Goal: Information Seeking & Learning: Find contact information

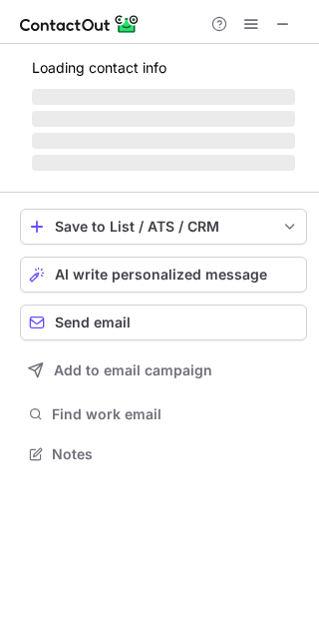
scroll to position [434, 319]
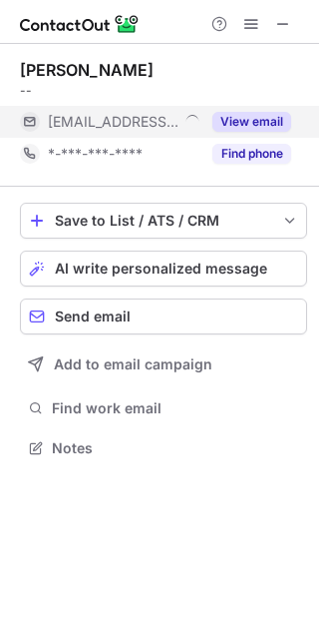
click at [238, 123] on button "View email" at bounding box center [252, 122] width 79 height 20
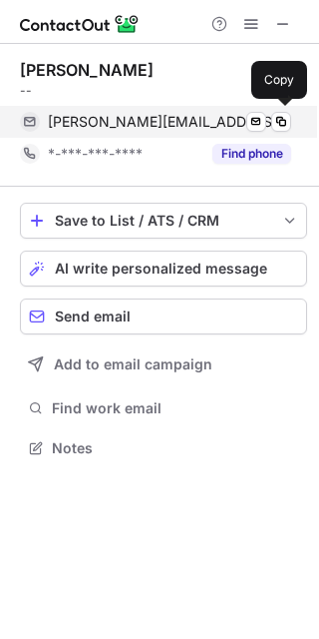
click at [278, 135] on div "melanie.franziszi@socialschweiz.ch Send email Copy" at bounding box center [155, 122] width 271 height 32
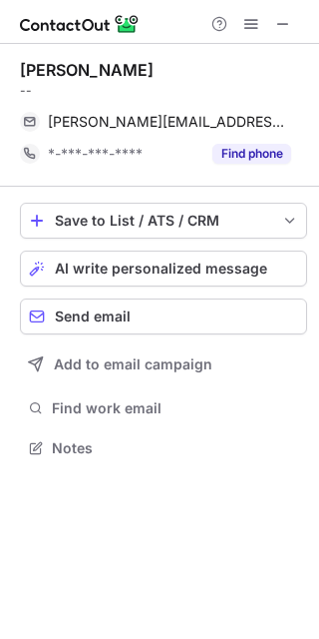
drag, startPoint x: 162, startPoint y: 67, endPoint x: 19, endPoint y: 70, distance: 142.7
click at [19, 70] on div "Melanie Franziszi -- melanie.franziszi@socialschweiz.ch Send email Copy *-***-*…" at bounding box center [159, 261] width 319 height 434
copy div "Melanie Franziszi"
click at [300, 26] on div "Help & Support" at bounding box center [159, 22] width 319 height 44
click at [277, 26] on span at bounding box center [283, 24] width 16 height 16
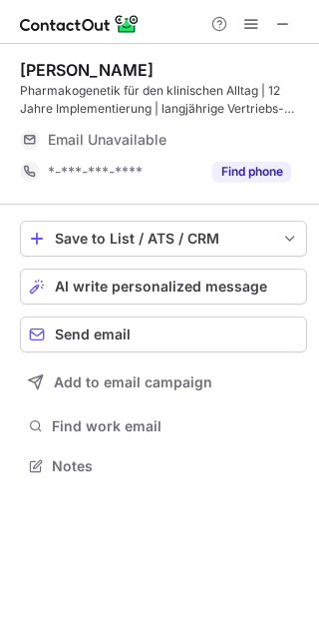
scroll to position [452, 319]
click at [290, 18] on span at bounding box center [283, 24] width 16 height 16
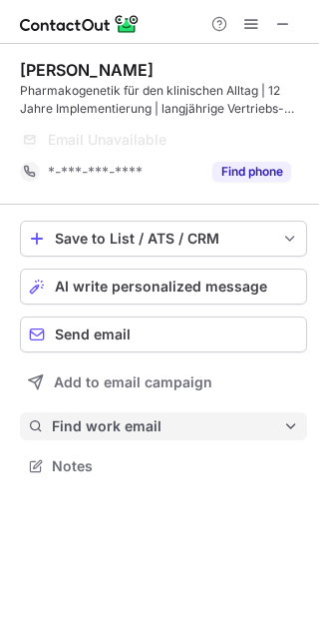
click at [131, 428] on span "Find work email" at bounding box center [168, 426] width 232 height 18
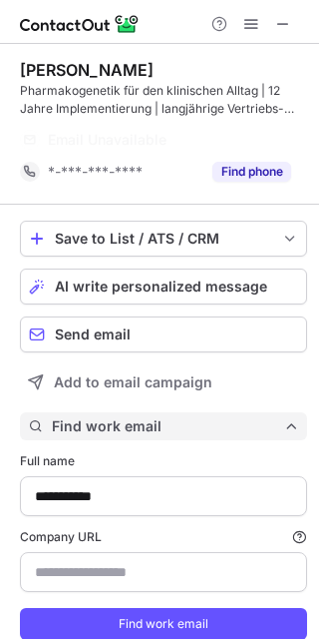
scroll to position [10, 10]
type input "**********"
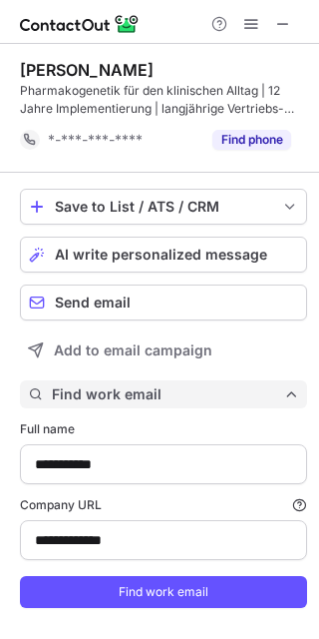
scroll to position [37, 0]
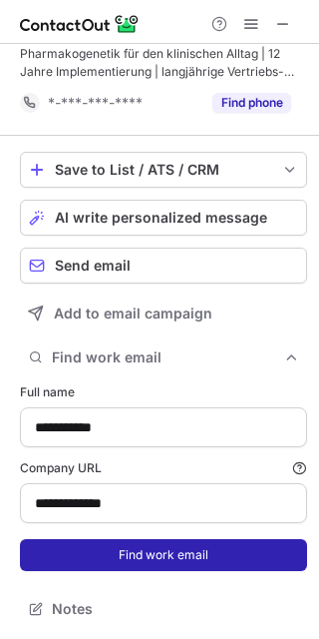
click at [149, 557] on button "Find work email" at bounding box center [163, 555] width 287 height 32
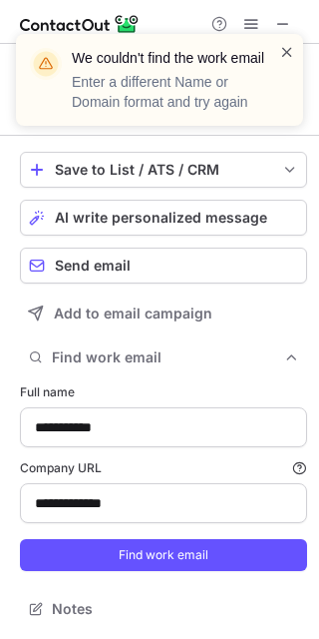
click at [287, 59] on span at bounding box center [287, 52] width 16 height 20
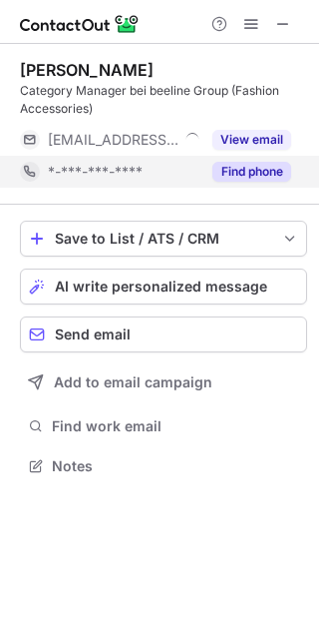
scroll to position [452, 319]
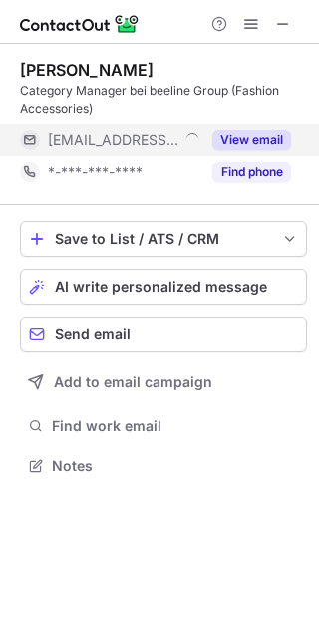
click at [264, 125] on div "View email" at bounding box center [246, 140] width 91 height 32
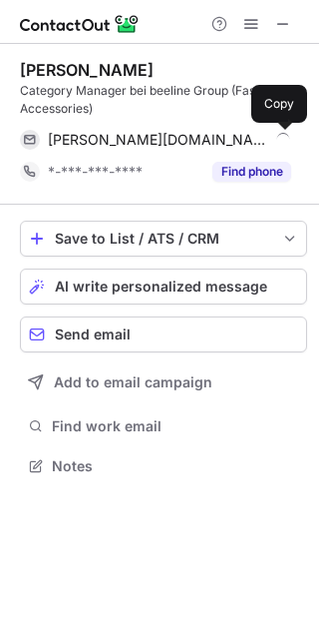
click at [285, 134] on span at bounding box center [281, 140] width 16 height 16
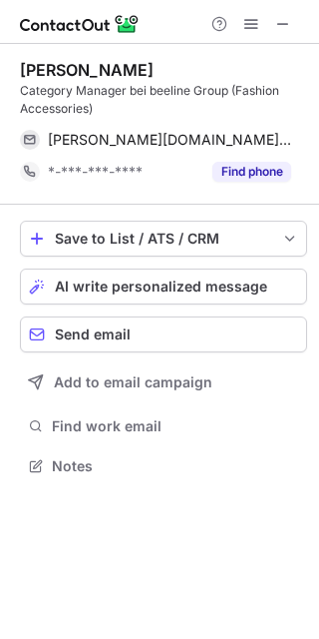
drag, startPoint x: 157, startPoint y: 63, endPoint x: 20, endPoint y: 71, distance: 137.0
click at [20, 71] on div "Stephanie Weber" at bounding box center [163, 70] width 287 height 20
copy div "Stephanie Weber"
click at [276, 32] on span at bounding box center [283, 24] width 16 height 16
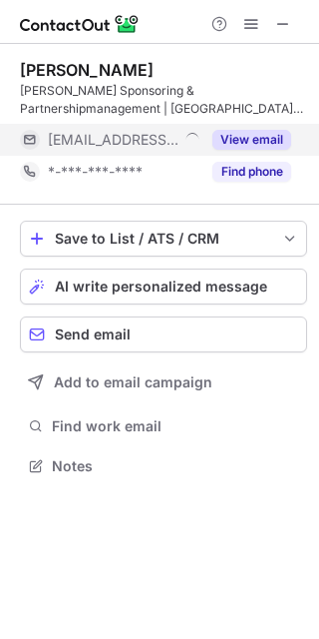
scroll to position [452, 319]
click at [249, 138] on button "View email" at bounding box center [252, 140] width 79 height 20
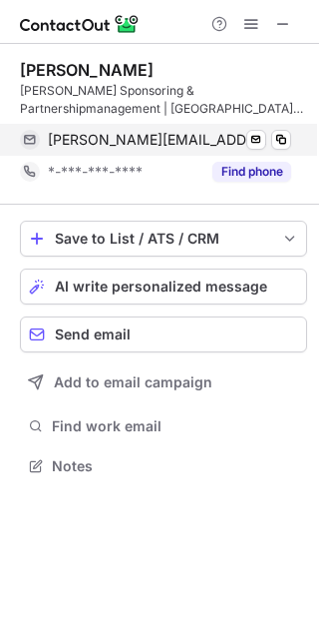
click at [291, 138] on div "paetzel@hamburgtowers.de Send email Copy" at bounding box center [155, 140] width 271 height 32
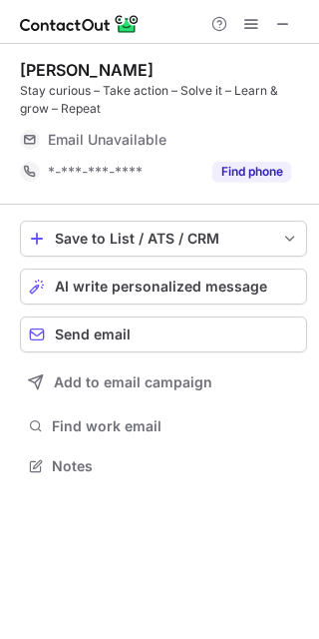
scroll to position [452, 319]
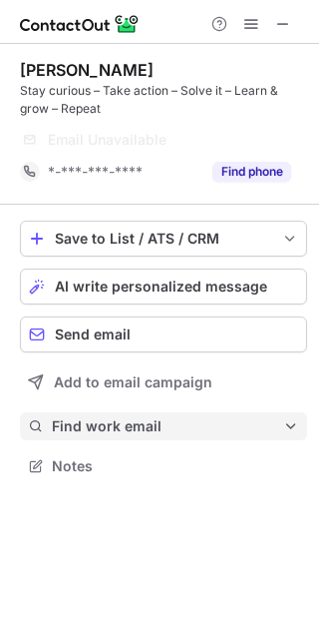
click at [147, 425] on span "Find work email" at bounding box center [168, 426] width 232 height 18
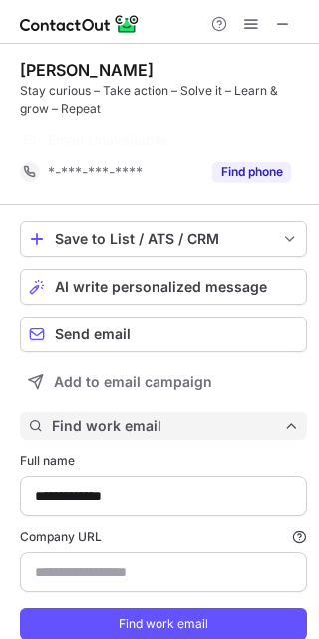
type input "**********"
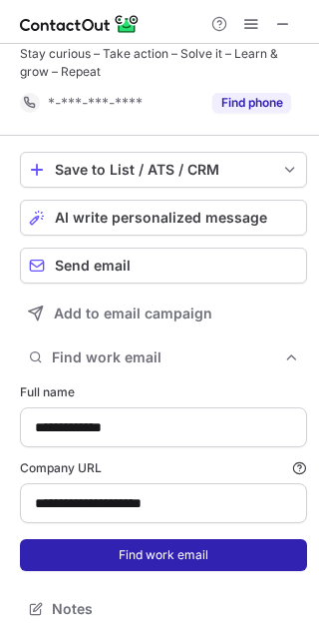
click at [149, 542] on button "Find work email" at bounding box center [163, 555] width 287 height 32
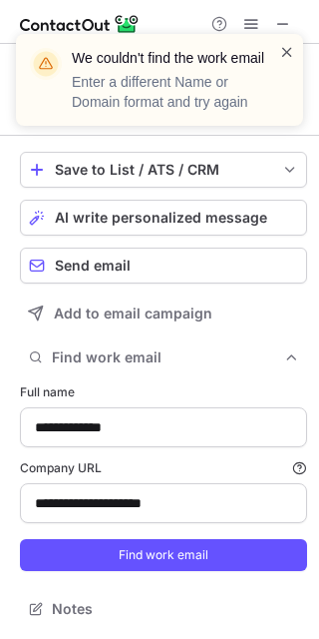
click at [283, 44] on span at bounding box center [287, 52] width 16 height 20
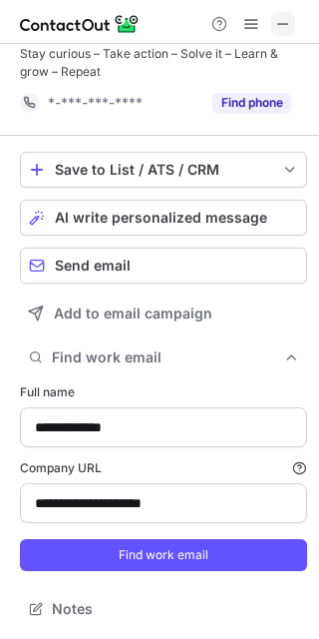
click at [276, 16] on span at bounding box center [283, 24] width 16 height 16
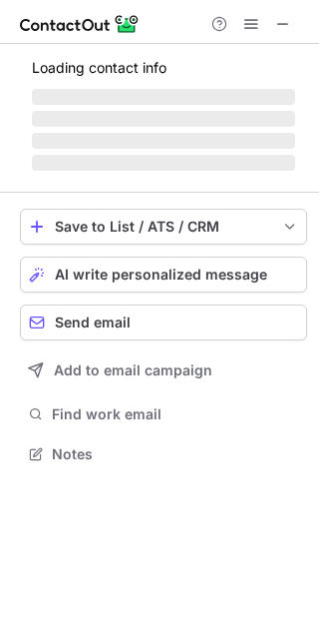
scroll to position [434, 319]
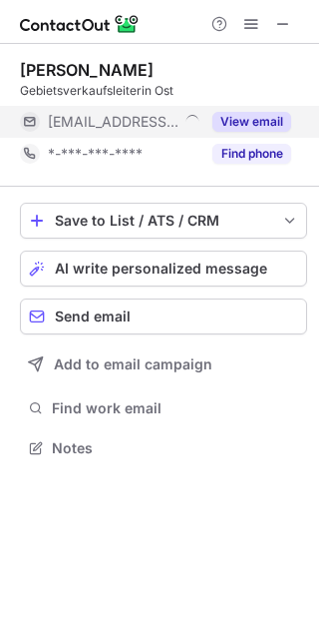
click at [256, 116] on button "View email" at bounding box center [252, 122] width 79 height 20
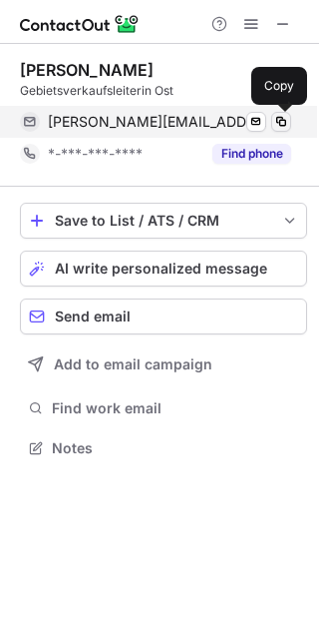
click at [281, 122] on span at bounding box center [281, 122] width 16 height 16
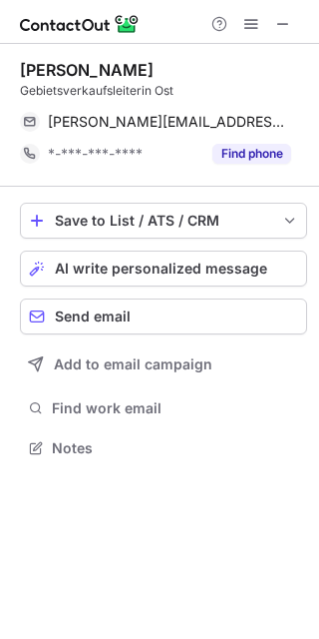
drag, startPoint x: 151, startPoint y: 60, endPoint x: 7, endPoint y: 68, distance: 143.9
click at [7, 68] on div "Claudia Podejma Gebietsverkaufsleiterin Ost claudia.podejma@hess.eu Send email …" at bounding box center [159, 261] width 319 height 434
copy div "Claudia Podejma"
click at [294, 27] on button at bounding box center [283, 24] width 24 height 24
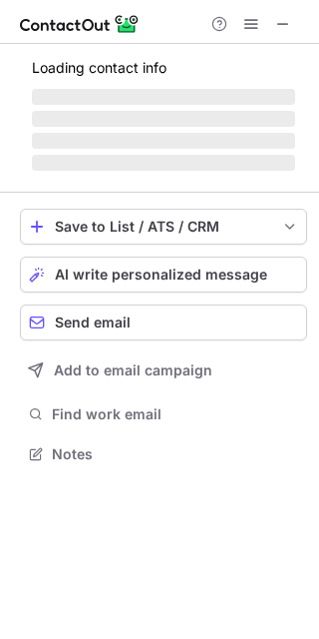
scroll to position [452, 319]
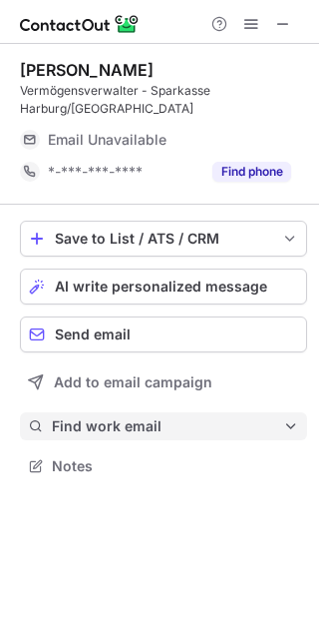
click at [140, 415] on button "Find work email" at bounding box center [163, 426] width 287 height 28
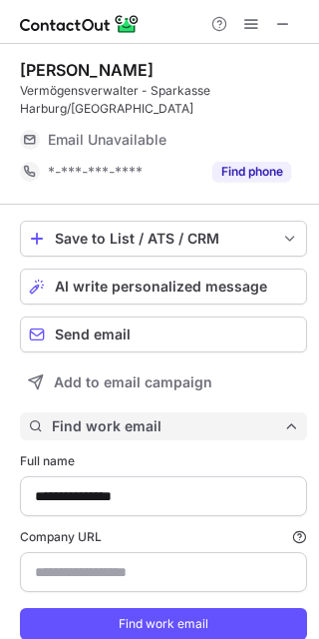
scroll to position [664, 305]
type input "**********"
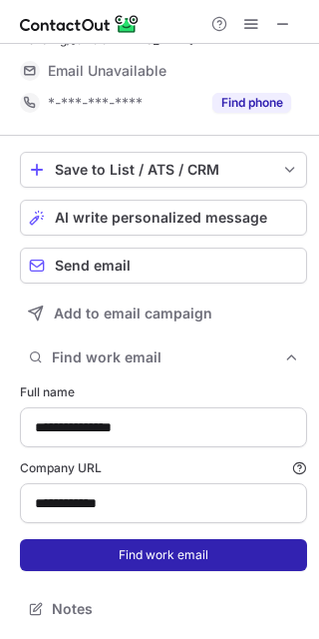
click at [159, 546] on button "Find work email" at bounding box center [163, 555] width 287 height 32
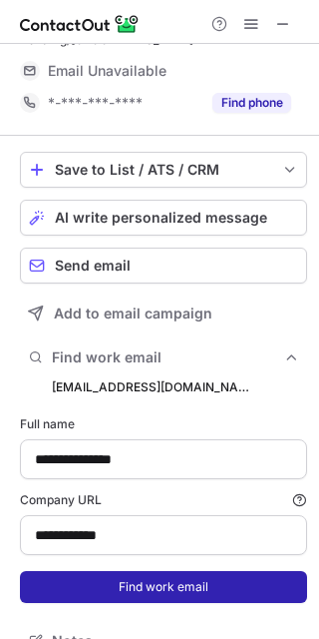
scroll to position [696, 305]
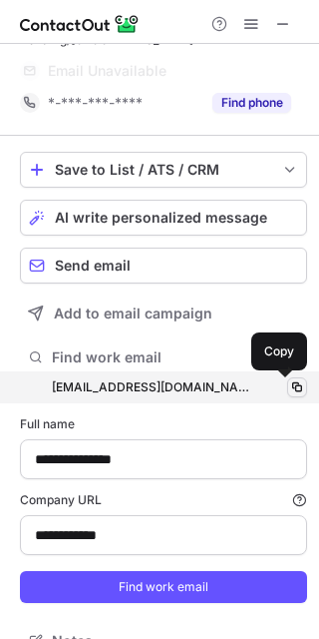
click at [289, 383] on span at bounding box center [297, 387] width 16 height 16
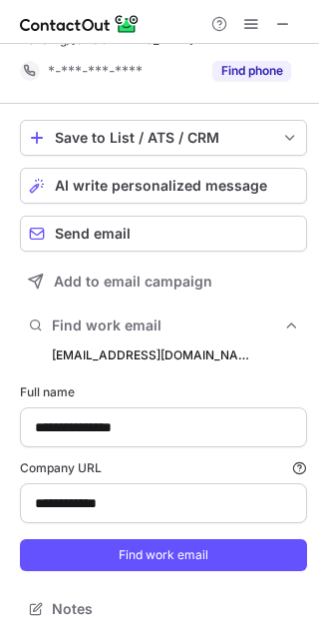
scroll to position [0, 0]
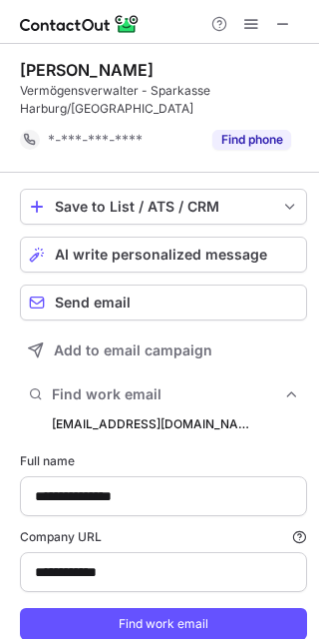
drag, startPoint x: 167, startPoint y: 71, endPoint x: 11, endPoint y: 72, distance: 155.7
click at [11, 72] on div "**********" at bounding box center [159, 376] width 319 height 664
copy div "Edgar Tsaturyan"
click at [289, 21] on span at bounding box center [283, 24] width 16 height 16
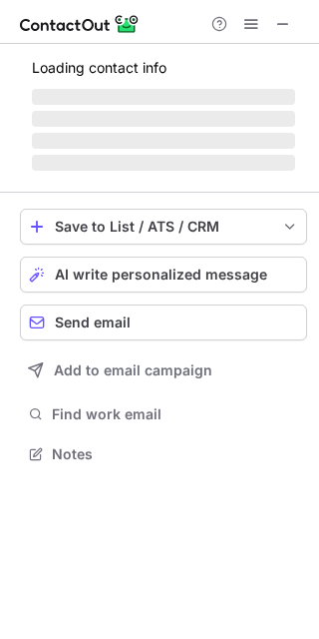
scroll to position [452, 319]
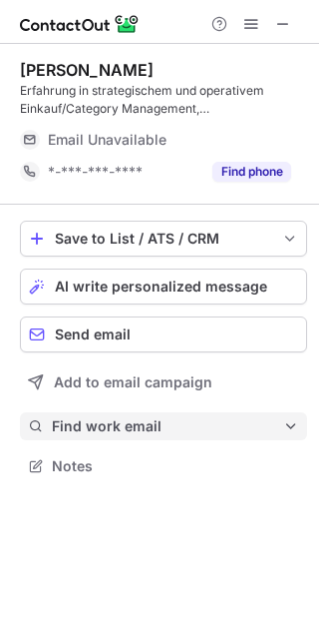
click at [152, 431] on span "Find work email" at bounding box center [168, 426] width 232 height 18
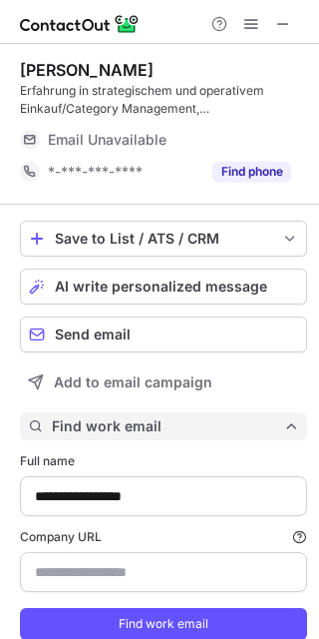
scroll to position [69, 0]
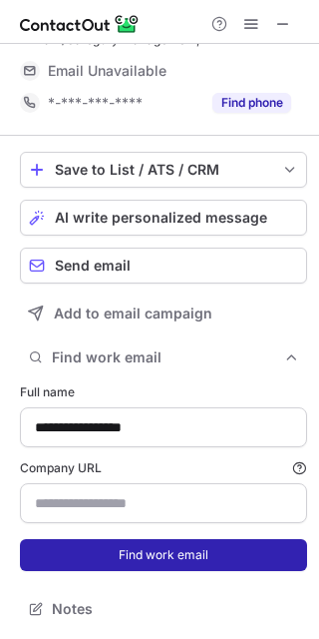
click at [175, 548] on button "Find work email" at bounding box center [163, 555] width 287 height 32
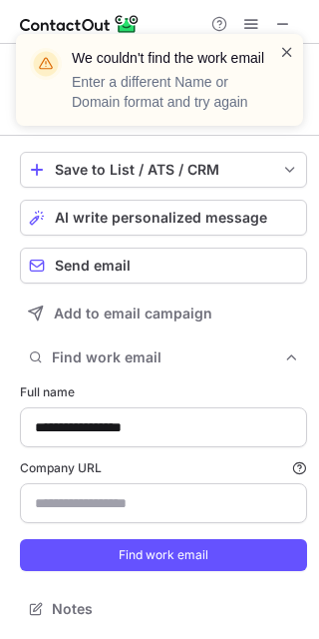
click at [285, 51] on span at bounding box center [287, 52] width 16 height 20
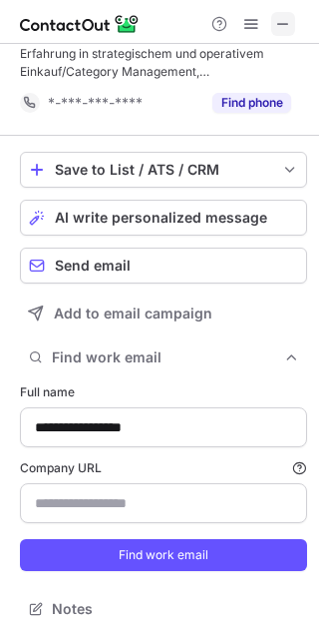
click at [278, 19] on span at bounding box center [283, 24] width 16 height 16
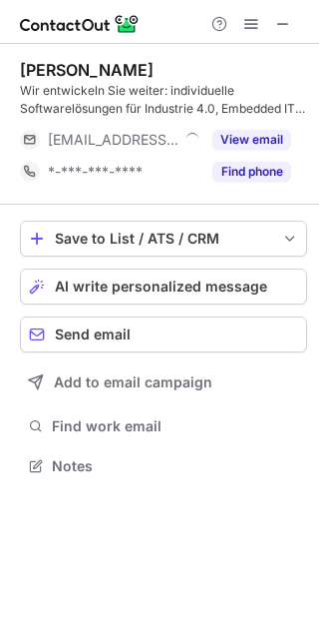
scroll to position [452, 319]
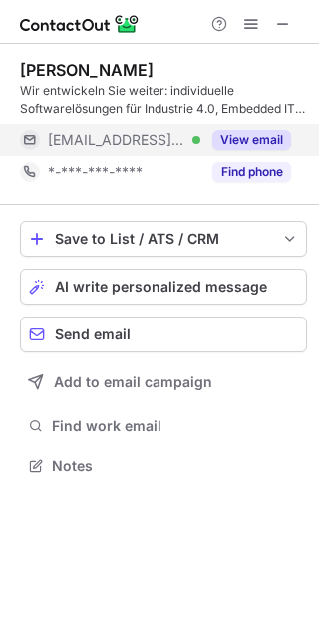
click at [236, 128] on div "View email" at bounding box center [246, 140] width 91 height 32
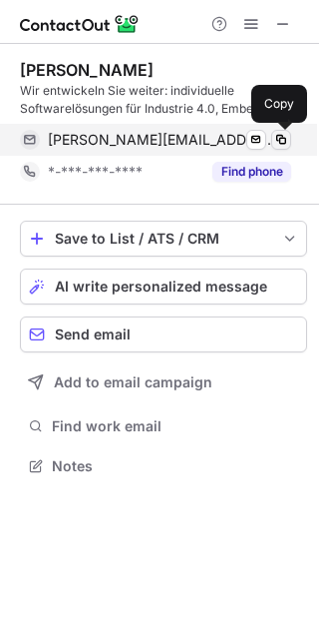
click at [273, 139] on span at bounding box center [281, 140] width 16 height 16
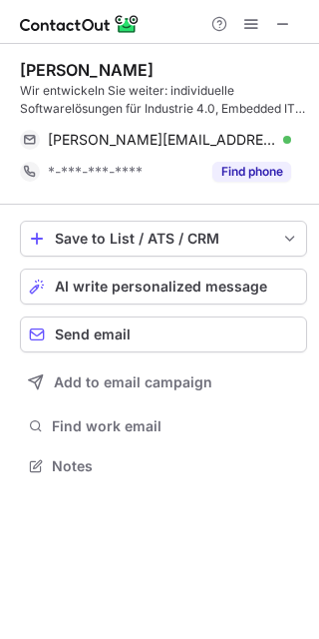
drag, startPoint x: 213, startPoint y: 75, endPoint x: 11, endPoint y: 76, distance: 201.6
click at [11, 76] on div "Maximilian Gugelmeier Wir entwickeln Sie weiter: individuelle Softwarelösungen …" at bounding box center [159, 270] width 319 height 452
copy div "Maximilian Gugelmeier"
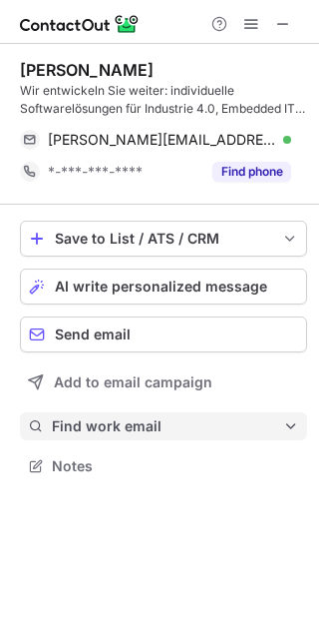
click at [140, 419] on span "Find work email" at bounding box center [168, 426] width 232 height 18
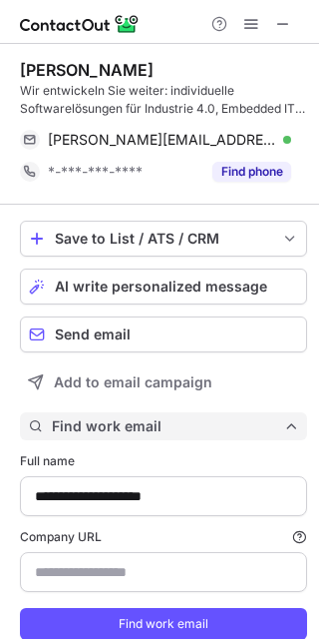
scroll to position [664, 305]
type input "**********"
click at [140, 419] on span "Find work email" at bounding box center [168, 426] width 232 height 18
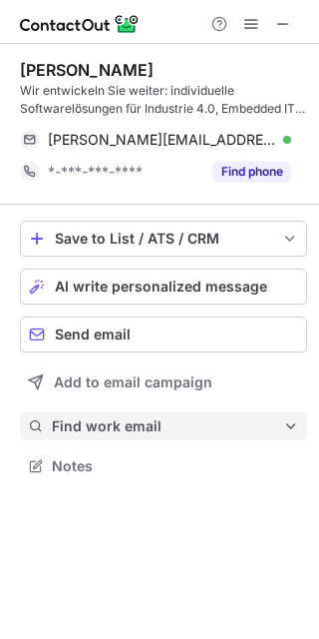
click at [110, 427] on span "Find work email" at bounding box center [168, 426] width 232 height 18
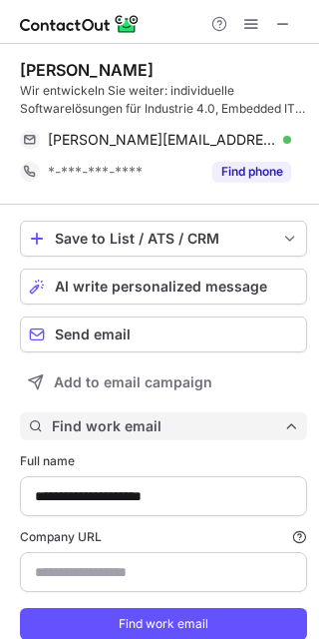
scroll to position [664, 305]
type input "**********"
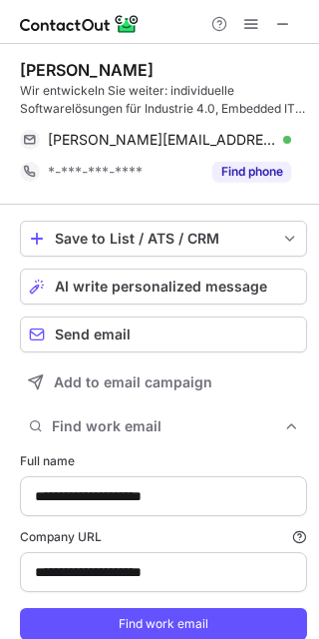
scroll to position [69, 0]
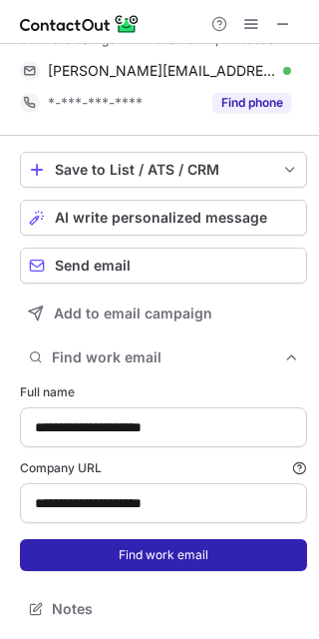
click at [149, 554] on button "Find work email" at bounding box center [163, 555] width 287 height 32
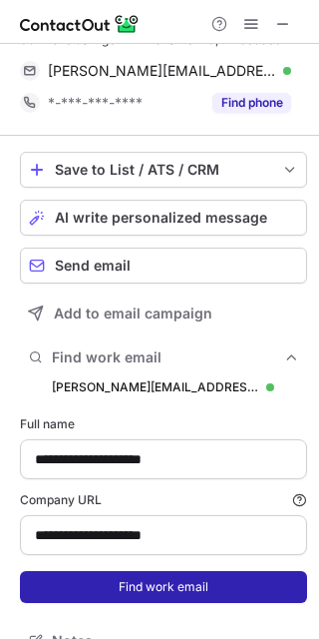
scroll to position [696, 305]
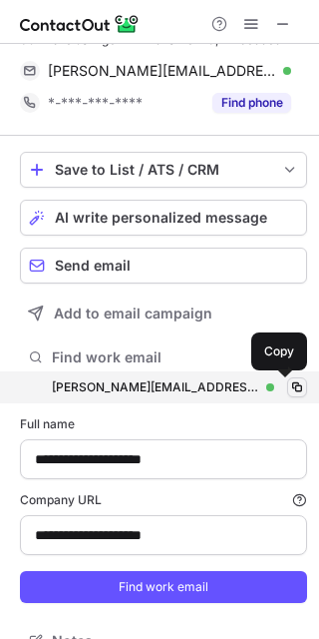
click at [289, 388] on span at bounding box center [297, 387] width 16 height 16
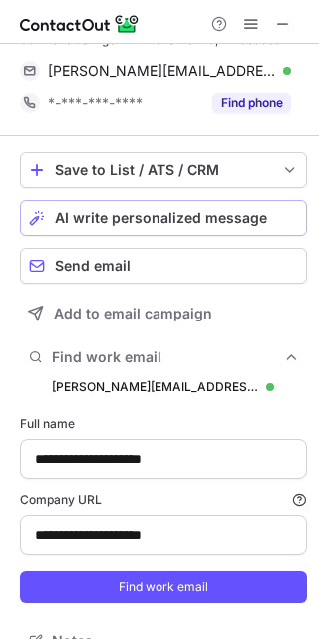
scroll to position [0, 0]
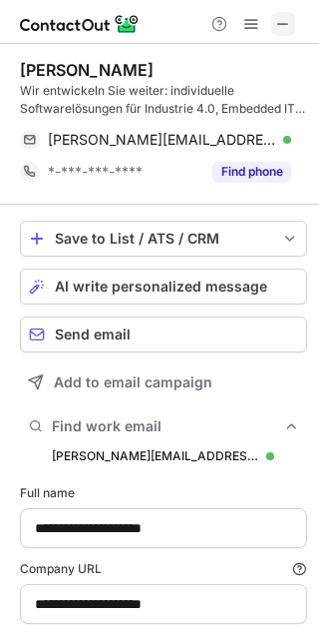
click at [293, 21] on button at bounding box center [283, 24] width 24 height 24
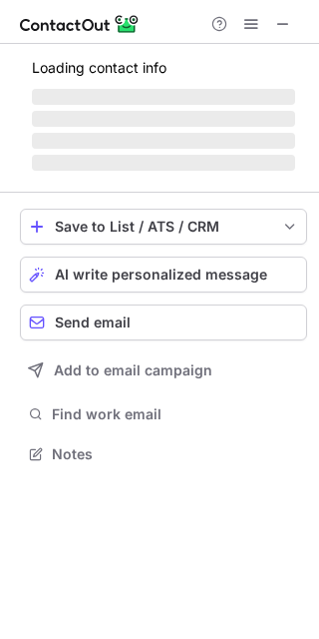
scroll to position [434, 319]
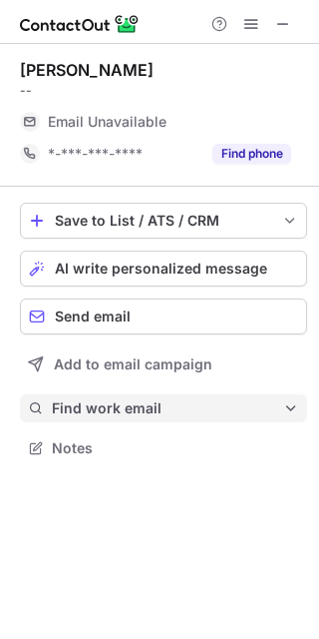
click at [146, 404] on span "Find work email" at bounding box center [168, 408] width 232 height 18
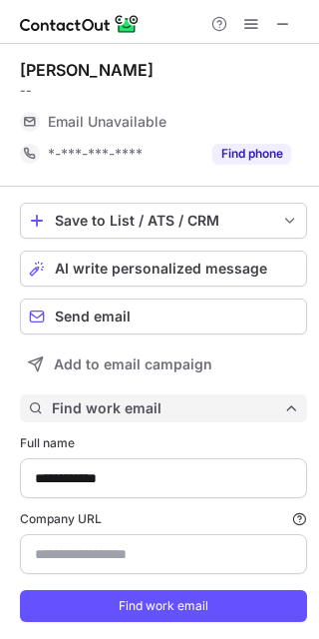
type input "**********"
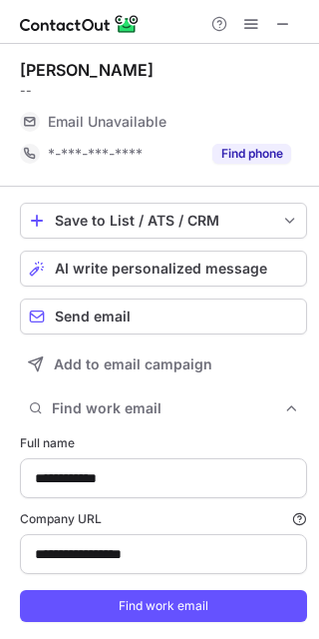
scroll to position [51, 0]
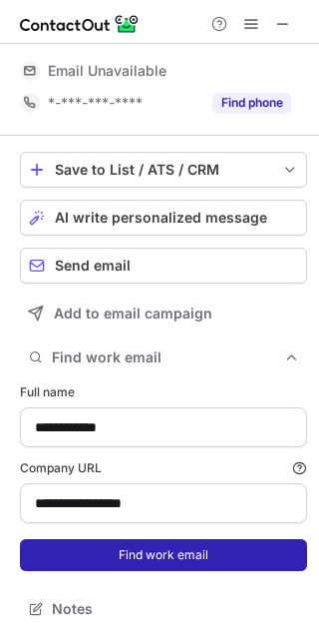
click at [135, 546] on button "Find work email" at bounding box center [163, 555] width 287 height 32
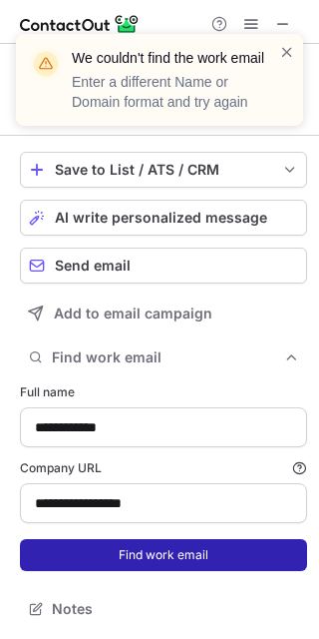
scroll to position [19, 0]
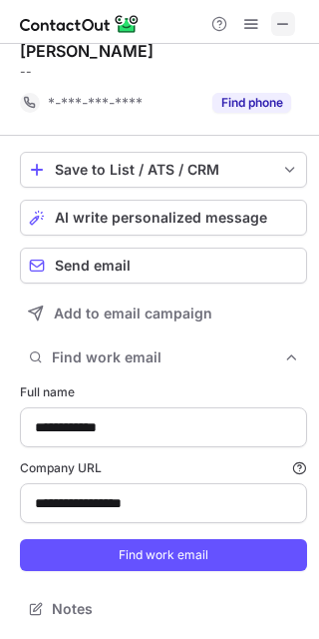
click at [289, 26] on span at bounding box center [283, 24] width 16 height 16
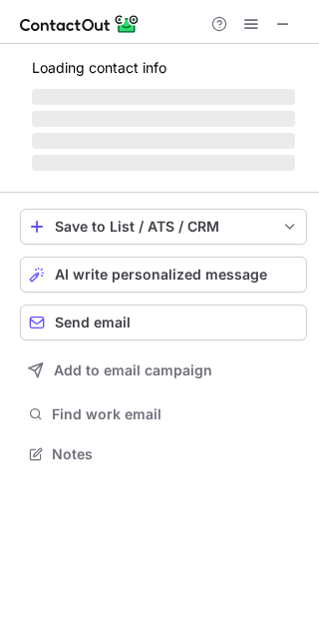
scroll to position [434, 319]
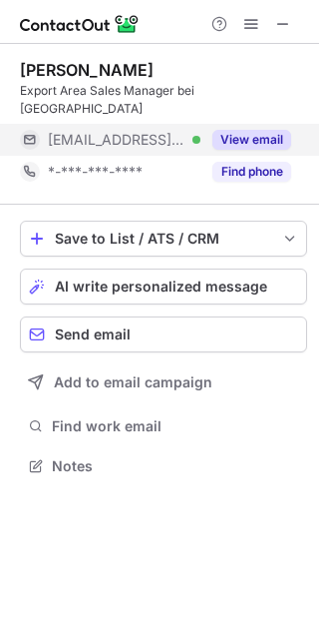
click at [248, 130] on button "View email" at bounding box center [252, 140] width 79 height 20
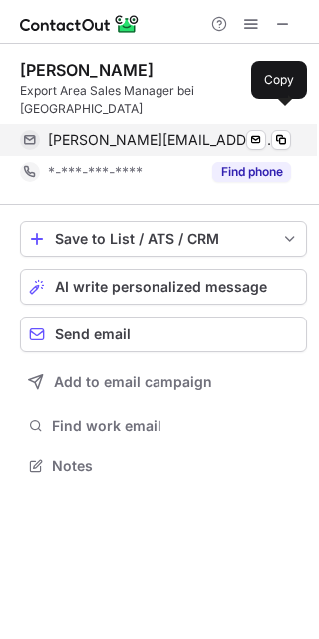
click at [269, 131] on div "artur.fuchs@steuler-kch.de Verified" at bounding box center [170, 140] width 244 height 18
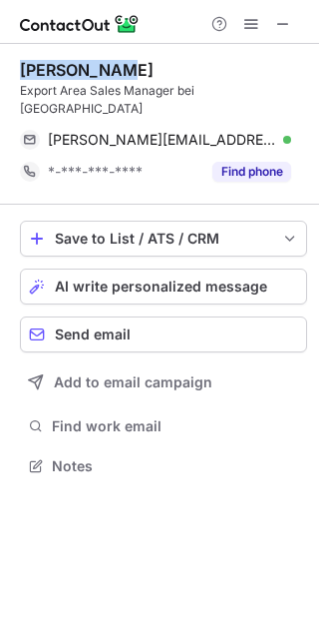
drag, startPoint x: 112, startPoint y: 74, endPoint x: 1, endPoint y: 73, distance: 110.8
click at [1, 73] on div "Artur Fuchs Export Area Sales Manager bei Stakpure artur.fuchs@steuler-kch.de V…" at bounding box center [159, 270] width 319 height 452
copy div "Artur Fuchs"
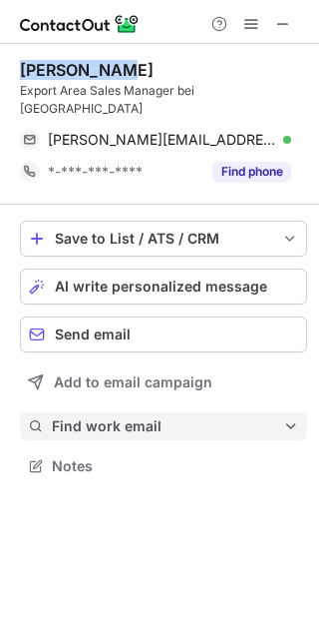
click at [148, 417] on span "Find work email" at bounding box center [168, 426] width 232 height 18
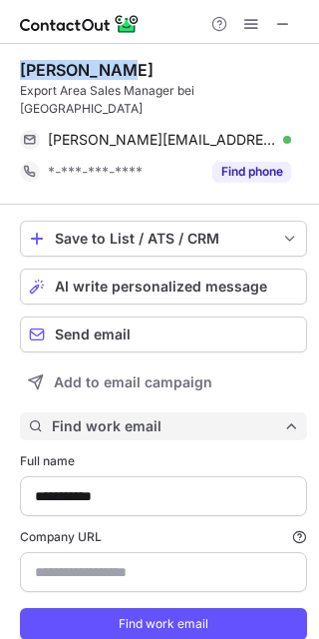
type input "**********"
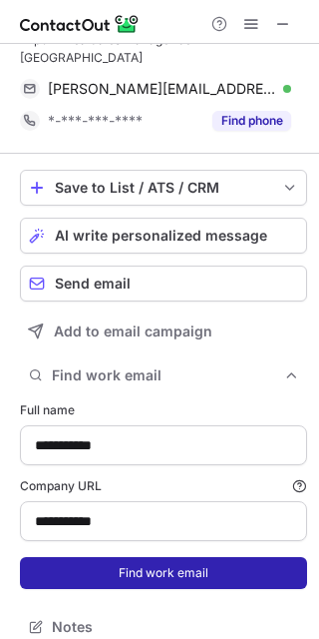
click at [161, 557] on button "Find work email" at bounding box center [163, 573] width 287 height 32
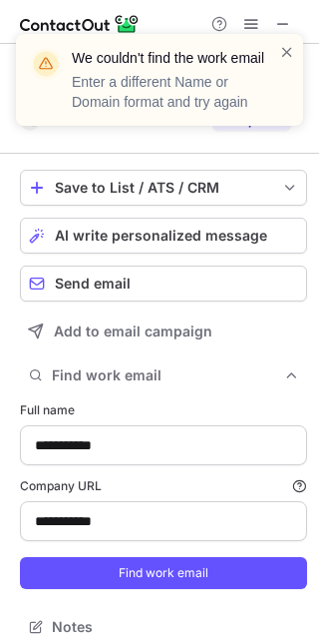
click at [291, 23] on div "We couldn't find the work email Enter a different Name or Domain format and try…" at bounding box center [159, 88] width 319 height 148
click at [285, 49] on span at bounding box center [287, 52] width 16 height 20
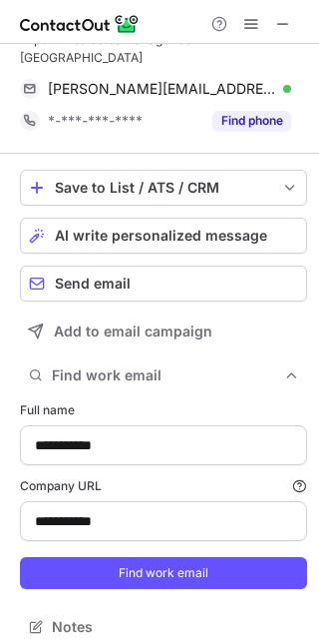
click at [283, 23] on span at bounding box center [283, 24] width 16 height 16
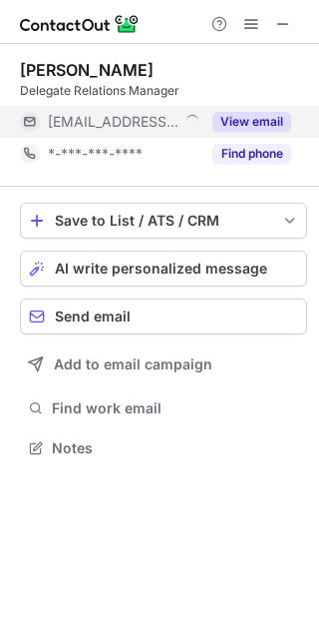
scroll to position [434, 319]
click at [233, 124] on button "View email" at bounding box center [252, 122] width 79 height 20
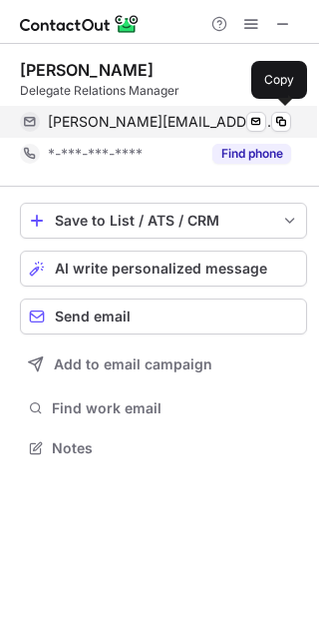
click at [269, 122] on span "[PERSON_NAME][EMAIL_ADDRESS][DOMAIN_NAME][PERSON_NAME]" at bounding box center [162, 122] width 229 height 18
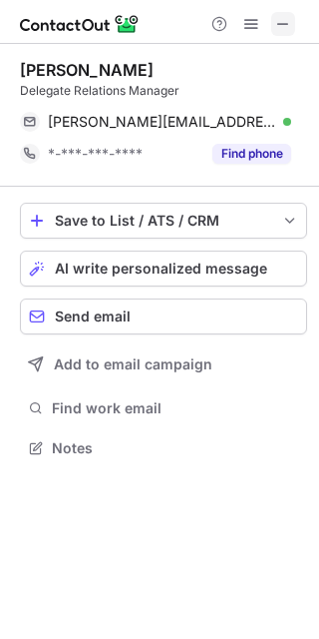
click at [282, 24] on span at bounding box center [283, 24] width 16 height 16
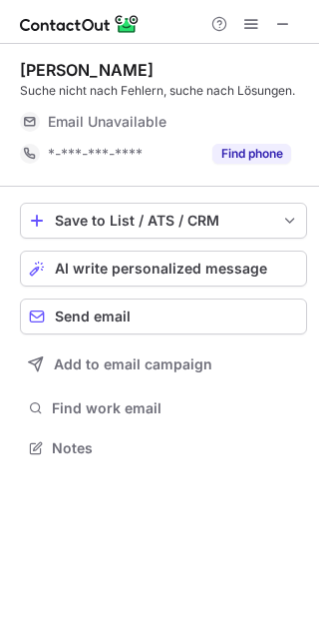
scroll to position [434, 319]
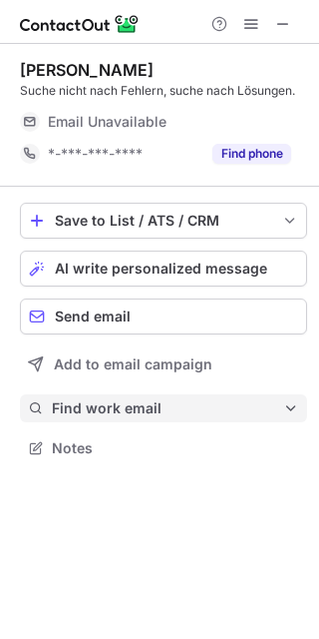
click at [136, 407] on span "Find work email" at bounding box center [168, 408] width 232 height 18
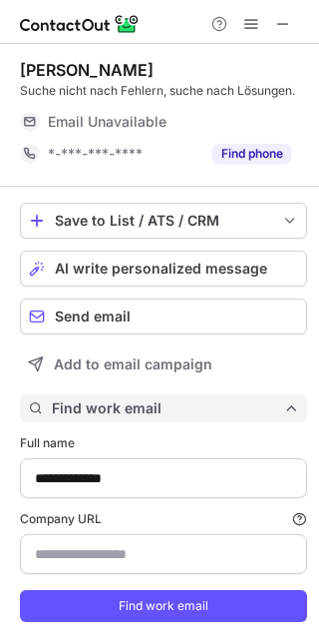
type input "**********"
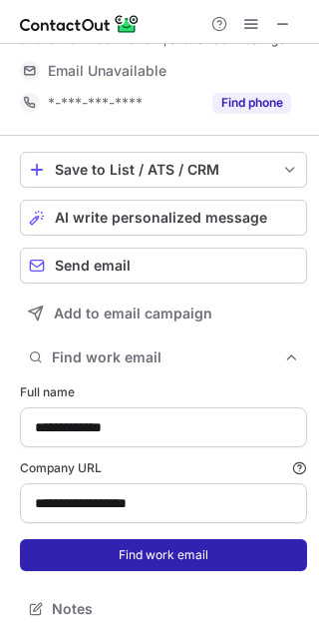
click at [145, 557] on button "Find work email" at bounding box center [163, 555] width 287 height 32
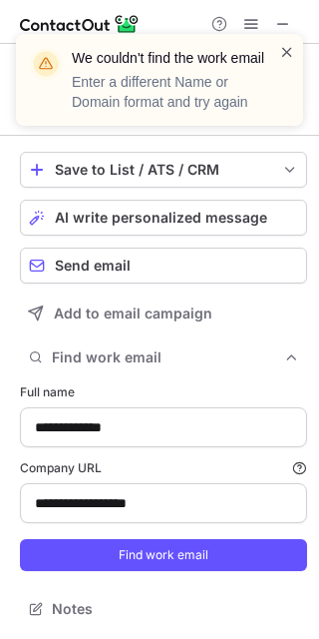
scroll to position [37, 0]
click at [284, 49] on span at bounding box center [287, 52] width 16 height 20
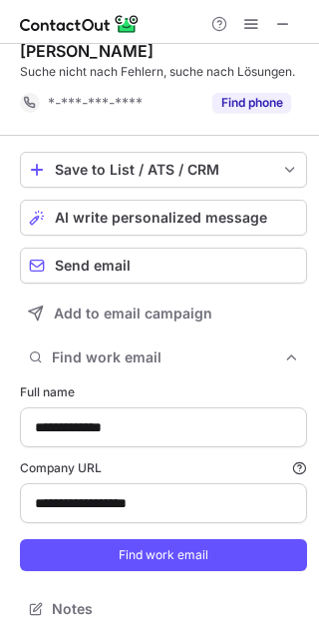
click at [284, 24] on div "We couldn't find the work email Enter a different Name or Domain format and try…" at bounding box center [159, 88] width 319 height 148
click at [277, 26] on span at bounding box center [283, 24] width 16 height 16
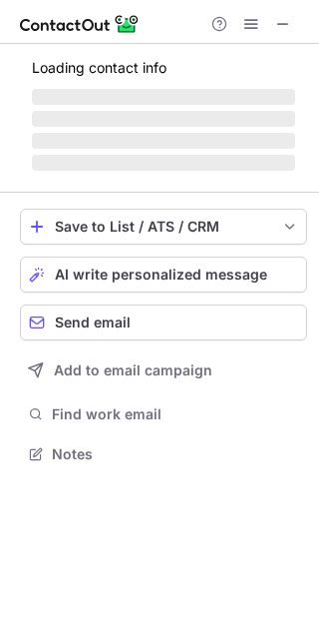
scroll to position [452, 319]
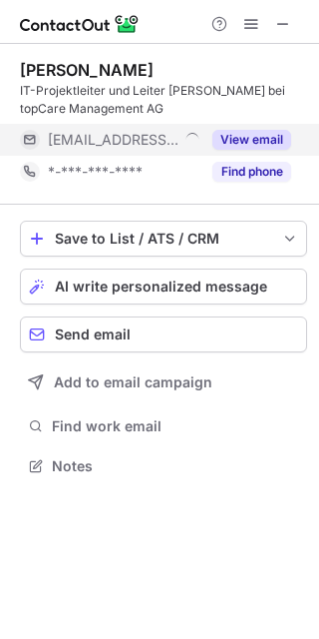
click at [248, 132] on button "View email" at bounding box center [252, 140] width 79 height 20
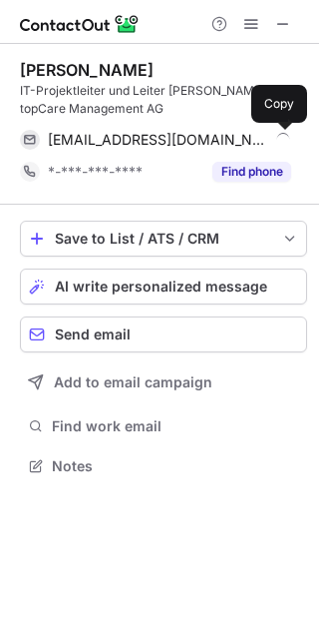
click at [273, 137] on span at bounding box center [281, 140] width 16 height 16
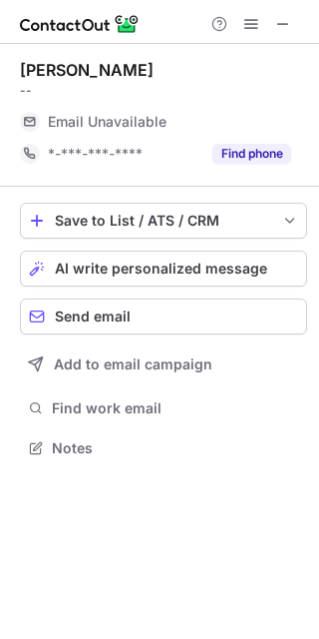
scroll to position [434, 319]
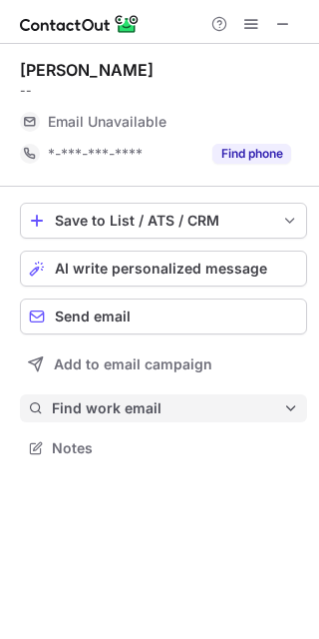
click at [139, 400] on span "Find work email" at bounding box center [168, 408] width 232 height 18
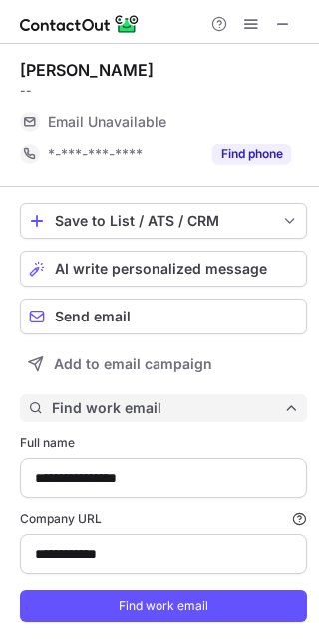
type input "**********"
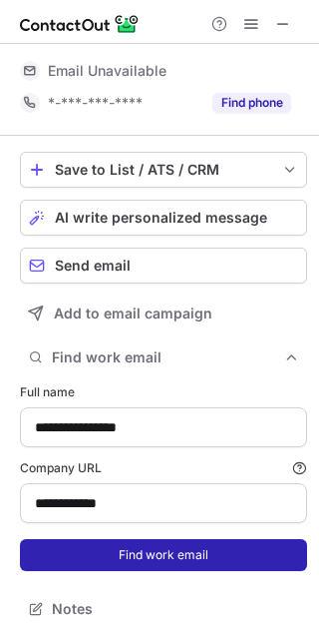
click at [145, 550] on button "Find work email" at bounding box center [163, 555] width 287 height 32
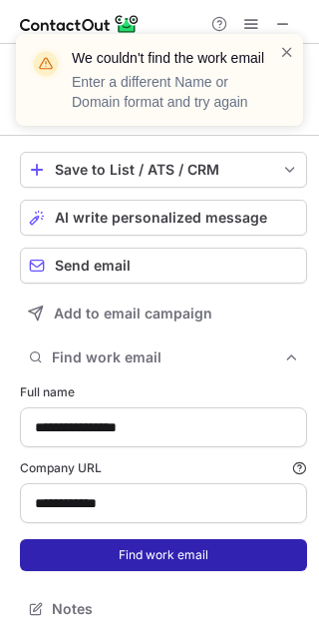
scroll to position [19, 0]
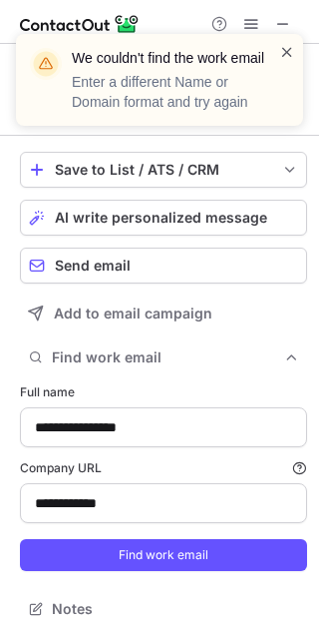
click at [284, 60] on span at bounding box center [287, 52] width 16 height 20
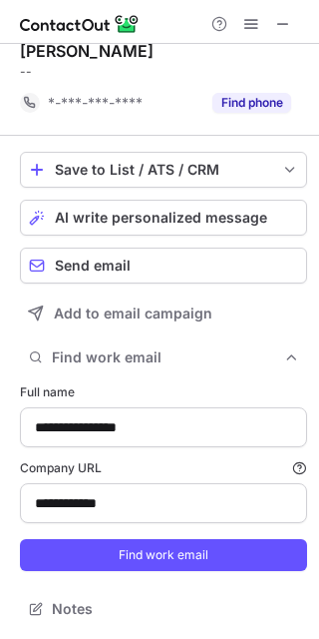
click at [282, 25] on div "We couldn't find the work email Enter a different Name or Domain format and try…" at bounding box center [159, 34] width 319 height 40
click at [282, 25] on span at bounding box center [283, 24] width 16 height 16
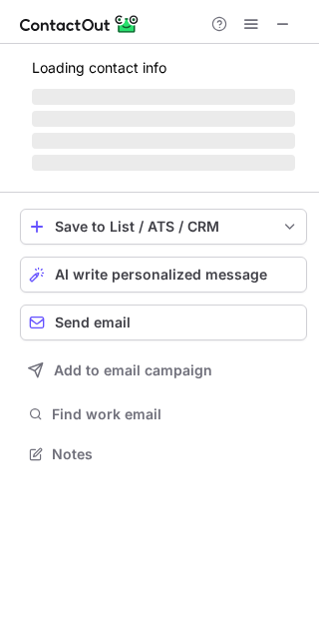
scroll to position [434, 319]
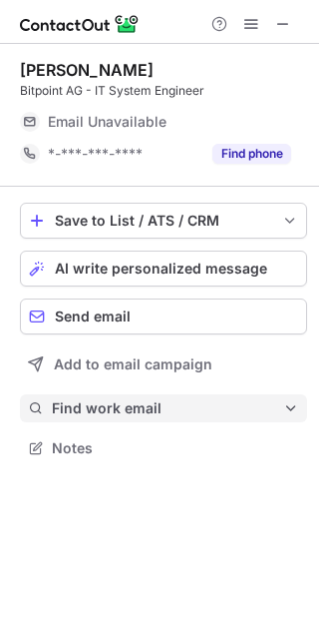
click at [129, 401] on span "Find work email" at bounding box center [168, 408] width 232 height 18
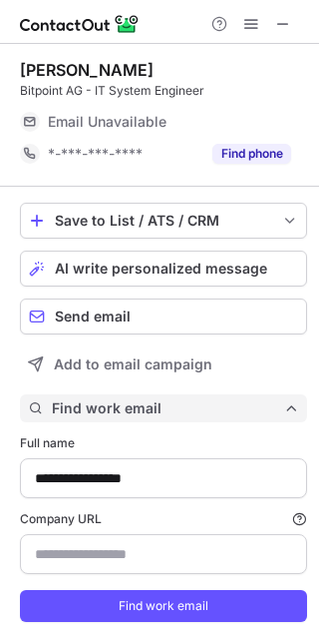
scroll to position [646, 305]
type input "**********"
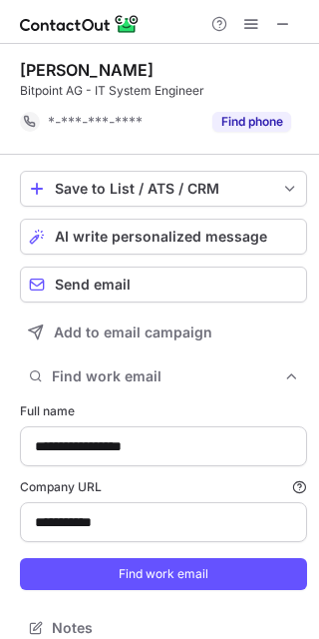
scroll to position [19, 0]
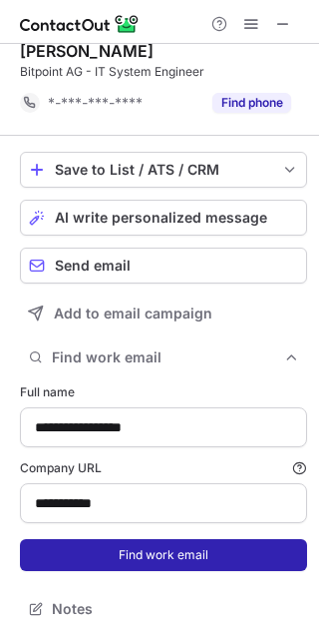
click at [124, 555] on button "Find work email" at bounding box center [163, 555] width 287 height 32
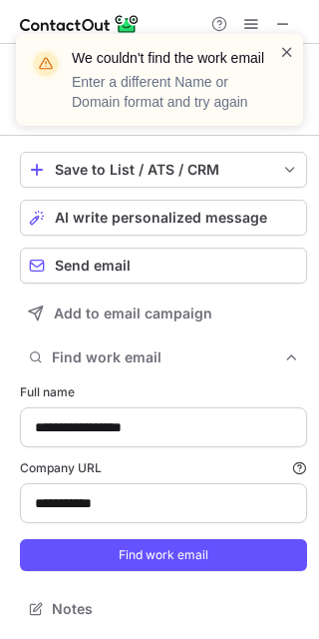
click at [284, 56] on span at bounding box center [287, 52] width 16 height 20
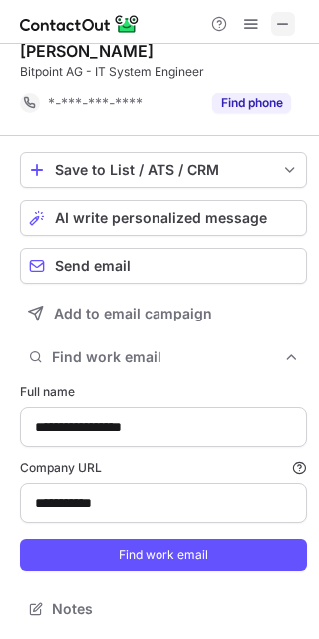
click at [282, 32] on span at bounding box center [283, 24] width 16 height 16
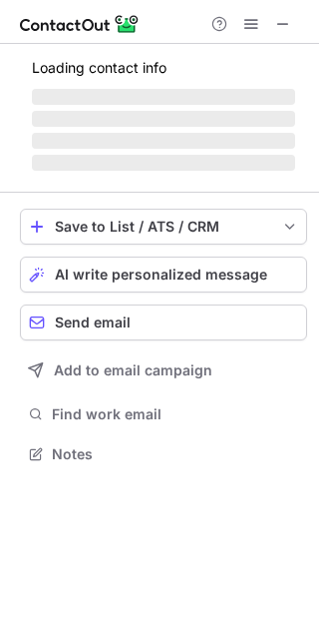
scroll to position [434, 319]
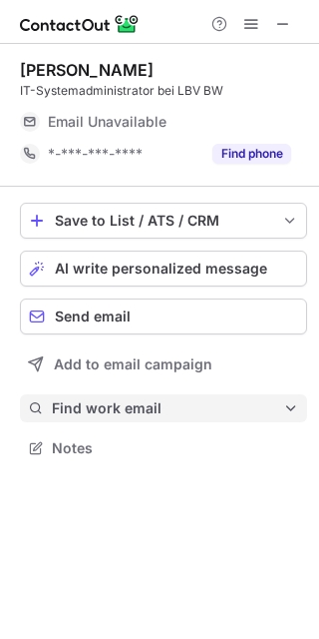
click at [151, 407] on span "Find work email" at bounding box center [168, 408] width 232 height 18
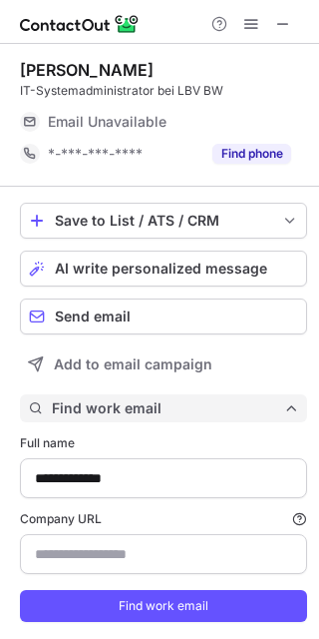
type input "*********"
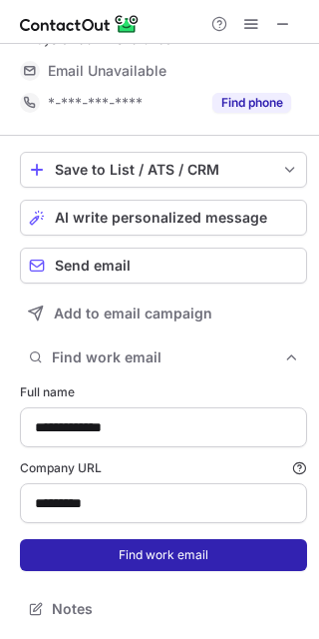
click at [153, 547] on button "Find work email" at bounding box center [163, 555] width 287 height 32
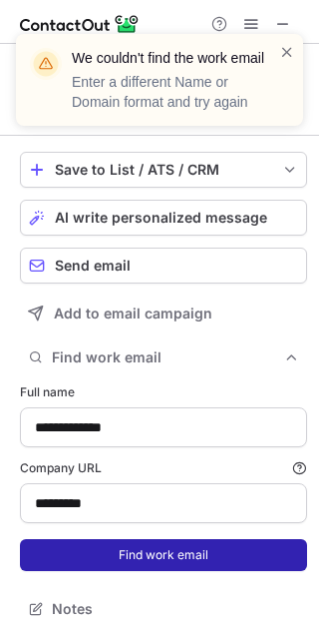
scroll to position [19, 0]
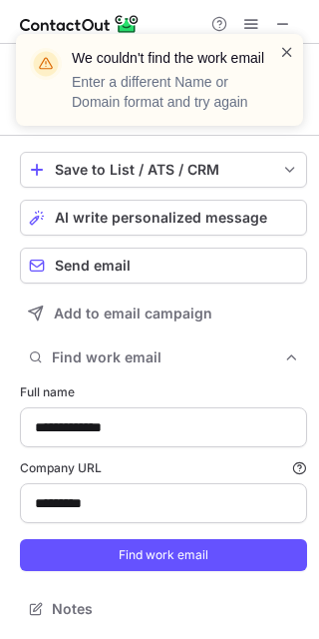
click at [284, 51] on span at bounding box center [287, 52] width 16 height 20
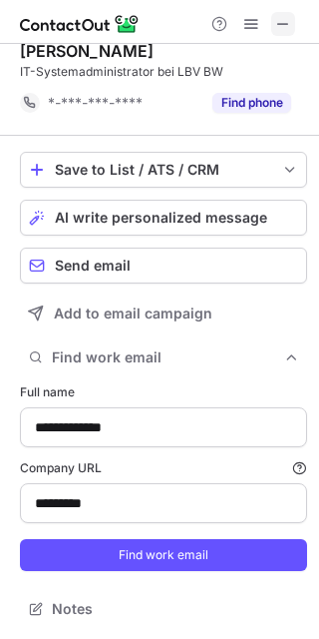
click at [283, 29] on span at bounding box center [283, 24] width 16 height 16
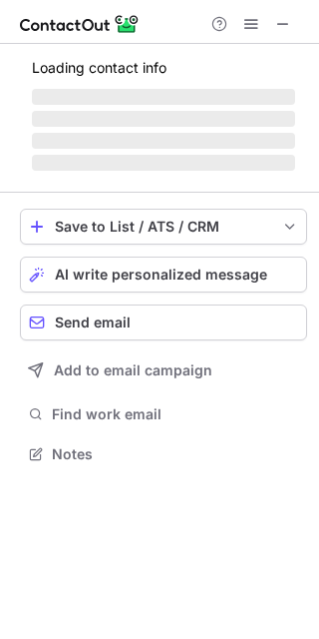
scroll to position [434, 319]
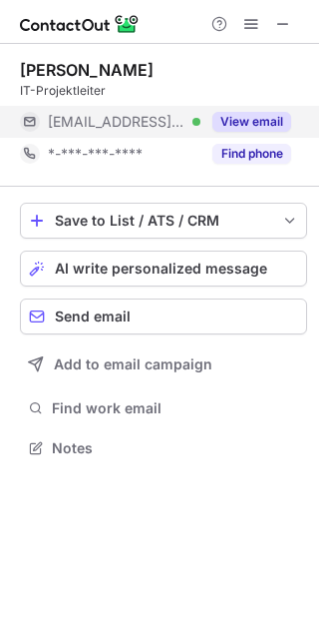
click at [248, 108] on div "View email" at bounding box center [246, 122] width 91 height 32
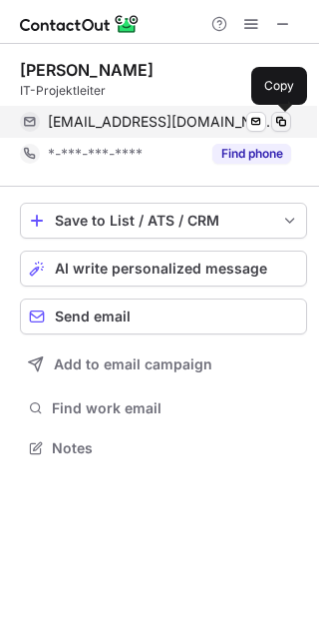
click at [275, 121] on span at bounding box center [281, 122] width 16 height 16
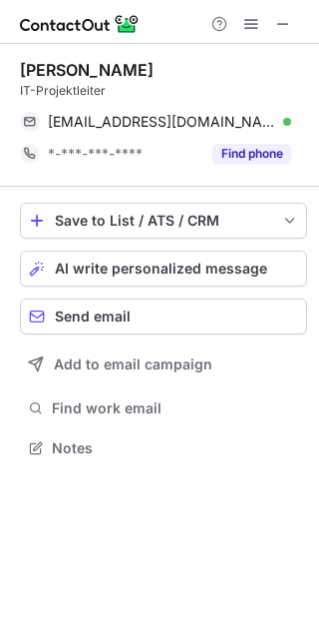
drag, startPoint x: 140, startPoint y: 73, endPoint x: 13, endPoint y: 71, distance: 126.8
click at [13, 71] on div "[PERSON_NAME] IT-Projektleiter [EMAIL_ADDRESS][DOMAIN_NAME] Verified Send email…" at bounding box center [159, 261] width 319 height 434
copy div "[PERSON_NAME]"
click at [281, 27] on span at bounding box center [283, 24] width 16 height 16
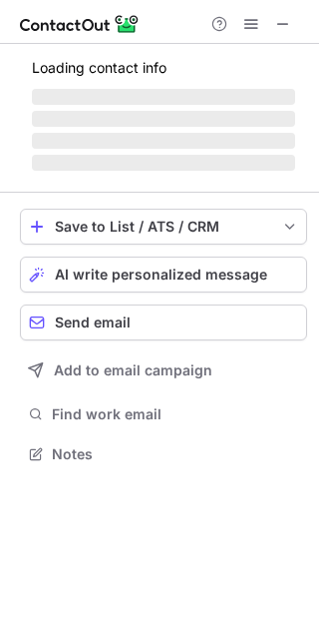
scroll to position [434, 319]
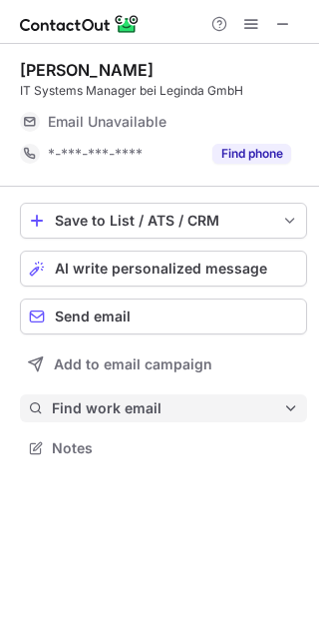
click at [127, 417] on button "Find work email" at bounding box center [163, 408] width 287 height 28
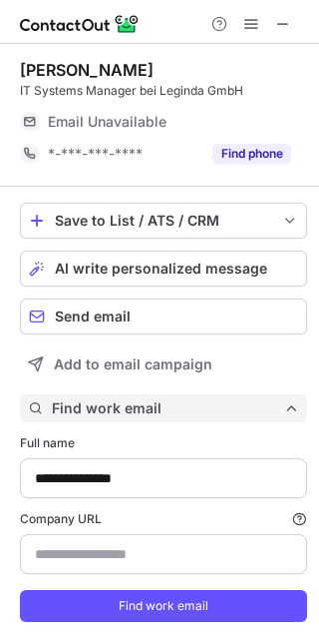
type input "**********"
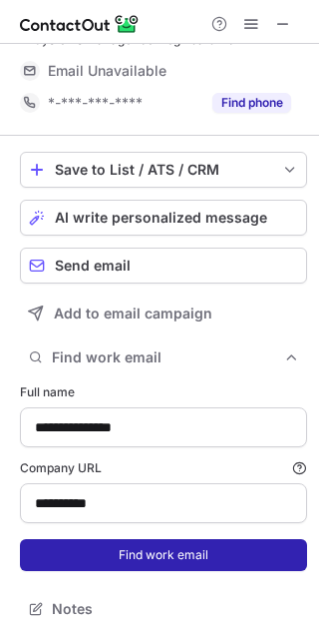
click at [141, 550] on button "Find work email" at bounding box center [163, 555] width 287 height 32
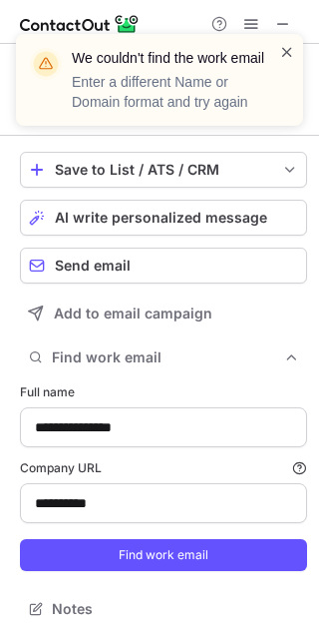
click at [290, 47] on span at bounding box center [287, 52] width 16 height 20
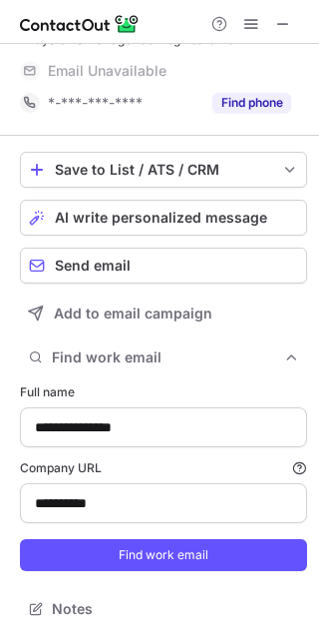
click at [286, 25] on div "We couldn't find the work email Enter a different Name or Domain format and try…" at bounding box center [159, 88] width 319 height 148
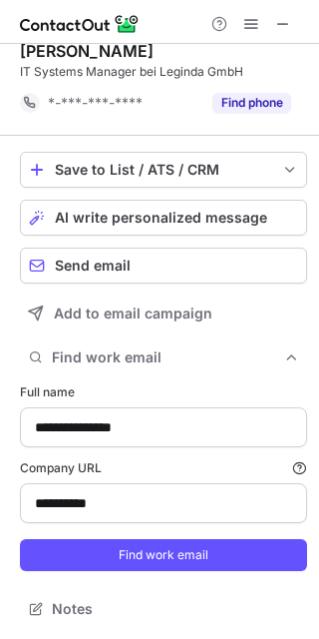
scroll to position [19, 0]
click at [286, 25] on span at bounding box center [283, 24] width 16 height 16
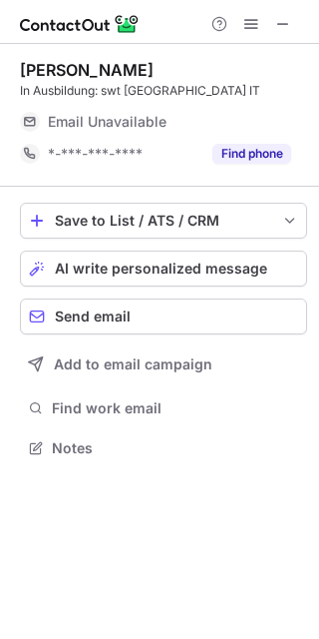
scroll to position [434, 319]
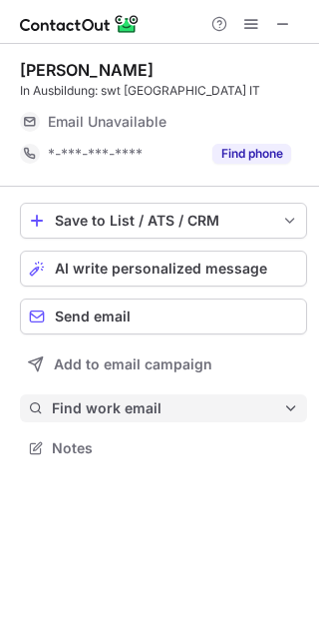
click at [135, 399] on span "Find work email" at bounding box center [168, 408] width 232 height 18
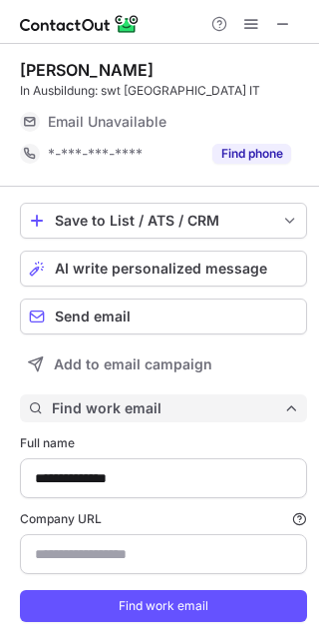
scroll to position [646, 305]
type input "**********"
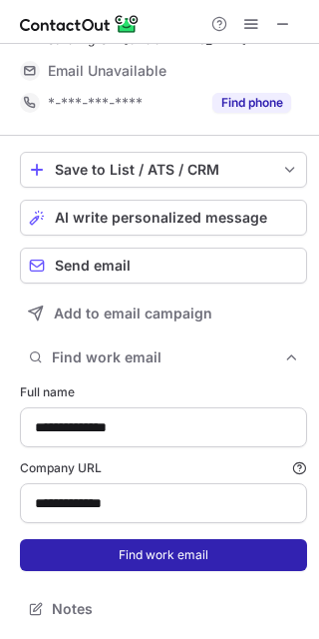
click at [141, 552] on button "Find work email" at bounding box center [163, 555] width 287 height 32
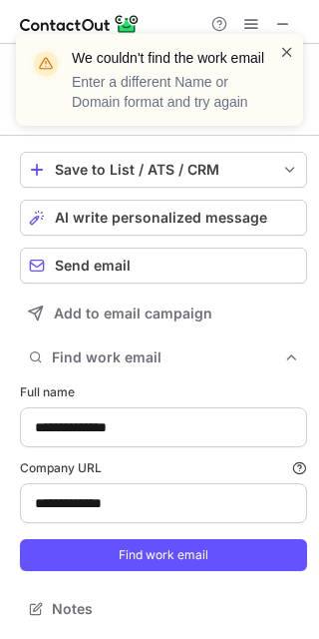
click at [287, 51] on span at bounding box center [287, 52] width 16 height 20
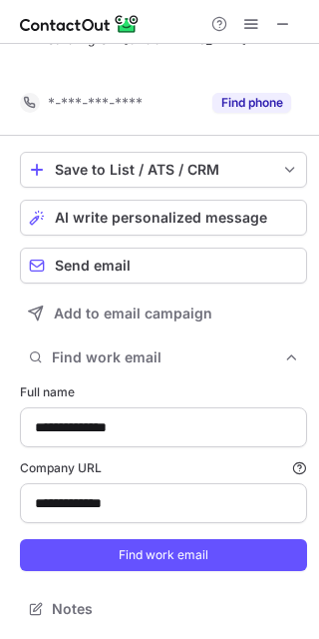
scroll to position [19, 0]
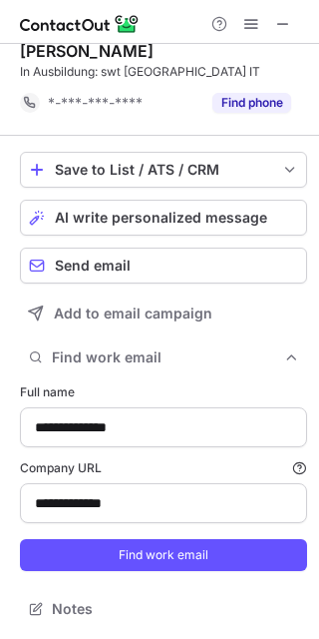
click at [283, 22] on div "We couldn't find the work email Enter a different Name or Domain format and try…" at bounding box center [159, 88] width 319 height 148
click at [283, 22] on span at bounding box center [283, 24] width 16 height 16
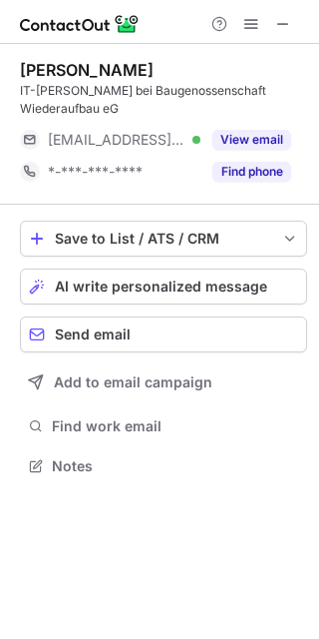
scroll to position [434, 319]
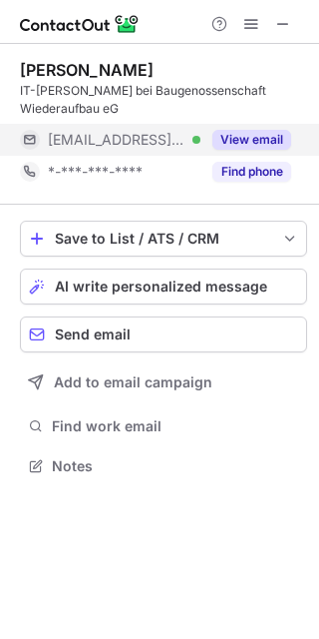
click at [241, 130] on button "View email" at bounding box center [252, 140] width 79 height 20
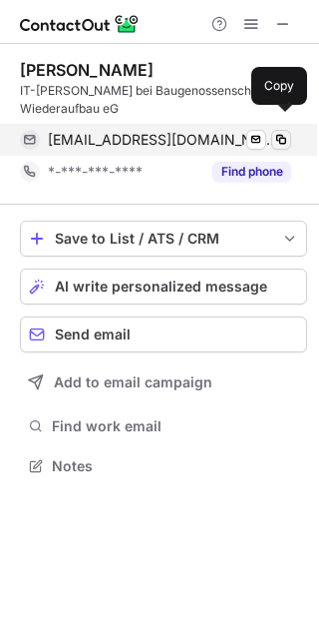
click at [278, 132] on span at bounding box center [281, 140] width 16 height 16
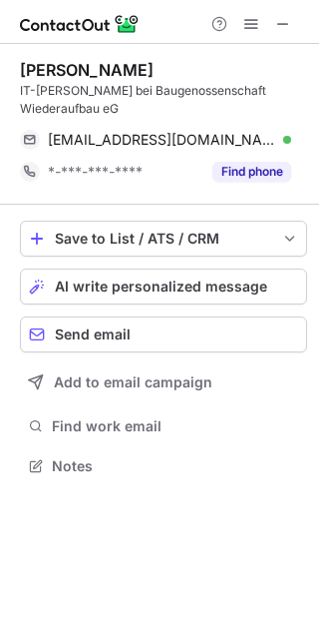
drag, startPoint x: 155, startPoint y: 69, endPoint x: 14, endPoint y: 68, distance: 140.7
click at [14, 68] on div "Mark Rodehorst IT-Leiter bei Baugenossenschaft Wiederaufbau eG mrodehorst@solvi…" at bounding box center [159, 270] width 319 height 452
copy div "Mark Rodehorst"
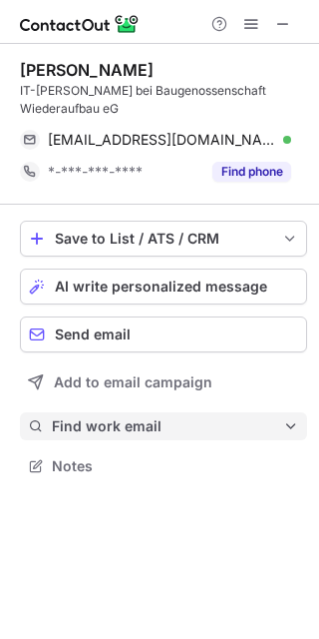
click at [122, 417] on span "Find work email" at bounding box center [168, 426] width 232 height 18
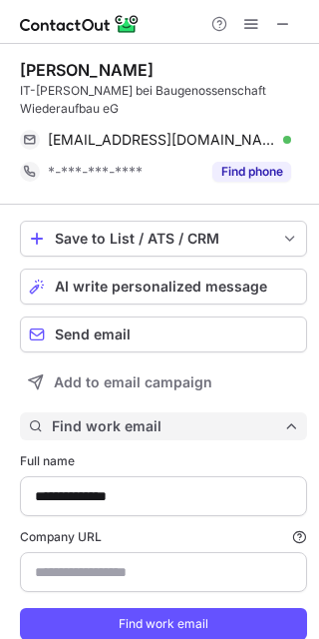
scroll to position [664, 305]
type input "**********"
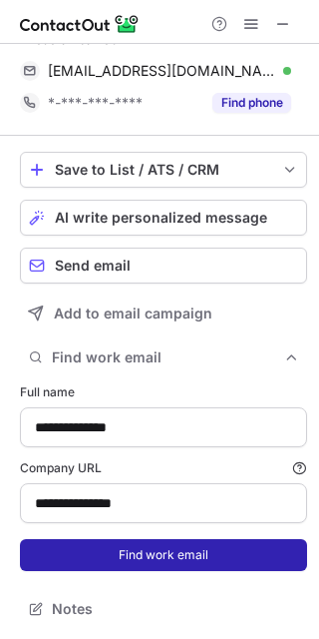
click at [123, 554] on button "Find work email" at bounding box center [163, 555] width 287 height 32
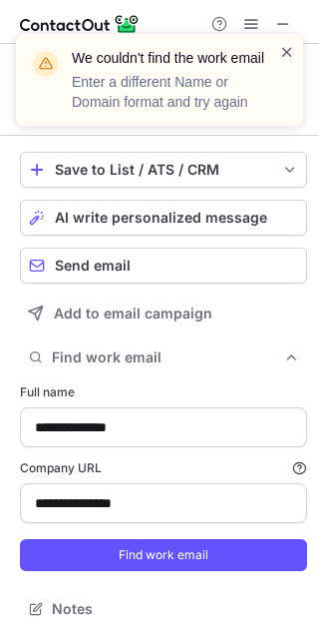
click at [289, 53] on span at bounding box center [287, 52] width 16 height 20
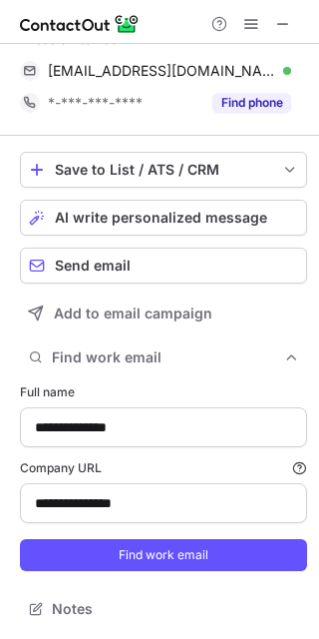
click at [282, 20] on span at bounding box center [283, 24] width 16 height 16
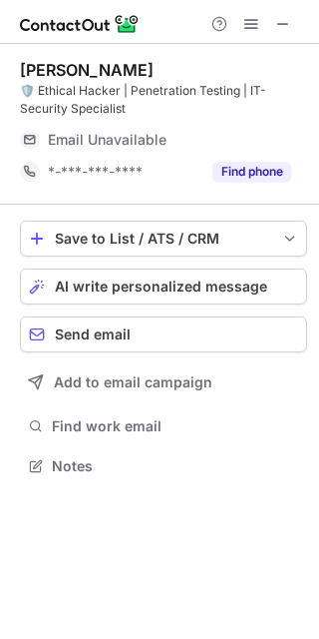
scroll to position [452, 319]
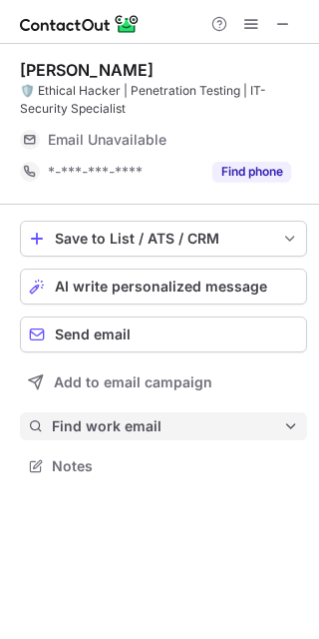
click at [136, 424] on span "Find work email" at bounding box center [168, 426] width 232 height 18
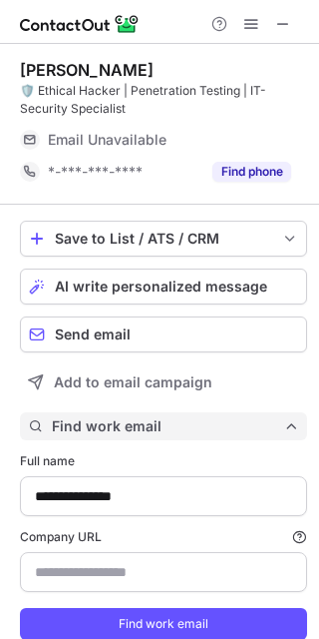
type input "**********"
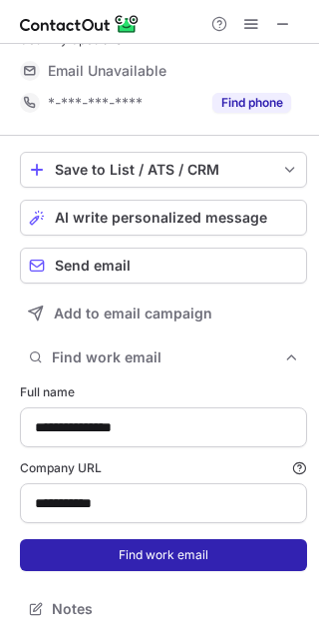
click at [148, 561] on button "Find work email" at bounding box center [163, 555] width 287 height 32
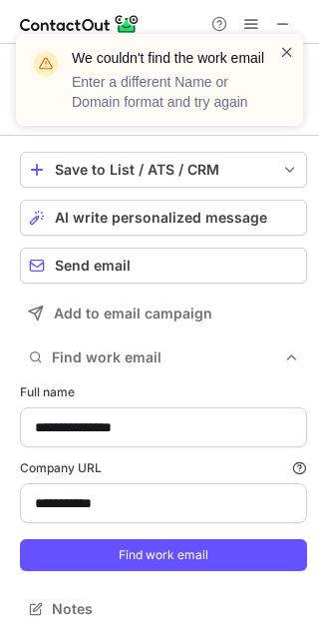
scroll to position [37, 0]
click at [292, 58] on span at bounding box center [287, 52] width 16 height 20
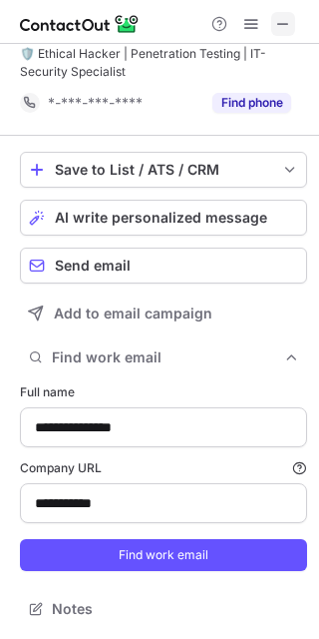
click at [285, 16] on span at bounding box center [283, 24] width 16 height 16
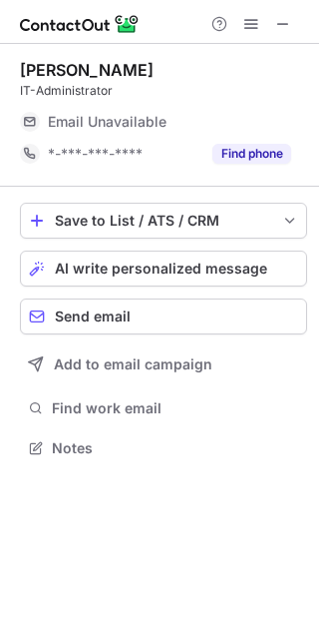
scroll to position [434, 319]
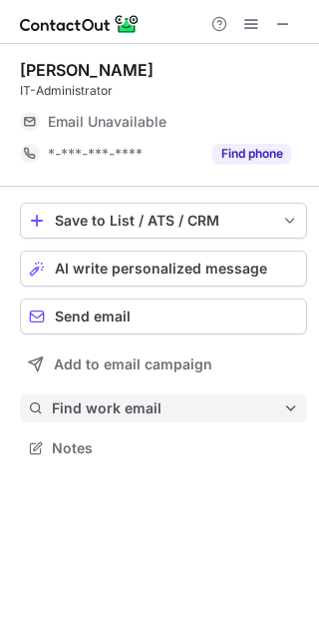
click at [101, 413] on span "Find work email" at bounding box center [168, 408] width 232 height 18
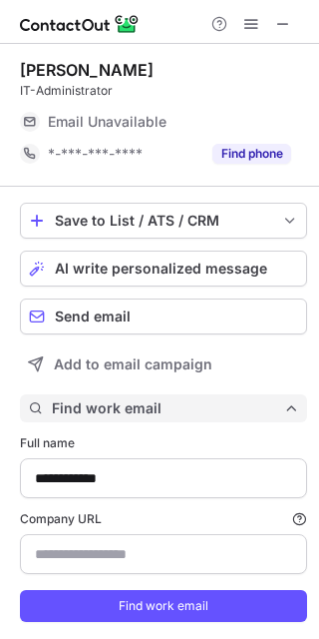
type input "**********"
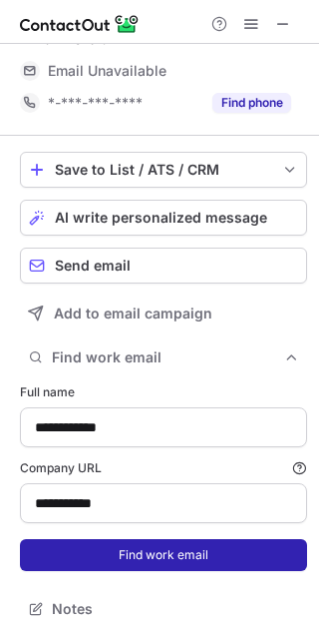
click at [125, 547] on button "Find work email" at bounding box center [163, 555] width 287 height 32
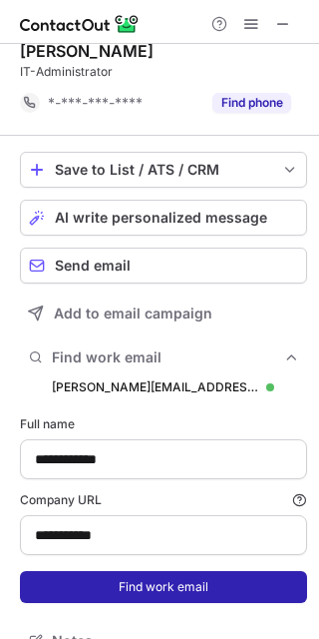
scroll to position [646, 305]
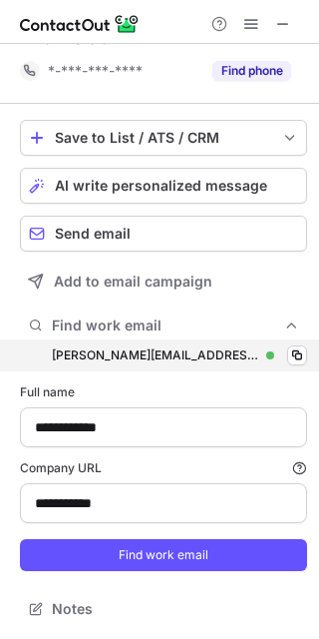
click at [272, 348] on div "florian.koegl@soft-nrg.de florian.koegl@soft-nrg.de Verified Copy" at bounding box center [163, 355] width 287 height 32
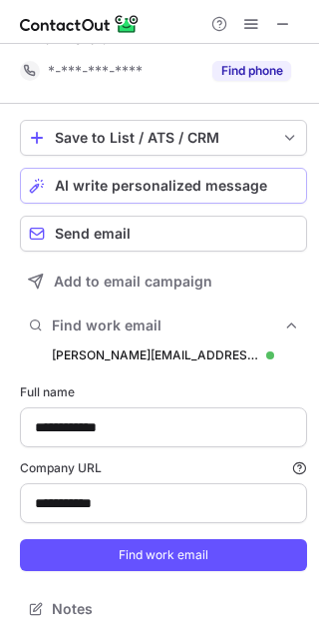
scroll to position [0, 0]
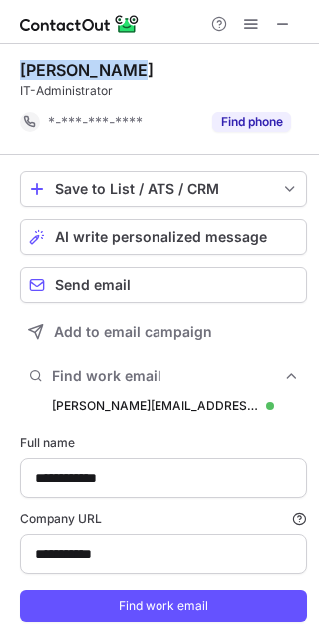
drag, startPoint x: 123, startPoint y: 71, endPoint x: 17, endPoint y: 70, distance: 105.8
click at [17, 70] on div "**********" at bounding box center [159, 367] width 319 height 646
copy div "Florian Kögl"
click at [282, 25] on span at bounding box center [283, 24] width 16 height 16
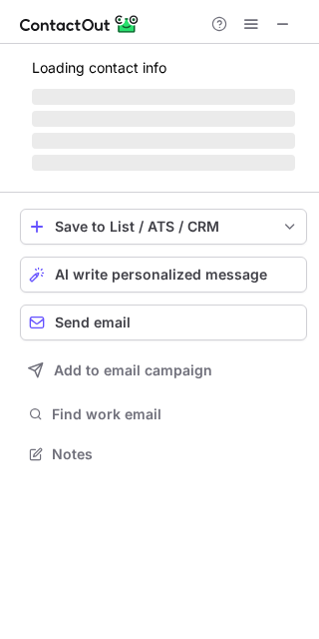
scroll to position [434, 319]
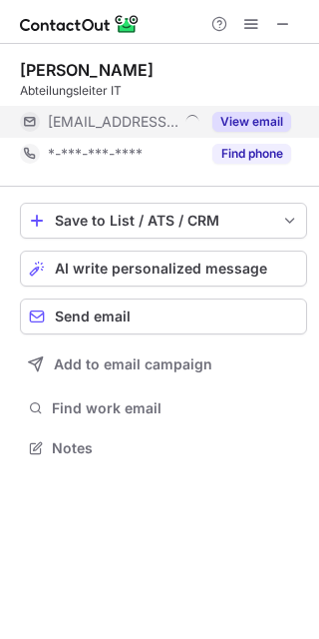
click at [278, 129] on button "View email" at bounding box center [252, 122] width 79 height 20
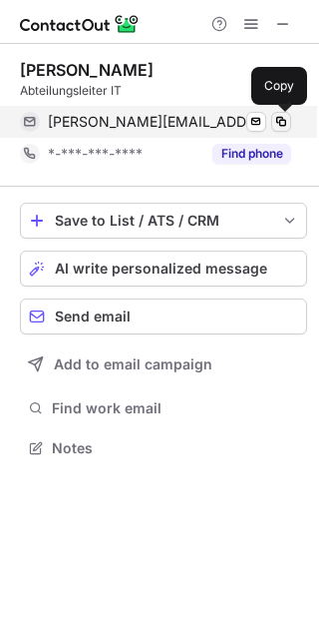
click at [287, 124] on span at bounding box center [281, 122] width 16 height 16
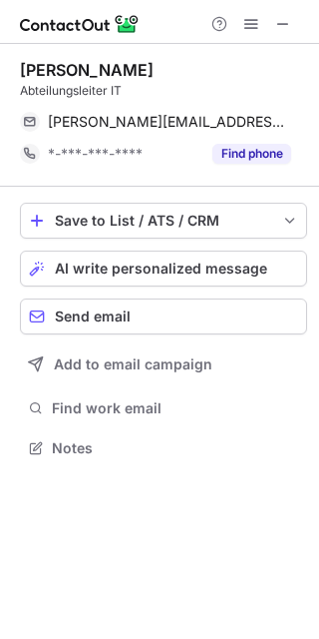
drag, startPoint x: 159, startPoint y: 66, endPoint x: 17, endPoint y: 72, distance: 141.8
click at [17, 72] on div "Fabian Kratzsch Abteilungsleiter IT fabian.kratzsch@deecoob.com Send email Copy…" at bounding box center [159, 261] width 319 height 434
copy div "Fabian Kratzsch"
click at [278, 29] on span at bounding box center [283, 24] width 16 height 16
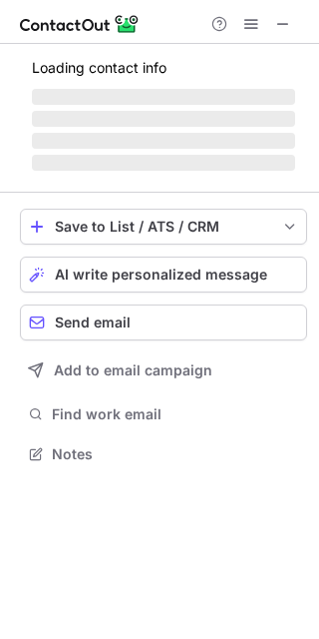
scroll to position [452, 319]
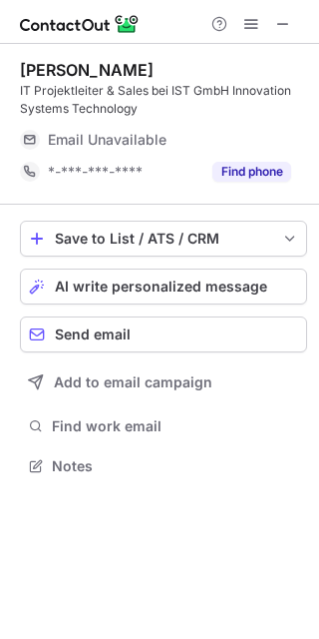
click at [126, 401] on div "Save to List / ATS / CRM List Select Lever Connect Greenhouse Connect Salesforc…" at bounding box center [163, 350] width 287 height 291
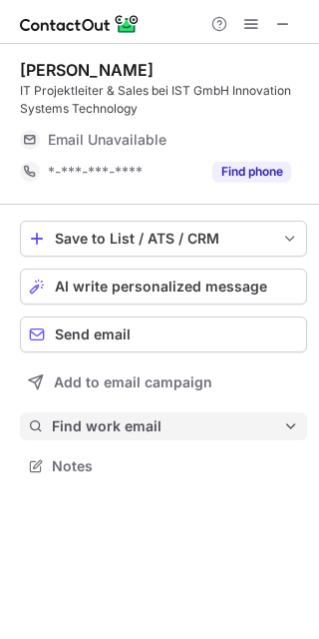
click at [126, 426] on span "Find work email" at bounding box center [168, 426] width 232 height 18
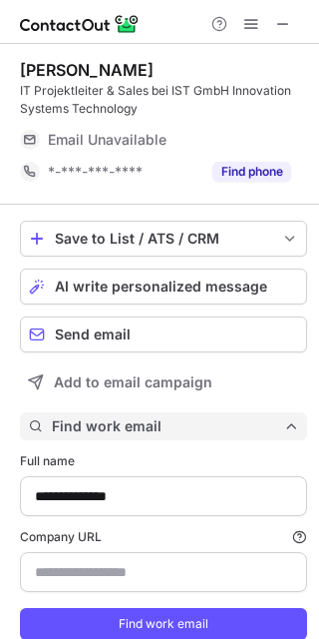
type input "**********"
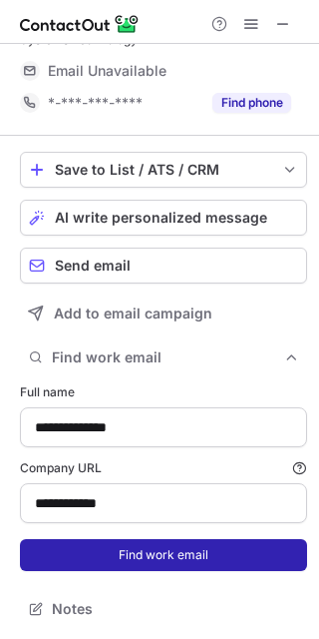
click at [156, 550] on button "Find work email" at bounding box center [163, 555] width 287 height 32
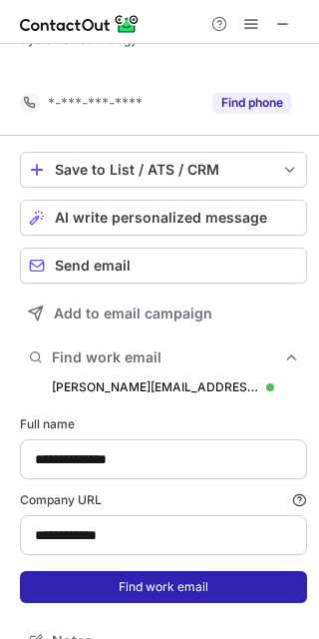
scroll to position [664, 305]
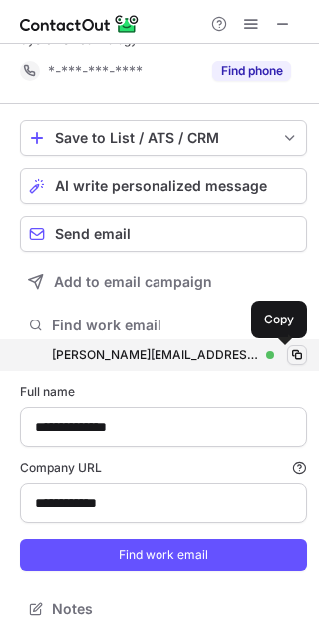
click at [289, 354] on span at bounding box center [297, 355] width 16 height 16
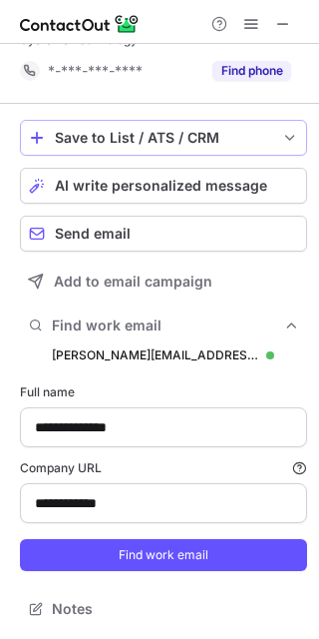
scroll to position [0, 0]
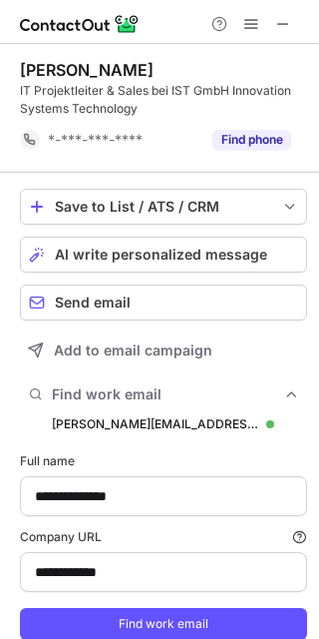
drag, startPoint x: 137, startPoint y: 69, endPoint x: 13, endPoint y: 67, distance: 123.8
click at [13, 67] on div "**********" at bounding box center [159, 376] width 319 height 664
copy div "Michael Müller"
click at [283, 17] on span at bounding box center [283, 24] width 16 height 16
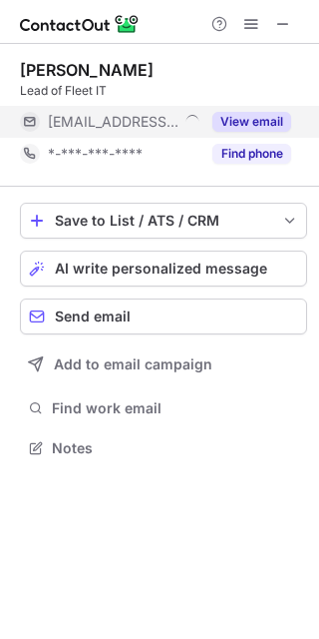
scroll to position [434, 319]
click at [250, 126] on button "View email" at bounding box center [252, 122] width 79 height 20
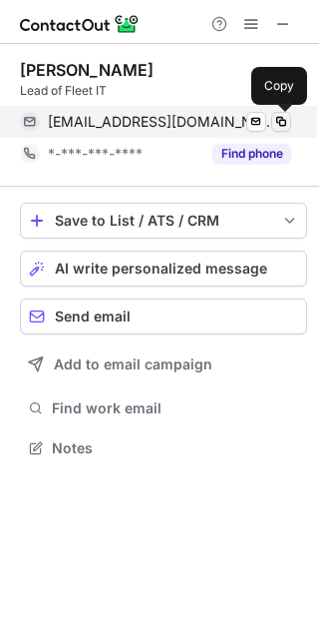
click at [283, 122] on span at bounding box center [281, 122] width 16 height 16
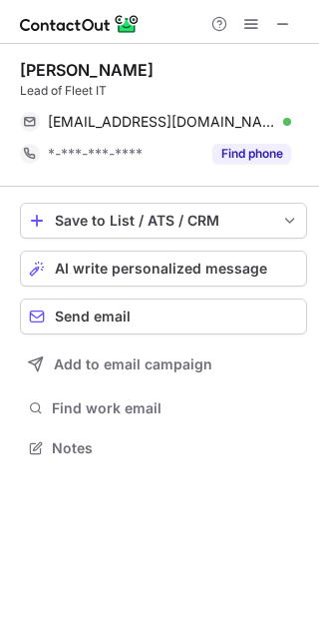
drag, startPoint x: 171, startPoint y: 66, endPoint x: 11, endPoint y: 64, distance: 159.7
click at [11, 64] on div "[PERSON_NAME] Lead of Fleet IT [EMAIL_ADDRESS][DOMAIN_NAME] Verified Send email…" at bounding box center [159, 261] width 319 height 434
click at [284, 19] on span at bounding box center [283, 24] width 16 height 16
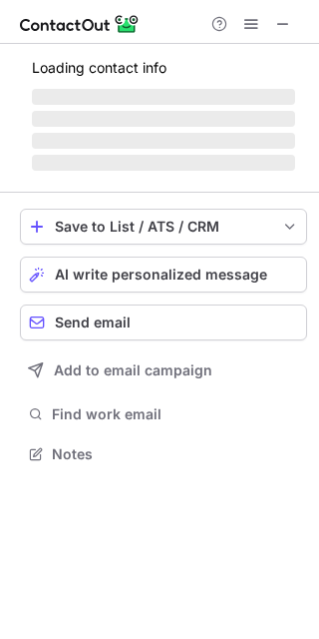
scroll to position [434, 319]
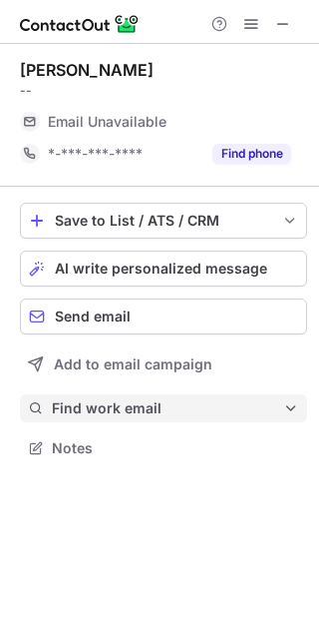
click at [145, 401] on span "Find work email" at bounding box center [168, 408] width 232 height 18
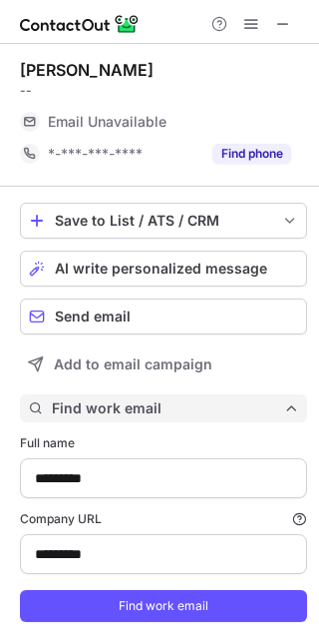
type input "*********"
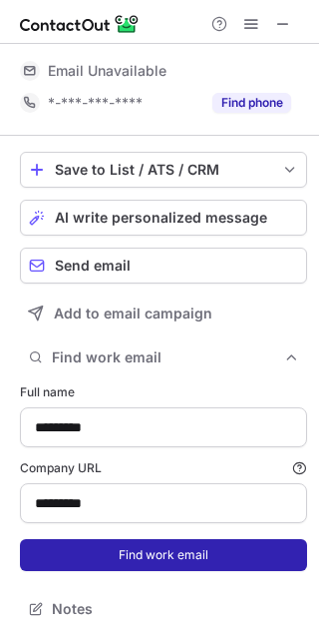
click at [162, 550] on button "Find work email" at bounding box center [163, 555] width 287 height 32
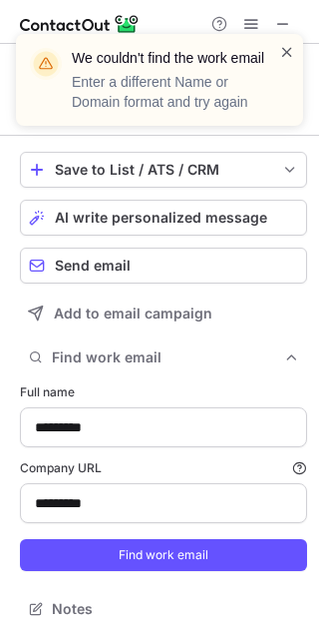
click at [289, 48] on span at bounding box center [287, 52] width 16 height 20
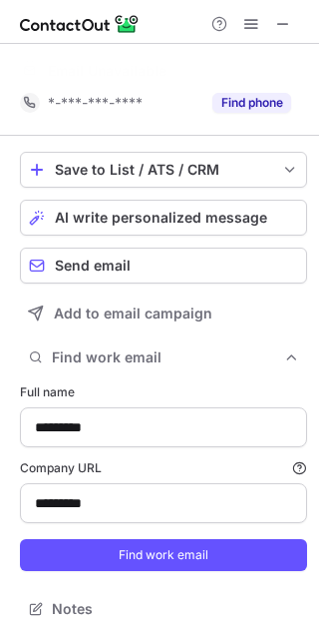
scroll to position [19, 0]
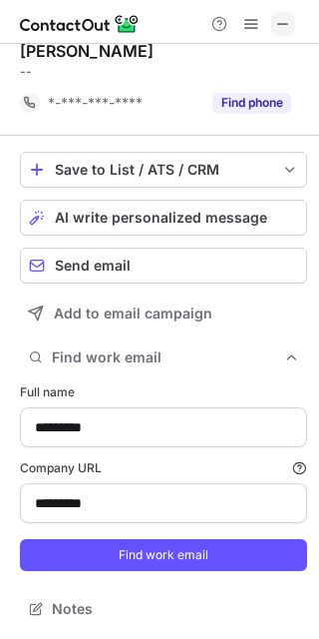
click at [281, 24] on span at bounding box center [283, 24] width 16 height 16
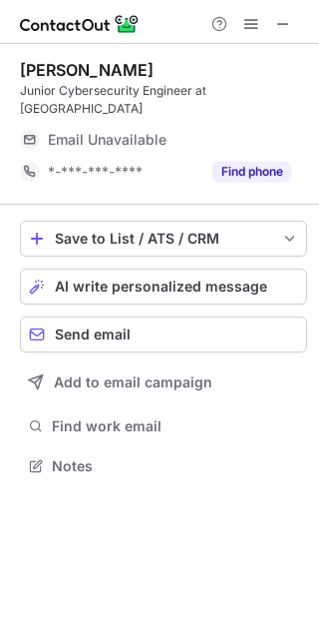
scroll to position [434, 319]
click at [278, 32] on span at bounding box center [283, 24] width 16 height 16
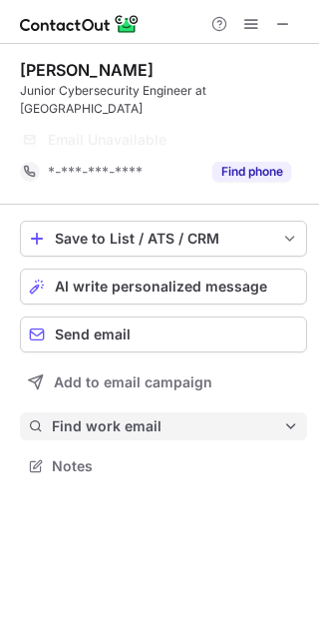
click at [123, 412] on button "Find work email" at bounding box center [163, 426] width 287 height 28
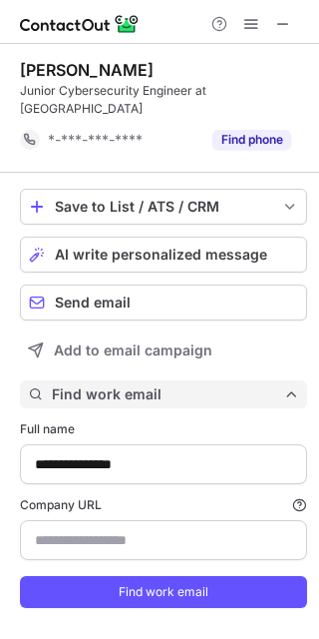
scroll to position [19, 0]
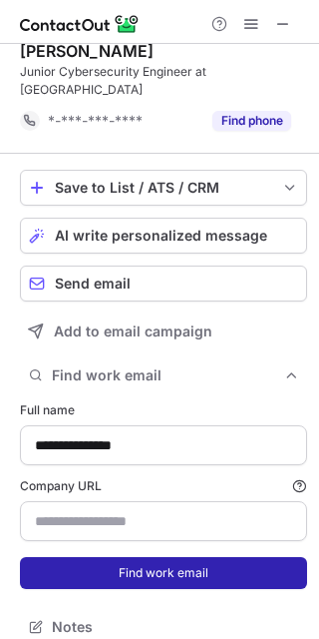
type input "**********"
click at [121, 557] on button "Find work email" at bounding box center [163, 573] width 287 height 32
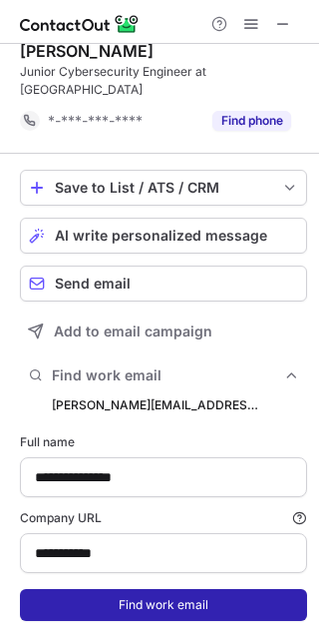
scroll to position [646, 305]
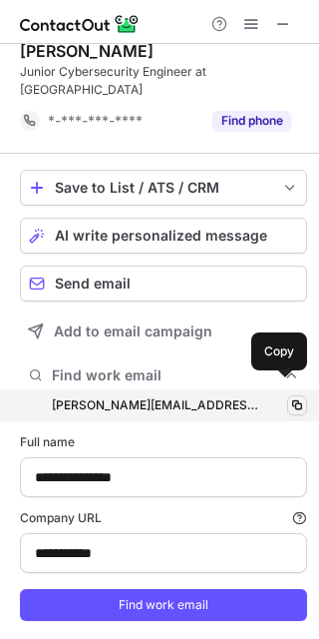
click at [289, 397] on span at bounding box center [297, 405] width 16 height 16
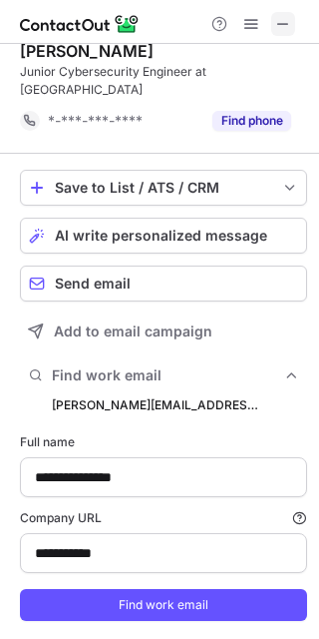
click at [272, 17] on button at bounding box center [283, 24] width 24 height 24
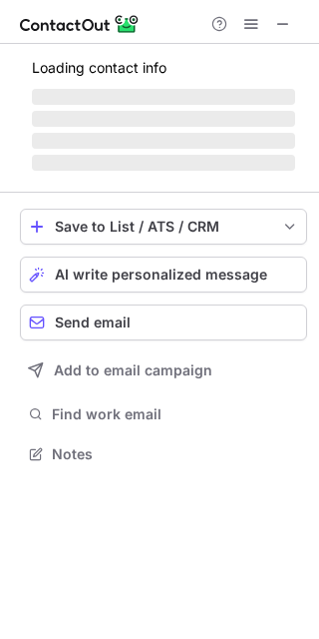
scroll to position [434, 319]
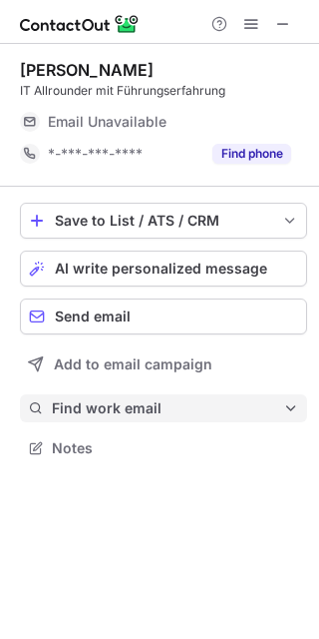
click at [150, 419] on button "Find work email" at bounding box center [163, 408] width 287 height 28
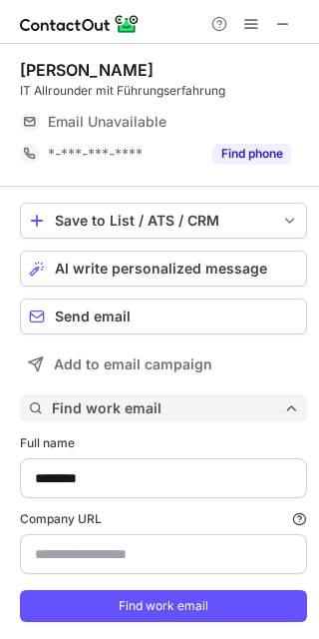
scroll to position [646, 305]
type input "**********"
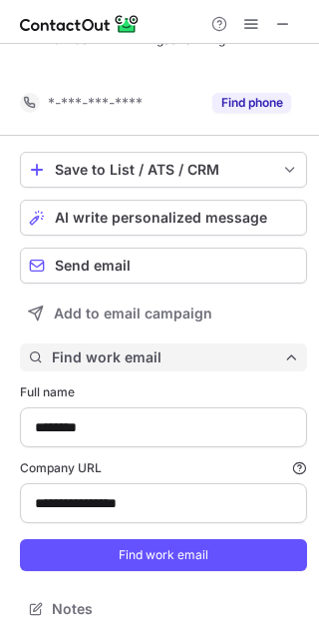
scroll to position [19, 0]
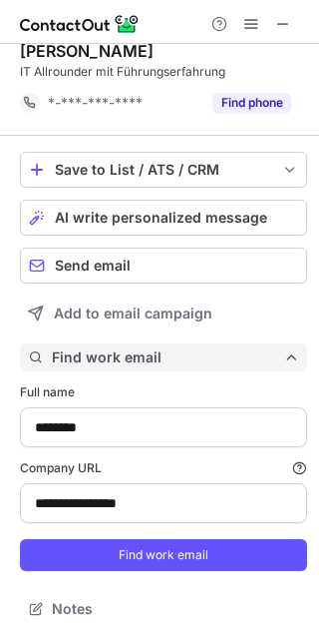
click at [20, 343] on button "Find work email" at bounding box center [163, 357] width 287 height 28
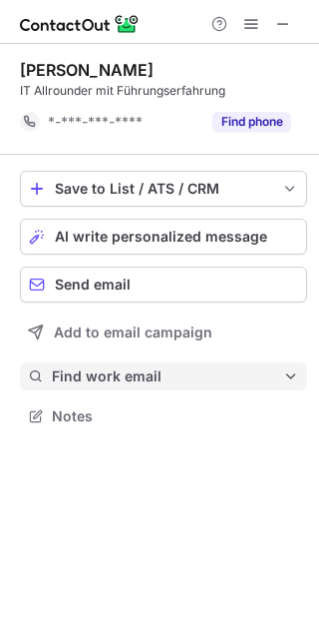
scroll to position [0, 0]
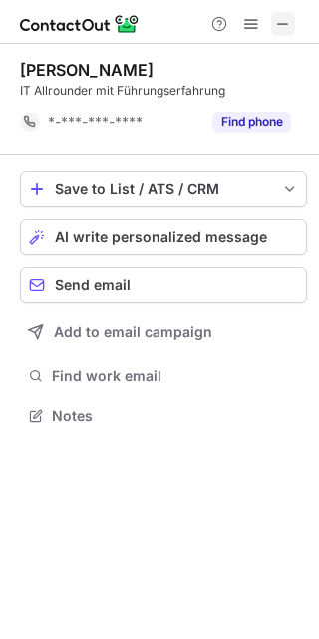
click at [285, 16] on span at bounding box center [283, 24] width 16 height 16
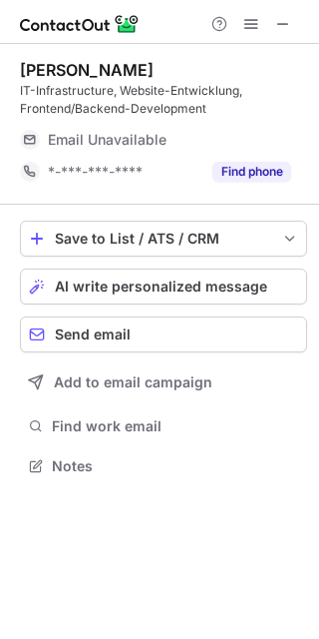
scroll to position [452, 319]
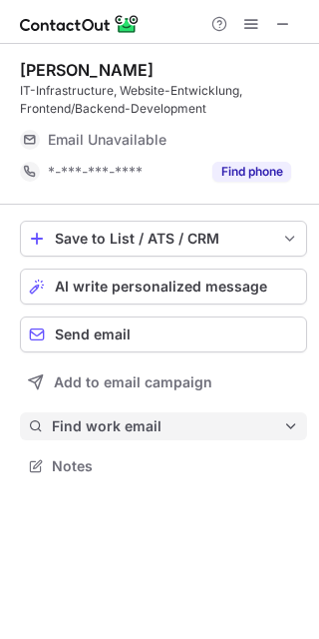
click at [162, 418] on span "Find work email" at bounding box center [168, 426] width 232 height 18
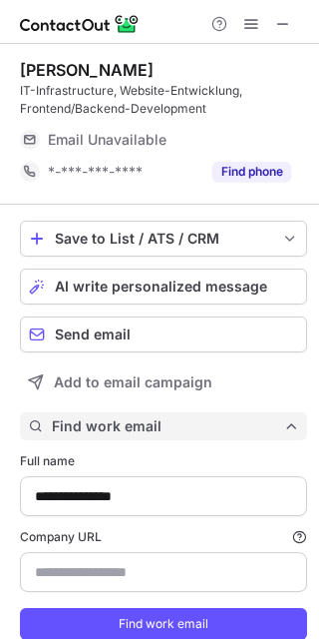
scroll to position [664, 305]
type input "**********"
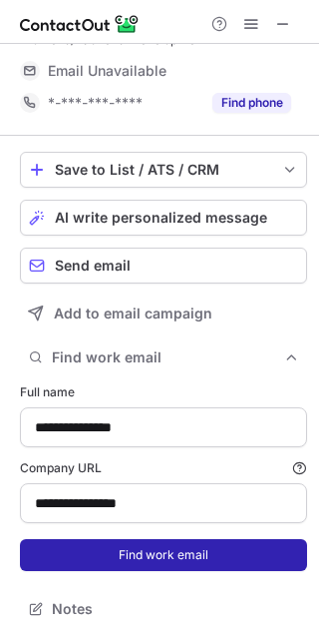
click at [171, 546] on button "Find work email" at bounding box center [163, 555] width 287 height 32
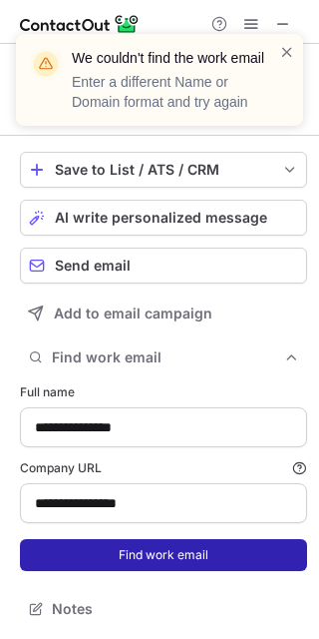
scroll to position [37, 0]
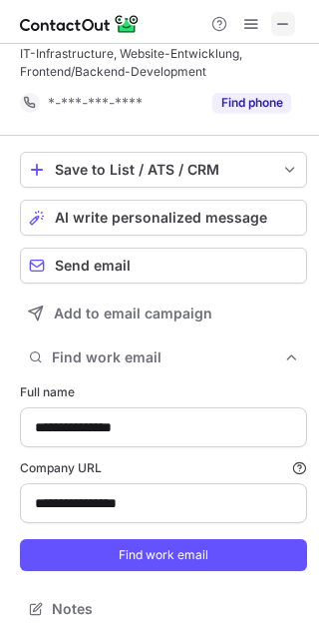
click at [280, 20] on span at bounding box center [283, 24] width 16 height 16
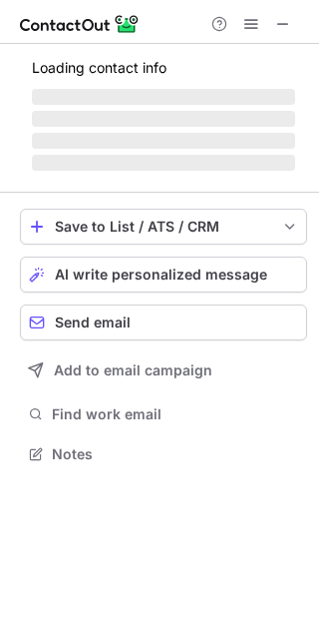
scroll to position [434, 319]
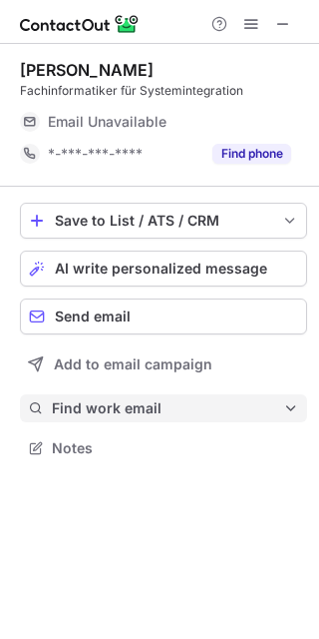
click at [130, 396] on button "Find work email" at bounding box center [163, 408] width 287 height 28
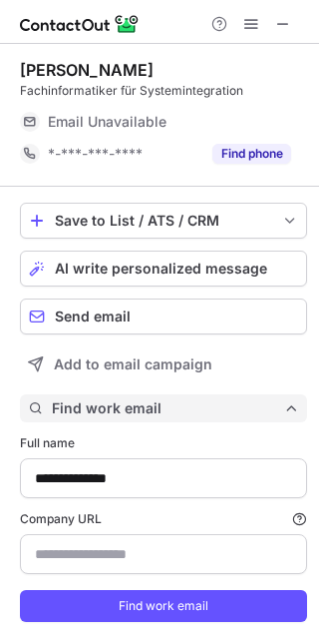
scroll to position [646, 305]
type input "**********"
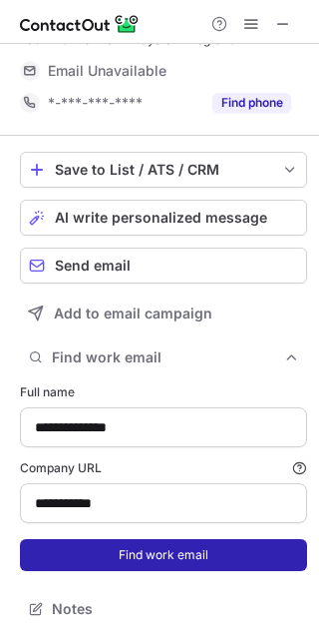
click at [152, 558] on button "Find work email" at bounding box center [163, 555] width 287 height 32
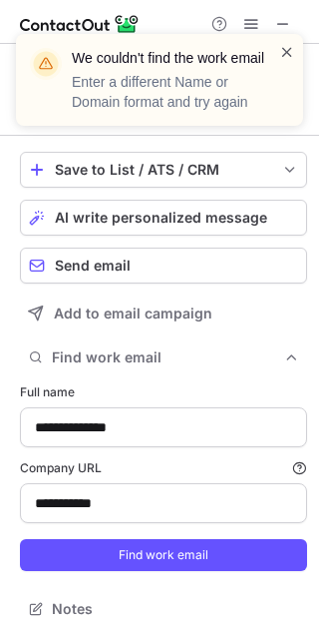
click at [281, 44] on span at bounding box center [287, 52] width 16 height 20
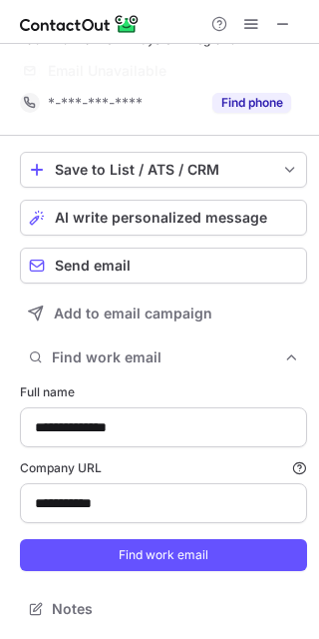
click at [280, 21] on div "We couldn't find the work email Enter a different Name or Domain format and try…" at bounding box center [159, 34] width 319 height 40
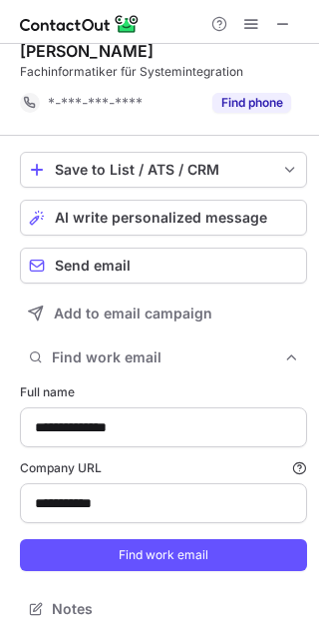
scroll to position [19, 0]
click at [280, 21] on span at bounding box center [283, 24] width 16 height 16
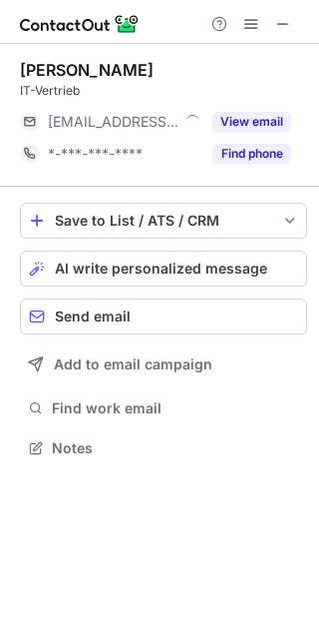
scroll to position [434, 319]
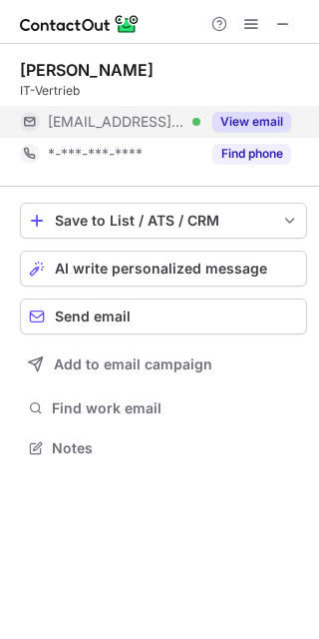
click at [269, 127] on button "View email" at bounding box center [252, 122] width 79 height 20
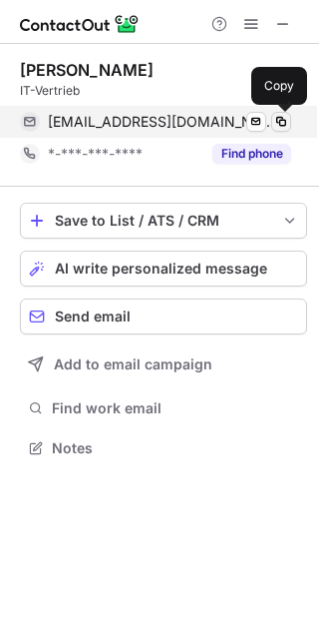
click at [287, 123] on span at bounding box center [281, 122] width 16 height 16
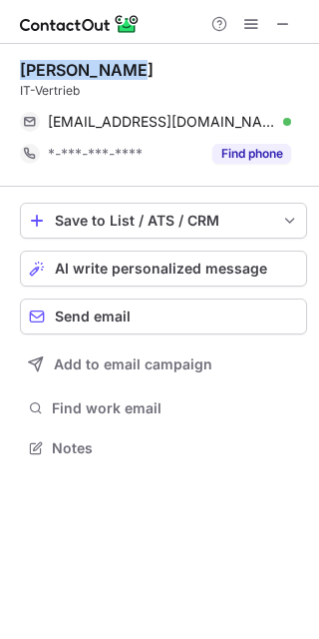
drag, startPoint x: 124, startPoint y: 72, endPoint x: 19, endPoint y: 71, distance: 104.8
click at [19, 71] on div "Furkan Cicek IT-Vertrieb furkan.cicek@stahlgmbh.de Verified Send email Copy *-*…" at bounding box center [159, 261] width 319 height 434
click at [280, 30] on span at bounding box center [283, 24] width 16 height 16
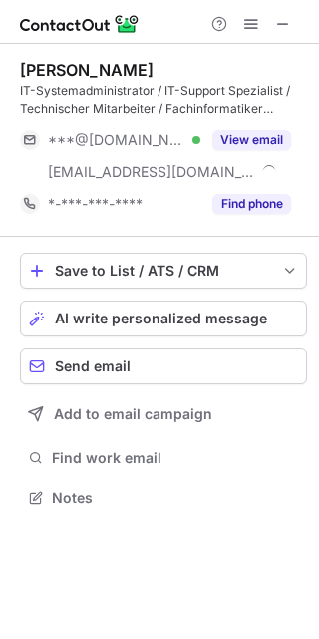
scroll to position [484, 319]
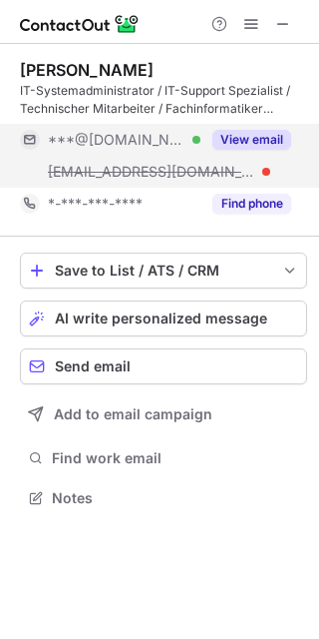
click at [268, 141] on button "View email" at bounding box center [252, 140] width 79 height 20
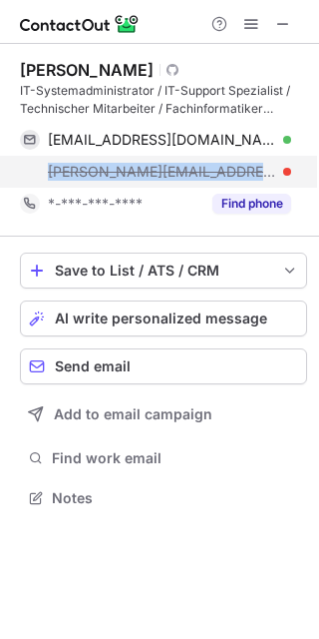
drag, startPoint x: 243, startPoint y: 166, endPoint x: 42, endPoint y: 161, distance: 200.7
click at [42, 161] on div "[PERSON_NAME][EMAIL_ADDRESS][DOMAIN_NAME]" at bounding box center [155, 172] width 271 height 32
copy span "[PERSON_NAME][EMAIL_ADDRESS][DOMAIN_NAME]"
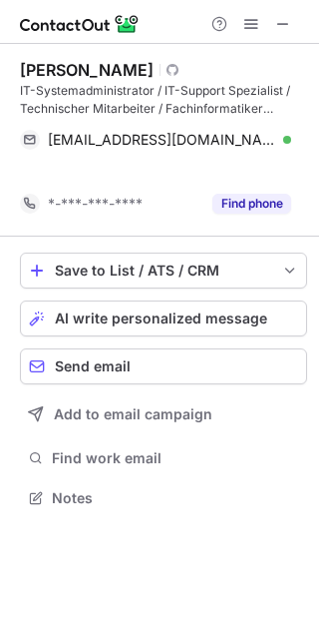
scroll to position [452, 319]
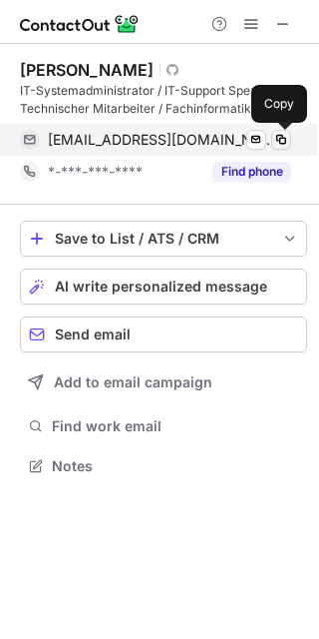
click at [282, 142] on span at bounding box center [281, 140] width 16 height 16
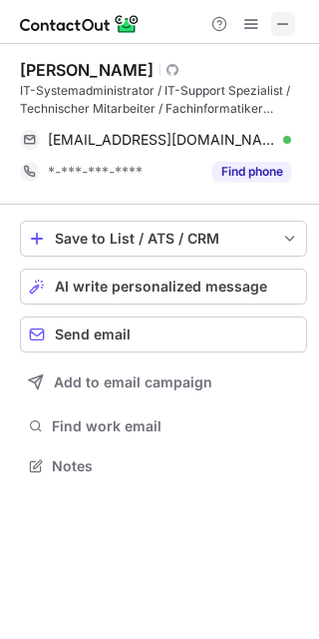
click at [285, 18] on span at bounding box center [283, 24] width 16 height 16
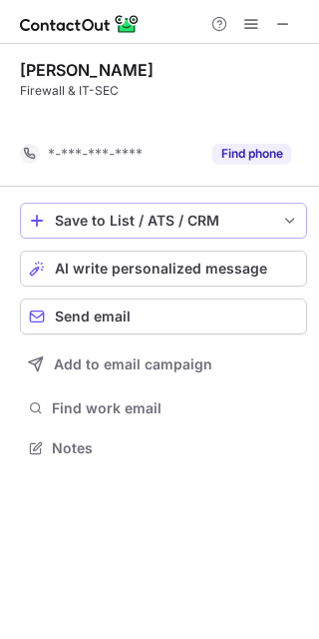
scroll to position [402, 319]
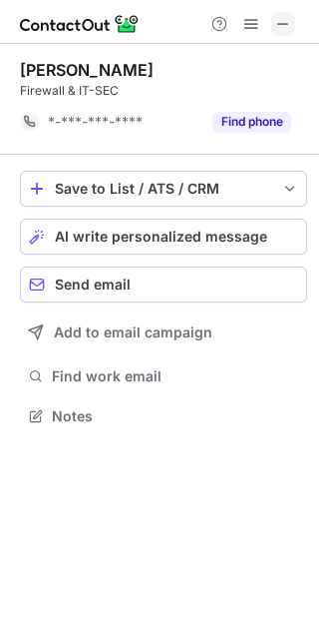
click at [282, 23] on span at bounding box center [283, 24] width 16 height 16
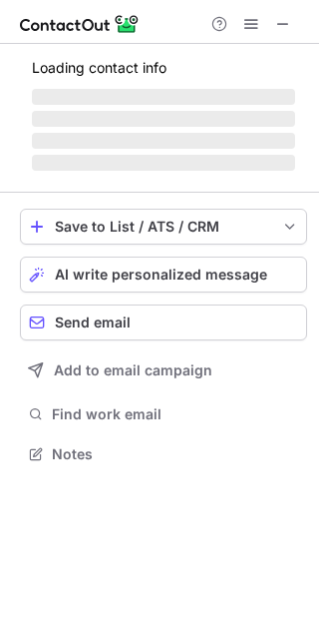
scroll to position [434, 319]
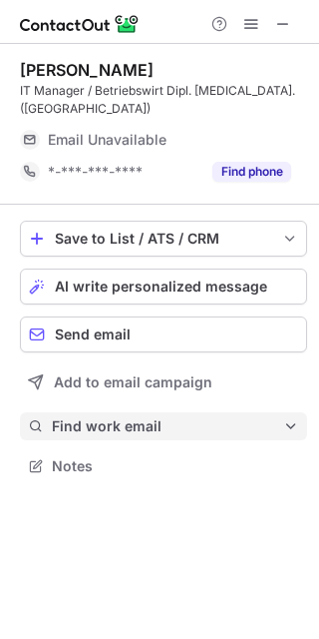
click at [130, 417] on span "Find work email" at bounding box center [168, 426] width 232 height 18
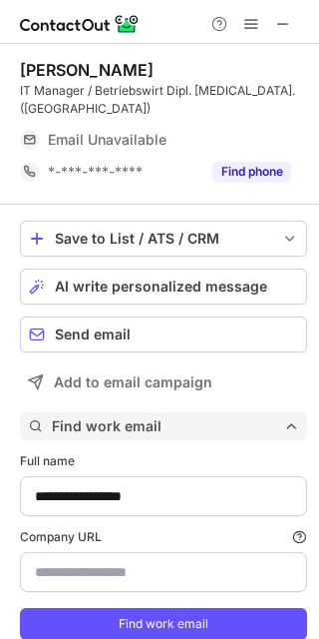
scroll to position [646, 305]
type input "**********"
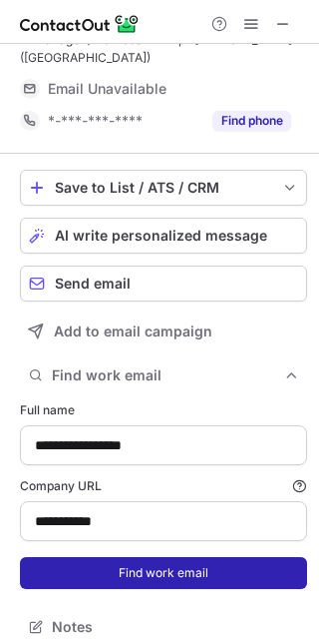
click at [166, 557] on button "Find work email" at bounding box center [163, 573] width 287 height 32
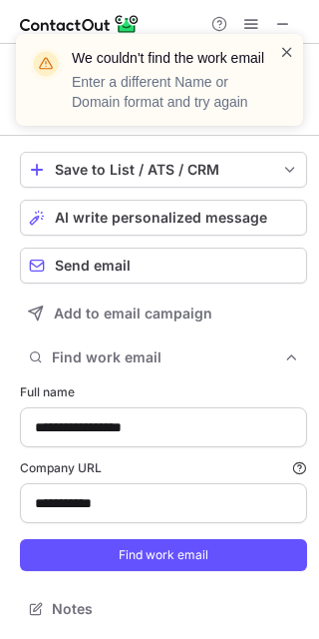
scroll to position [19, 0]
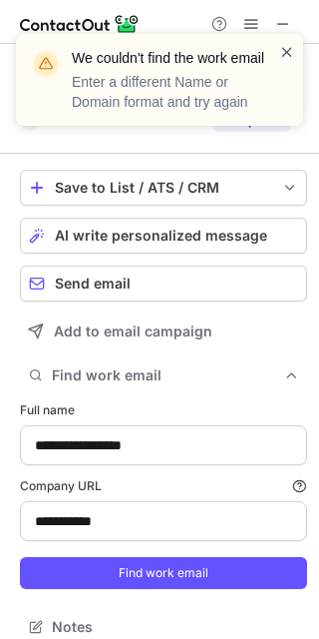
click at [286, 46] on span at bounding box center [287, 52] width 16 height 20
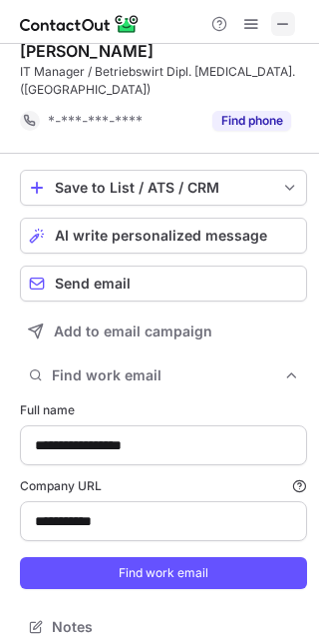
click at [280, 24] on span at bounding box center [283, 24] width 16 height 16
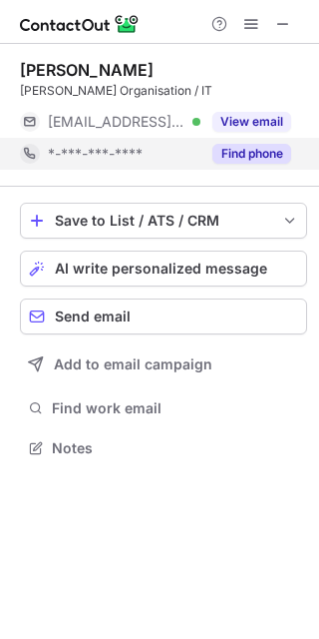
scroll to position [434, 319]
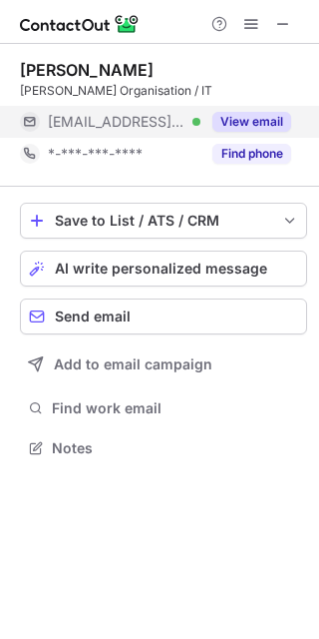
click at [258, 120] on button "View email" at bounding box center [252, 122] width 79 height 20
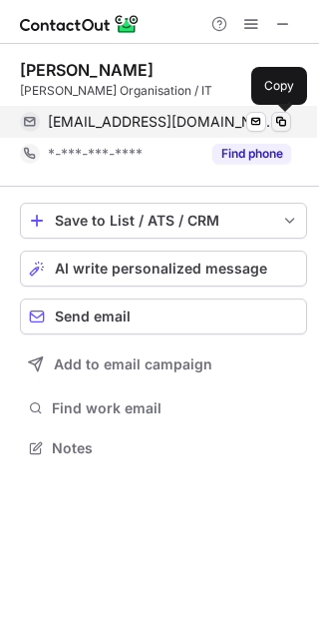
click at [285, 124] on span at bounding box center [281, 122] width 16 height 16
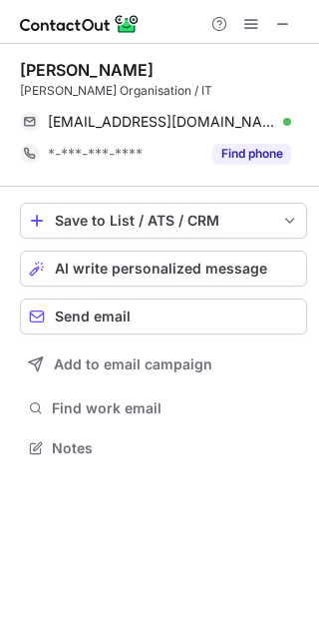
drag, startPoint x: 148, startPoint y: 66, endPoint x: 23, endPoint y: 76, distance: 125.2
click at [23, 76] on div "[PERSON_NAME]" at bounding box center [163, 70] width 287 height 20
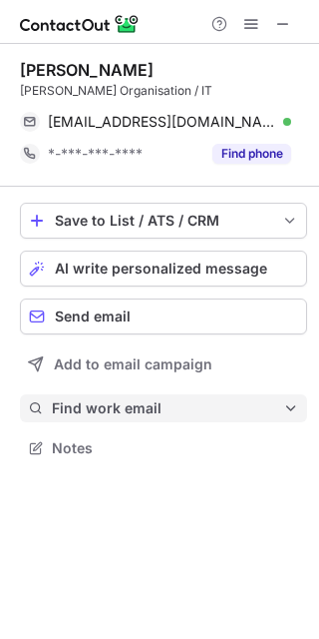
click at [111, 406] on span "Find work email" at bounding box center [168, 408] width 232 height 18
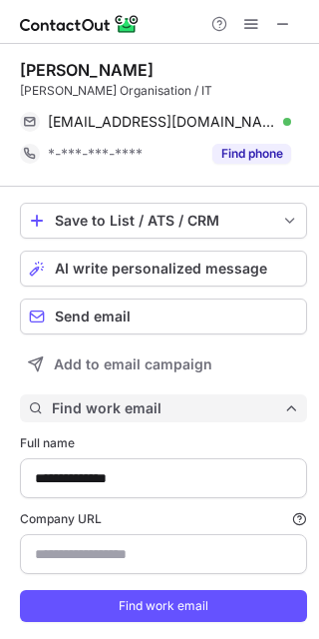
scroll to position [646, 305]
type input "**********"
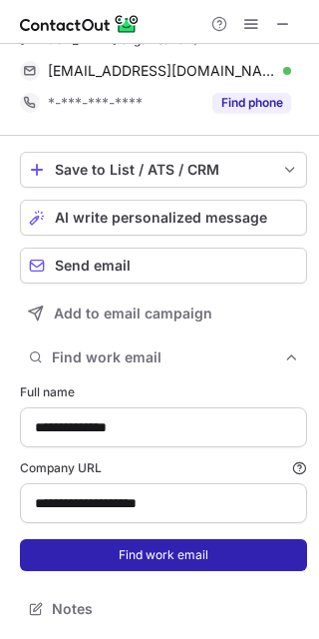
click at [146, 549] on button "Find work email" at bounding box center [163, 555] width 287 height 32
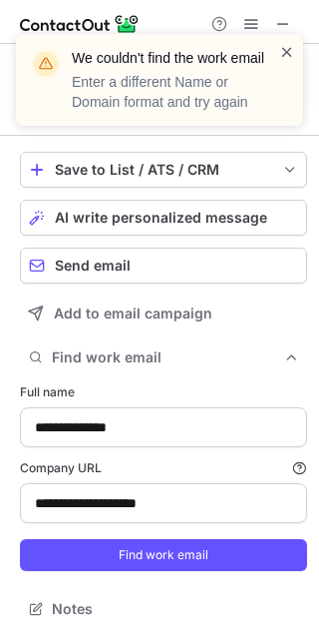
click at [279, 59] on span at bounding box center [287, 52] width 16 height 20
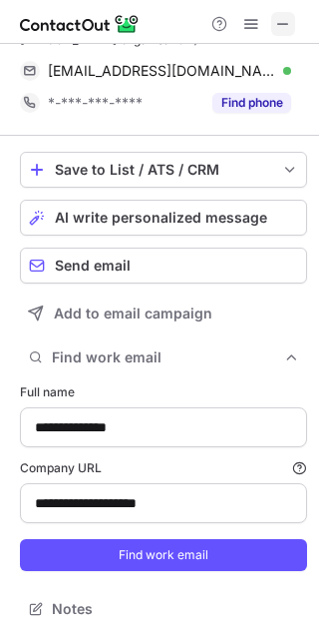
click at [284, 28] on span at bounding box center [283, 24] width 16 height 16
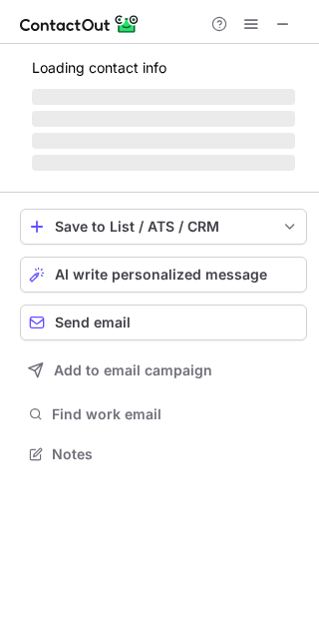
scroll to position [434, 319]
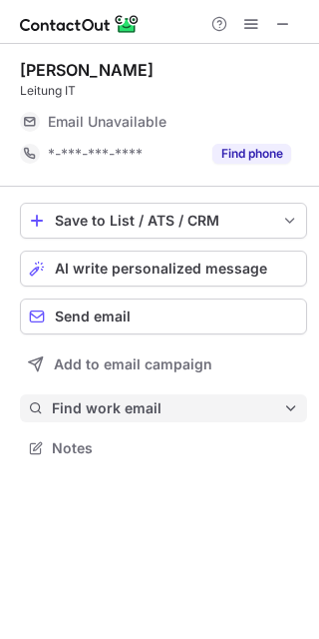
click at [143, 401] on span "Find work email" at bounding box center [168, 408] width 232 height 18
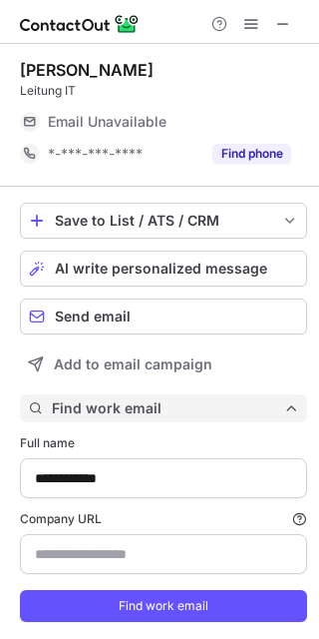
scroll to position [646, 305]
type input "**********"
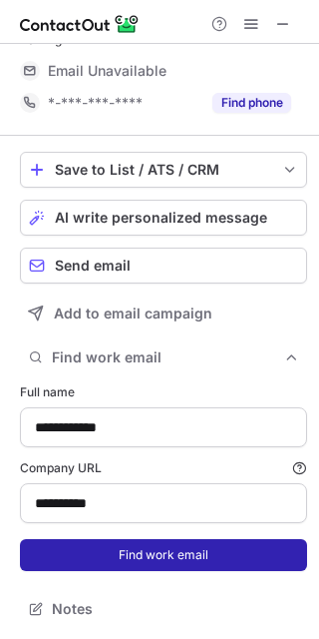
click at [150, 557] on button "Find work email" at bounding box center [163, 555] width 287 height 32
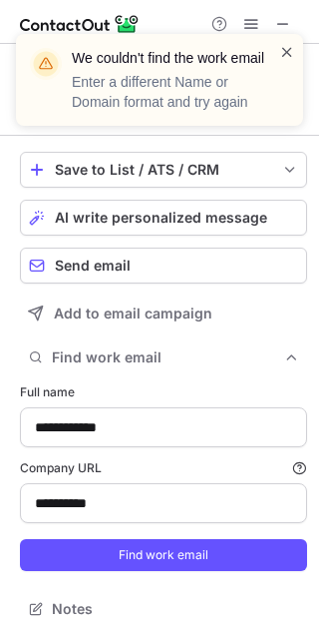
click at [291, 45] on span at bounding box center [287, 52] width 16 height 20
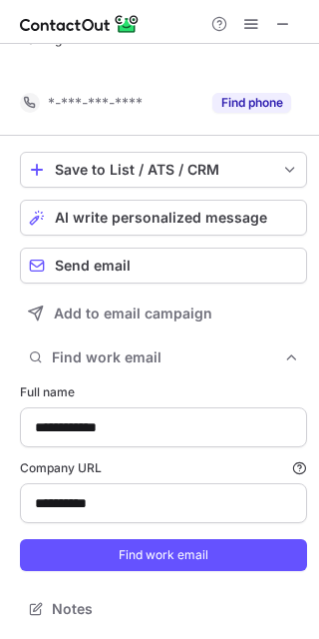
scroll to position [19, 0]
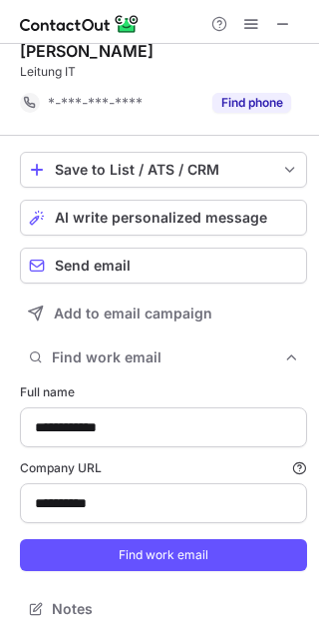
click at [279, 18] on div "We couldn't find the work email Enter a different Name or Domain format and try…" at bounding box center [159, 34] width 319 height 40
click at [279, 18] on span at bounding box center [283, 24] width 16 height 16
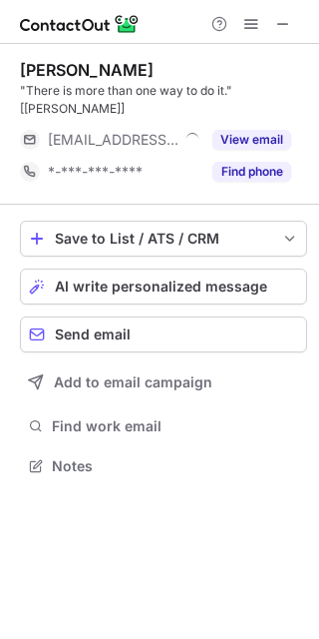
scroll to position [434, 319]
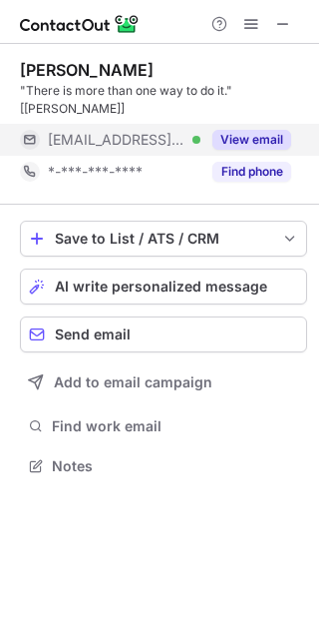
click at [263, 130] on button "View email" at bounding box center [252, 140] width 79 height 20
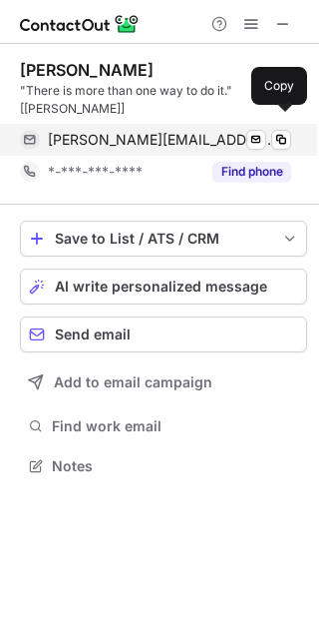
click at [291, 124] on div "[PERSON_NAME][EMAIL_ADDRESS][DOMAIN_NAME] Verified Send email Copy" at bounding box center [155, 140] width 271 height 32
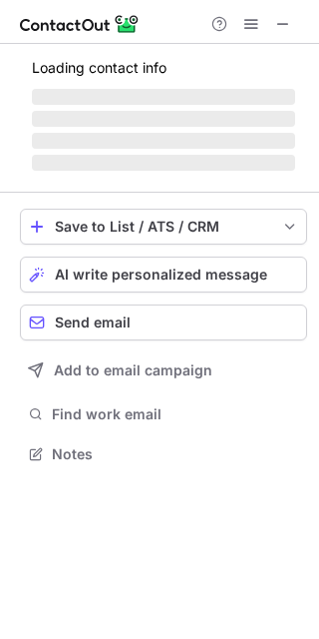
scroll to position [434, 319]
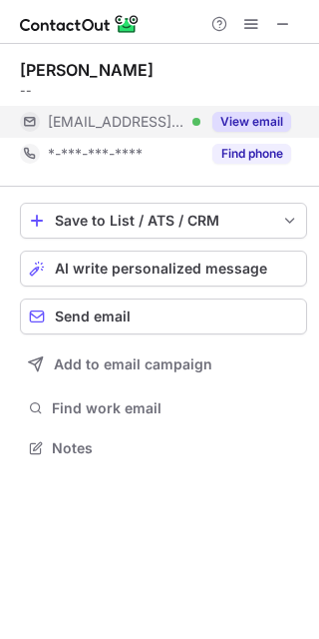
click at [253, 115] on button "View email" at bounding box center [252, 122] width 79 height 20
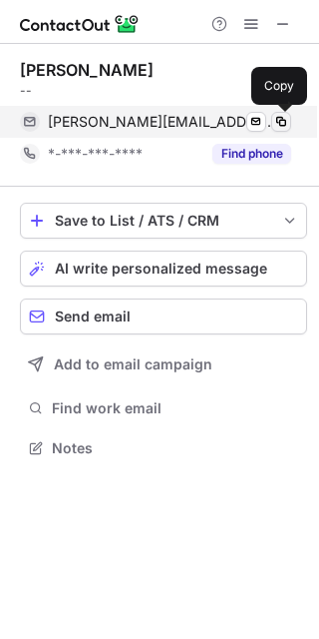
click at [284, 126] on span at bounding box center [281, 122] width 16 height 16
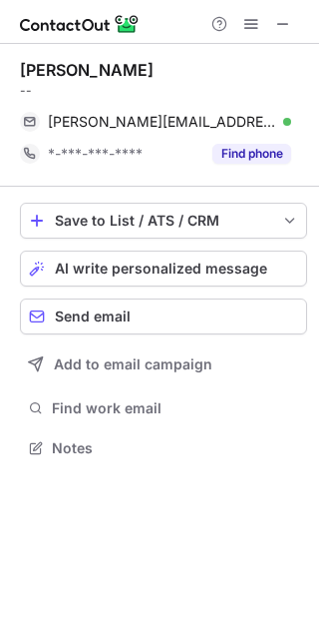
drag, startPoint x: 151, startPoint y: 66, endPoint x: 13, endPoint y: 63, distance: 137.8
click at [13, 63] on div "[PERSON_NAME] -- [PERSON_NAME][EMAIL_ADDRESS][PERSON_NAME][DOMAIN_NAME] Verifie…" at bounding box center [159, 261] width 319 height 434
copy div "[PERSON_NAME]"
click at [286, 27] on span at bounding box center [283, 24] width 16 height 16
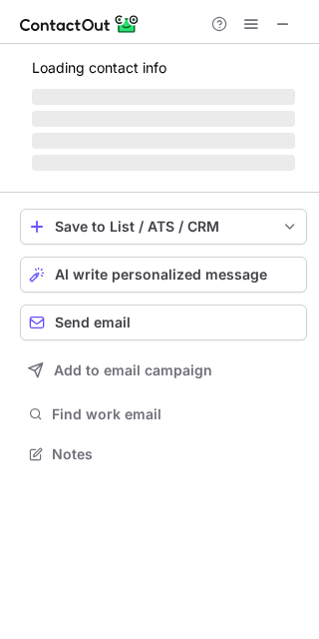
scroll to position [452, 319]
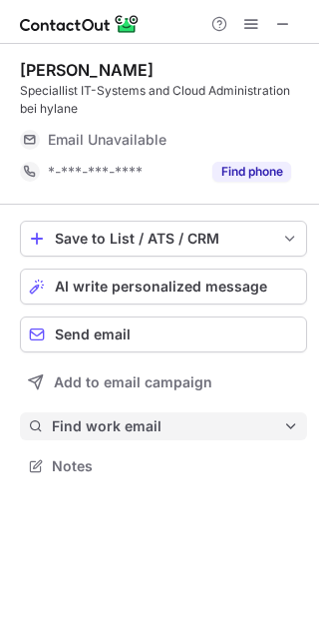
click at [134, 419] on span "Find work email" at bounding box center [168, 426] width 232 height 18
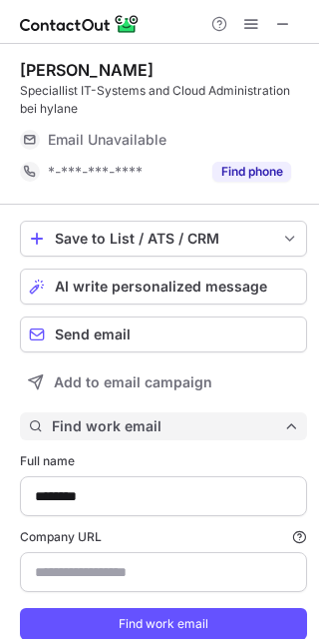
scroll to position [69, 0]
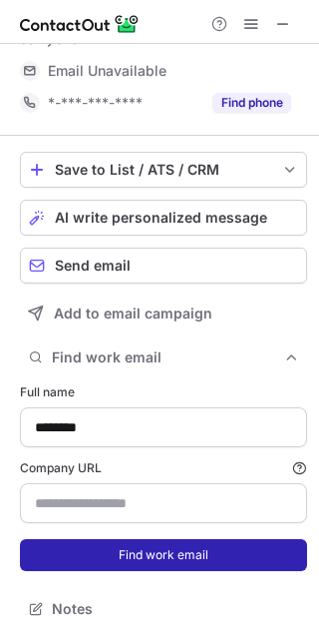
click at [132, 546] on button "Find work email" at bounding box center [163, 555] width 287 height 32
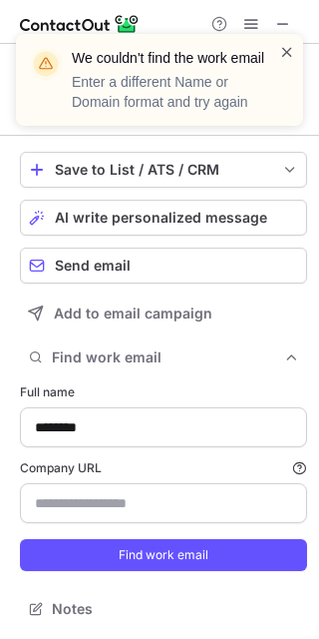
click at [291, 45] on span at bounding box center [287, 52] width 16 height 20
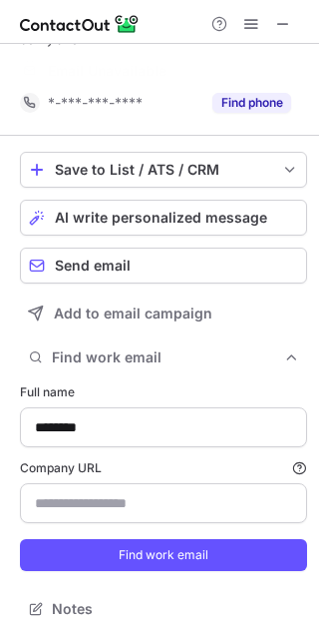
scroll to position [37, 0]
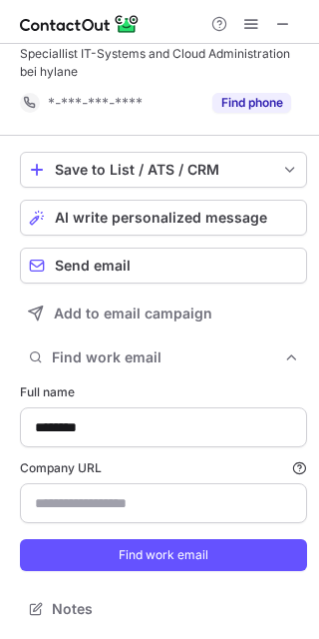
click at [283, 26] on span at bounding box center [283, 24] width 16 height 16
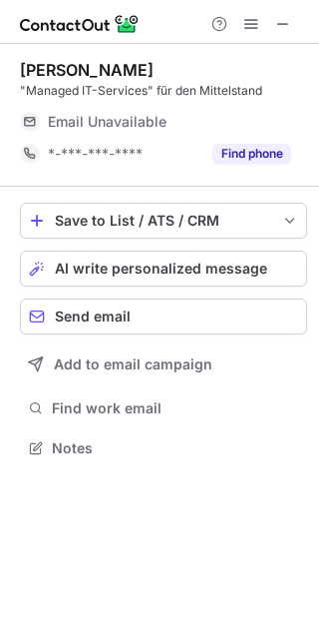
scroll to position [434, 319]
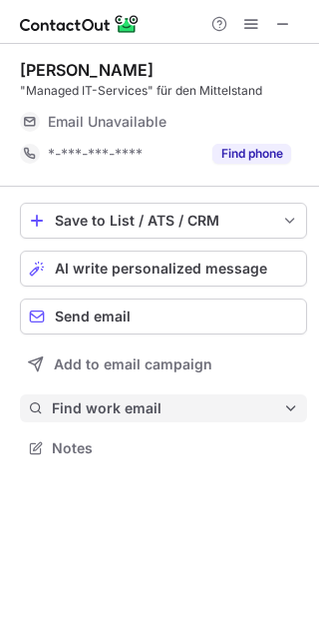
click at [124, 412] on span "Find work email" at bounding box center [168, 408] width 232 height 18
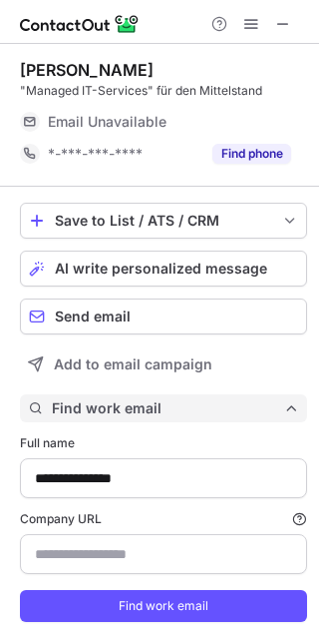
scroll to position [51, 0]
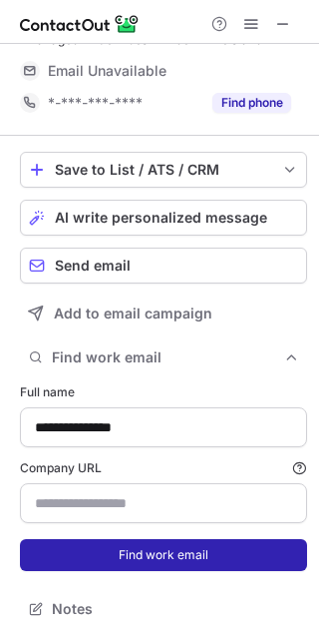
type input "**********"
click at [152, 563] on button "Find work email" at bounding box center [163, 555] width 287 height 32
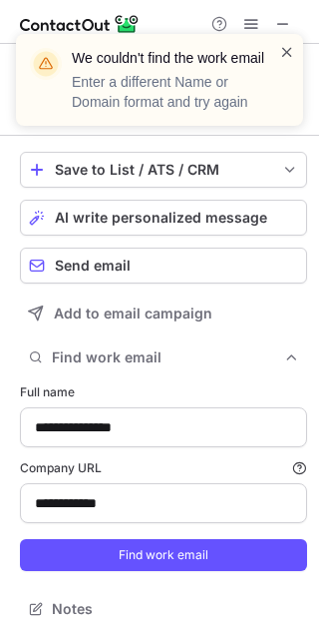
scroll to position [19, 0]
click at [279, 49] on span at bounding box center [287, 52] width 16 height 20
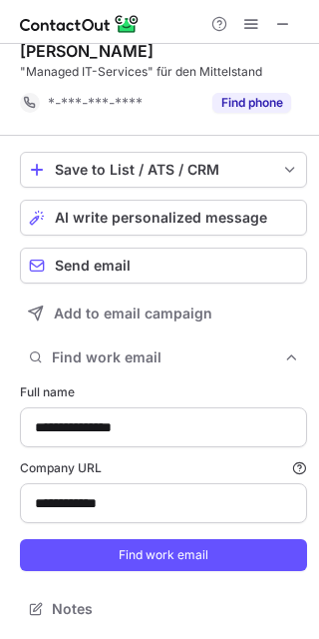
drag, startPoint x: 280, startPoint y: 16, endPoint x: 161, endPoint y: 27, distance: 120.3
click at [161, 27] on div at bounding box center [159, 22] width 319 height 44
click at [283, 27] on span at bounding box center [283, 24] width 16 height 16
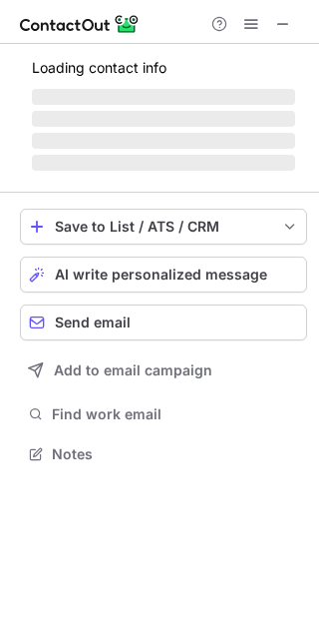
scroll to position [452, 319]
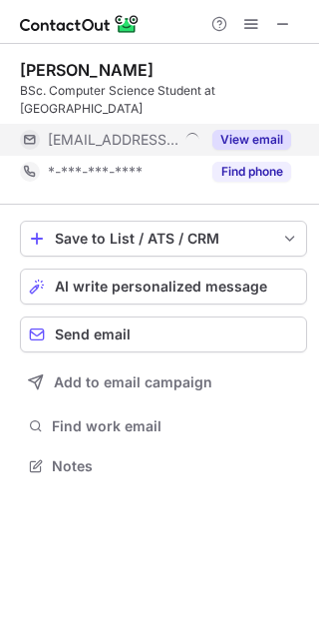
click at [270, 128] on div "View email" at bounding box center [246, 140] width 91 height 32
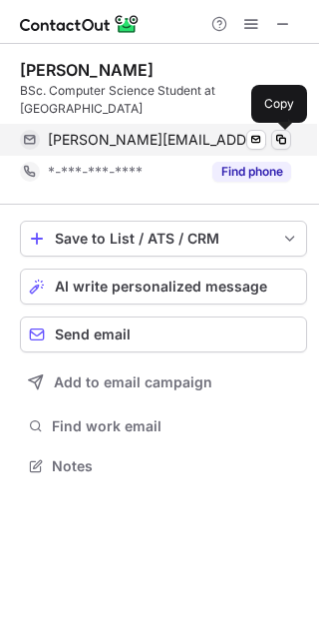
click at [290, 136] on button at bounding box center [281, 140] width 20 height 20
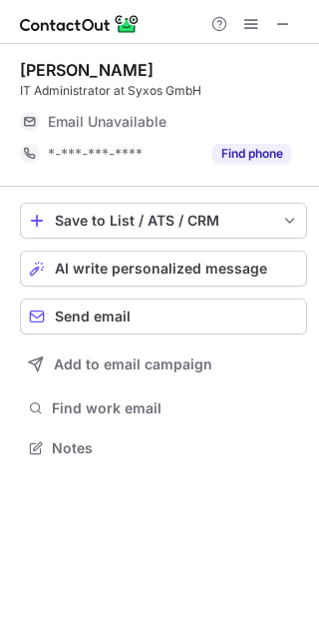
scroll to position [434, 319]
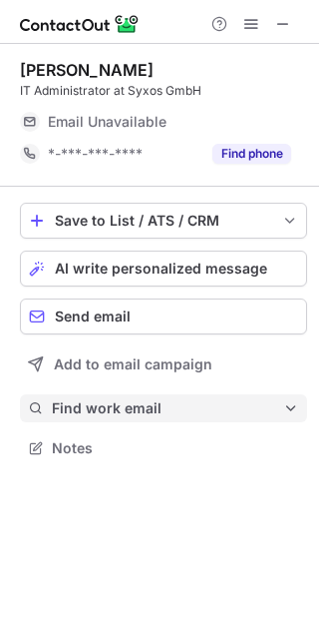
click at [110, 415] on span "Find work email" at bounding box center [168, 408] width 232 height 18
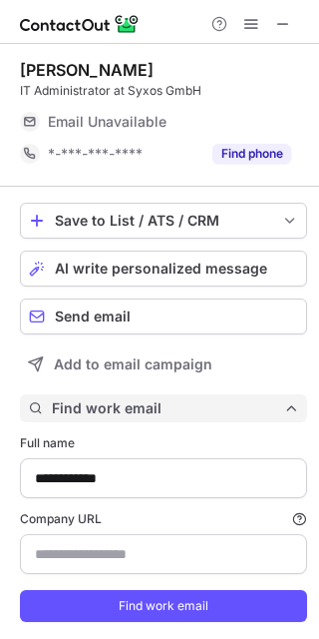
scroll to position [51, 0]
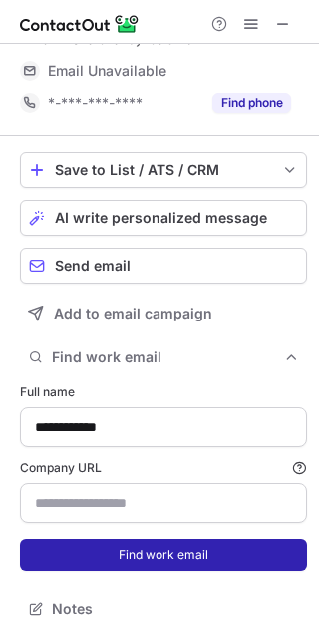
click at [140, 552] on button "Find work email" at bounding box center [163, 555] width 287 height 32
type input "*********"
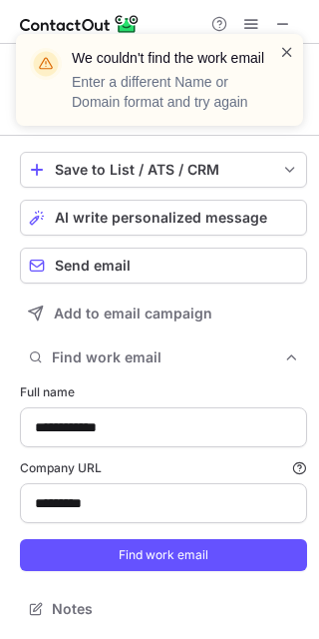
click at [291, 53] on span at bounding box center [287, 52] width 16 height 20
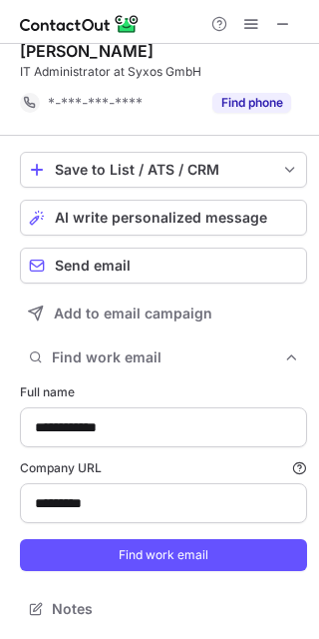
scroll to position [19, 0]
click at [284, 26] on div "We couldn't find the work email Enter a different Name or Domain format and try…" at bounding box center [159, 34] width 319 height 40
click at [284, 26] on span at bounding box center [283, 24] width 16 height 16
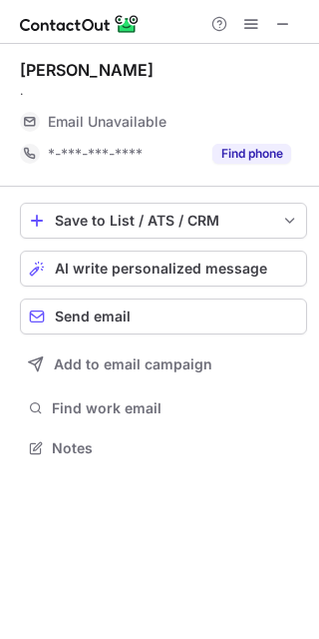
scroll to position [434, 319]
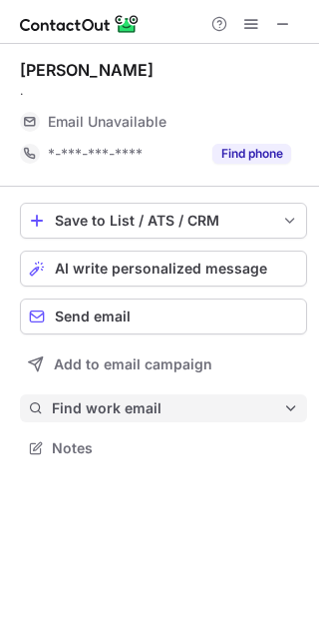
click at [129, 408] on span "Find work email" at bounding box center [168, 408] width 232 height 18
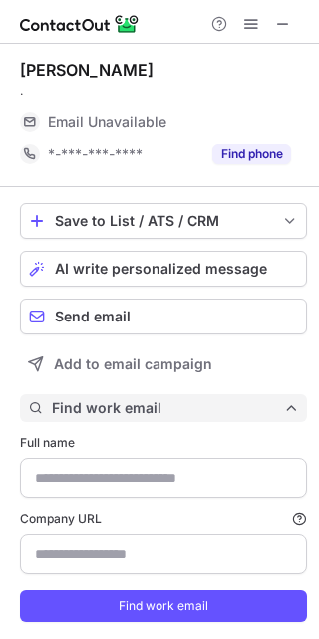
type input "**********"
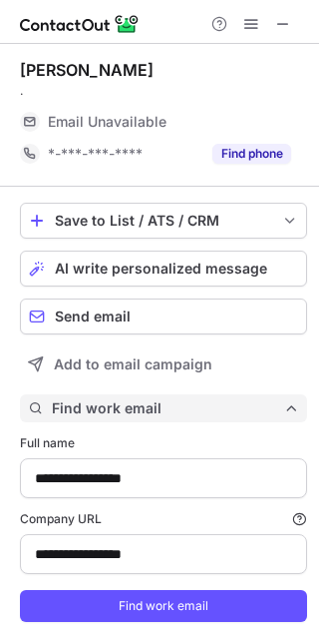
scroll to position [51, 0]
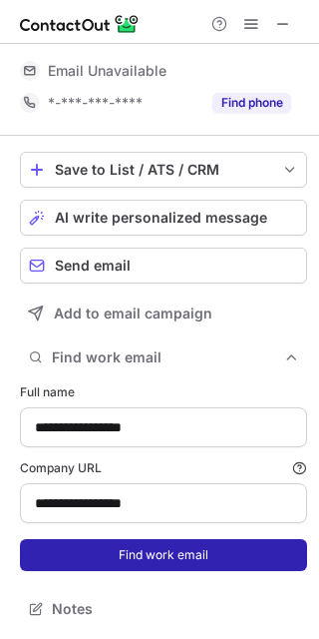
click at [151, 544] on button "Find work email" at bounding box center [163, 555] width 287 height 32
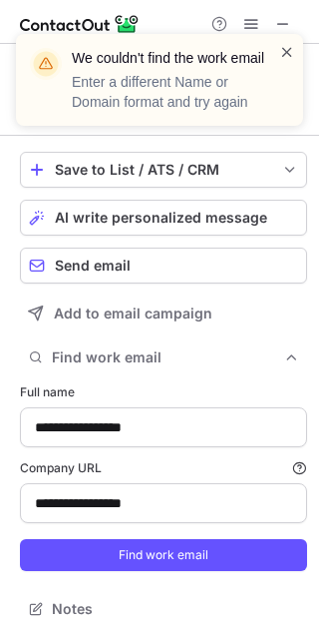
click at [290, 53] on span at bounding box center [287, 52] width 16 height 20
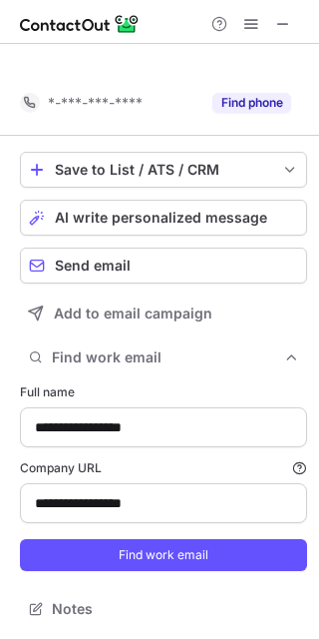
click at [284, 17] on div "We couldn't find the work email Enter a different Name or Domain format and try…" at bounding box center [159, 34] width 319 height 40
click at [284, 17] on span at bounding box center [283, 24] width 16 height 16
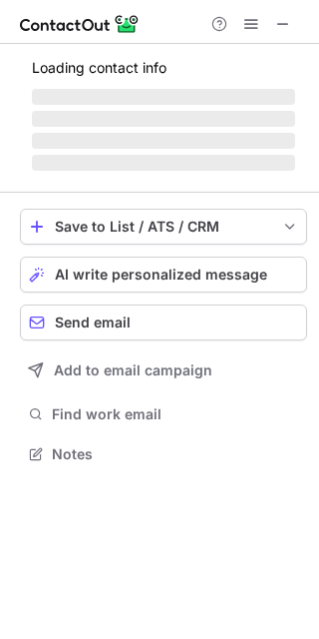
scroll to position [434, 319]
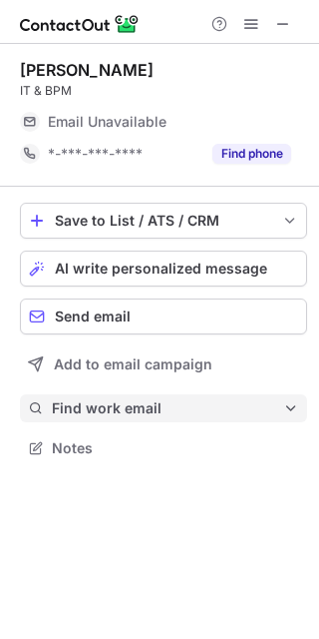
click at [135, 406] on span "Find work email" at bounding box center [168, 408] width 232 height 18
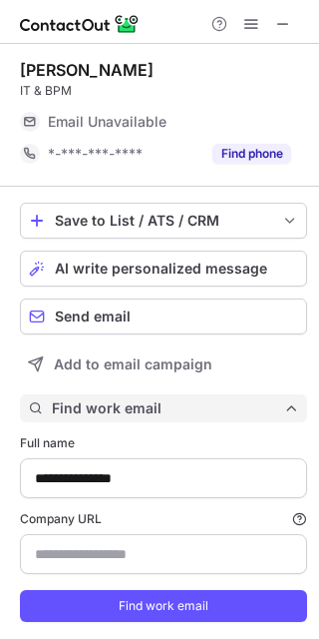
scroll to position [51, 0]
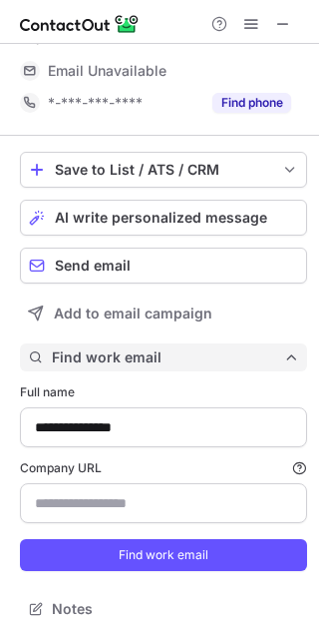
type input "**********"
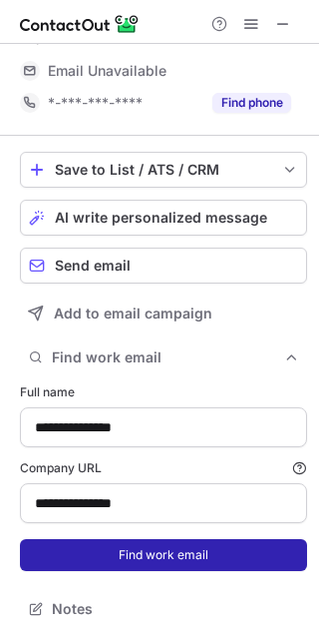
click at [156, 548] on button "Find work email" at bounding box center [163, 555] width 287 height 32
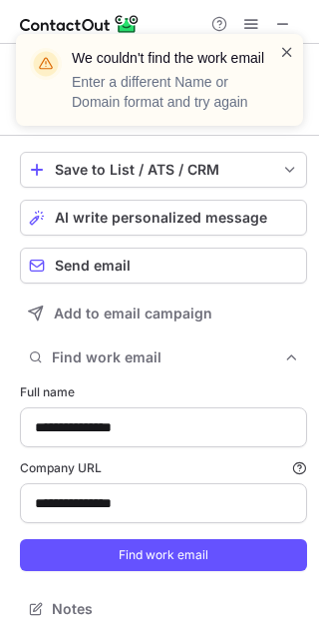
click at [292, 45] on span at bounding box center [287, 52] width 16 height 20
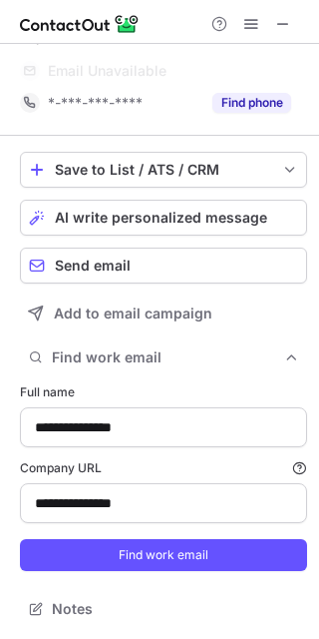
click at [285, 24] on div "We couldn't find the work email Enter a different Name or Domain format and try…" at bounding box center [159, 34] width 319 height 40
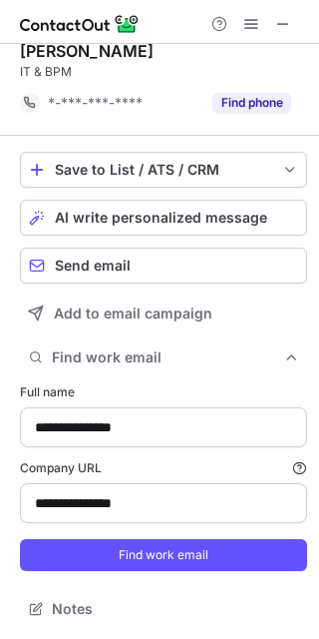
click at [285, 24] on span at bounding box center [283, 24] width 16 height 16
click at [240, 24] on button at bounding box center [252, 24] width 24 height 24
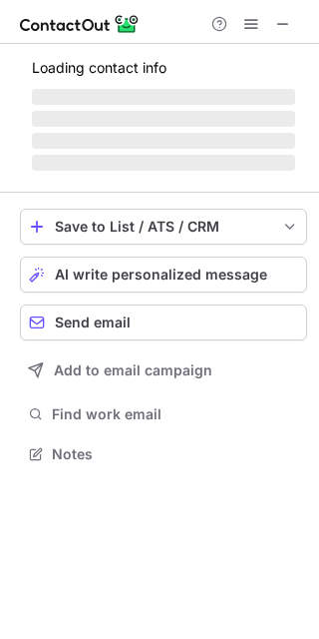
scroll to position [434, 319]
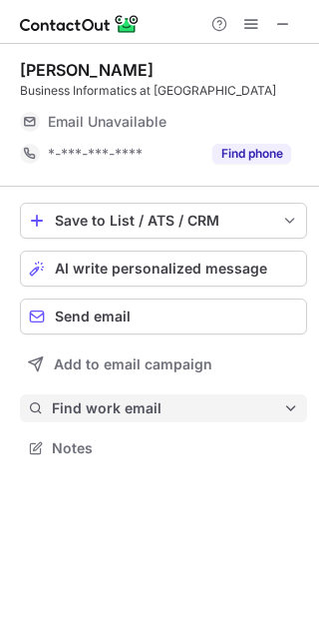
click at [137, 400] on span "Find work email" at bounding box center [168, 408] width 232 height 18
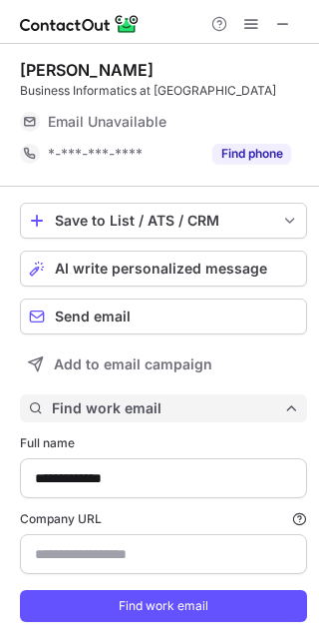
scroll to position [51, 0]
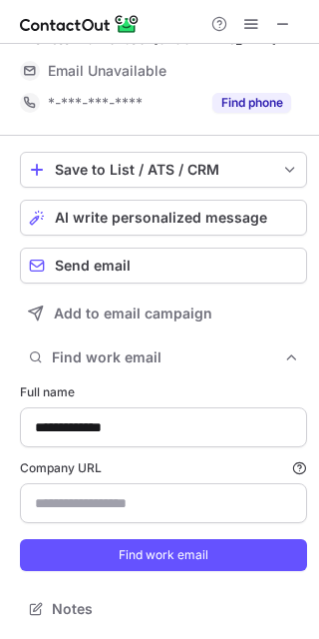
type input "**********"
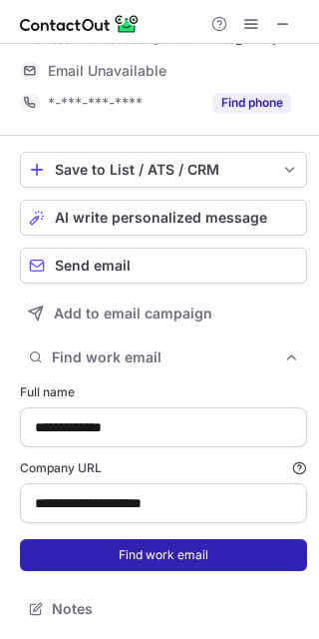
click at [140, 548] on button "Find work email" at bounding box center [163, 555] width 287 height 32
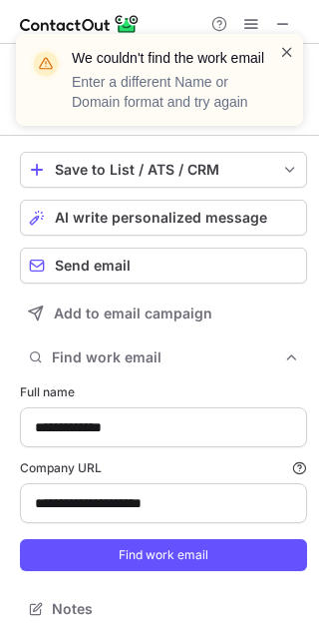
click at [290, 56] on span at bounding box center [287, 52] width 16 height 20
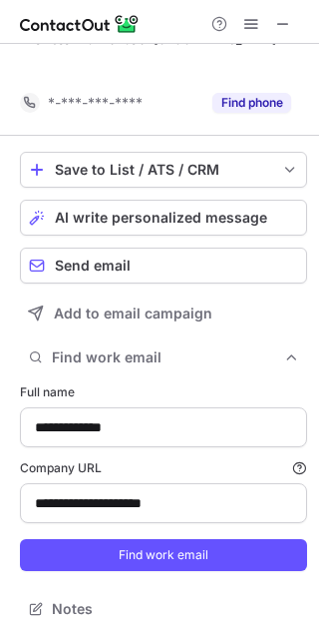
scroll to position [19, 0]
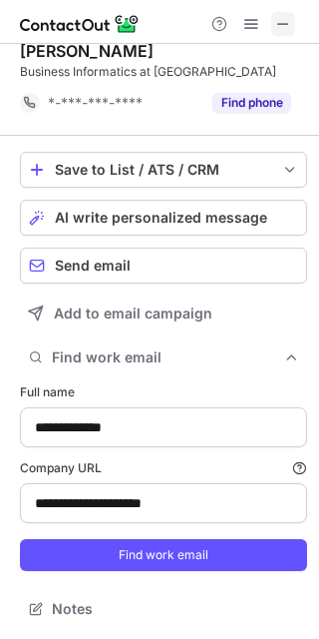
click at [279, 26] on span at bounding box center [283, 24] width 16 height 16
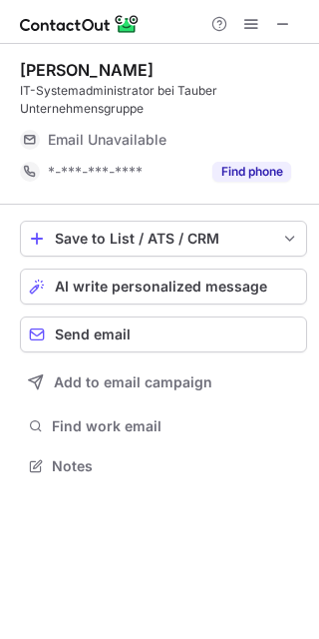
scroll to position [452, 319]
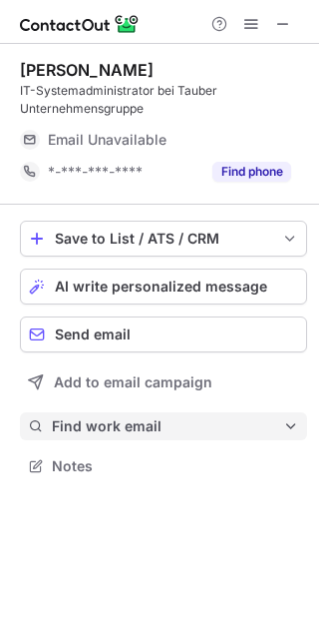
click at [140, 427] on span "Find work email" at bounding box center [168, 426] width 232 height 18
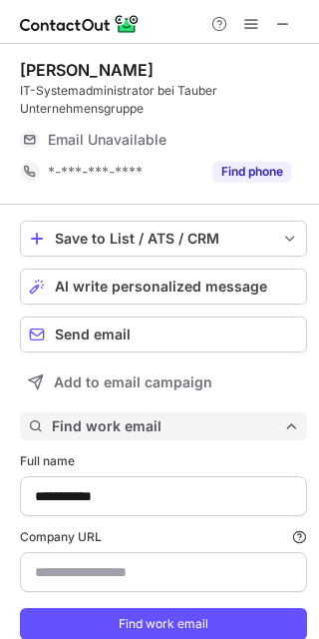
scroll to position [69, 0]
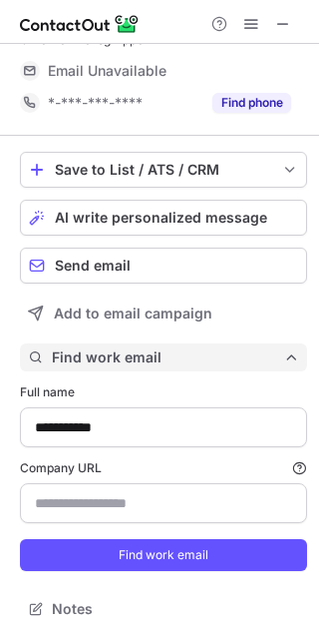
type input "**********"
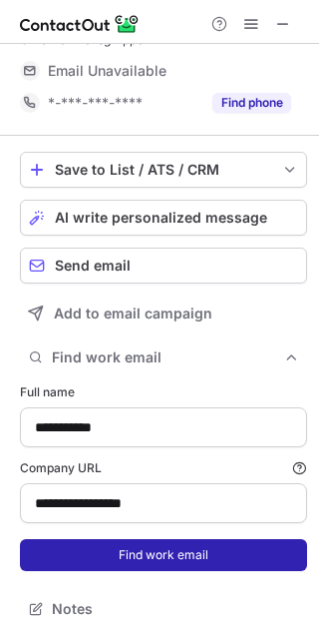
click at [154, 552] on button "Find work email" at bounding box center [163, 555] width 287 height 32
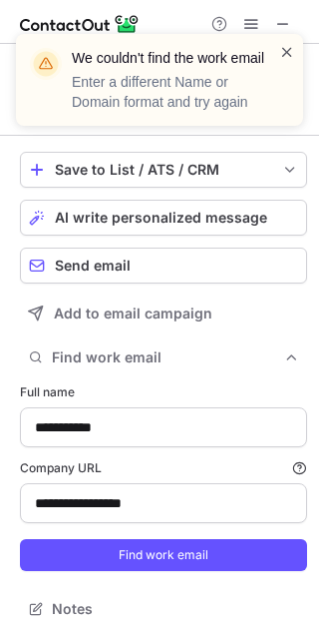
click at [288, 48] on span at bounding box center [287, 52] width 16 height 20
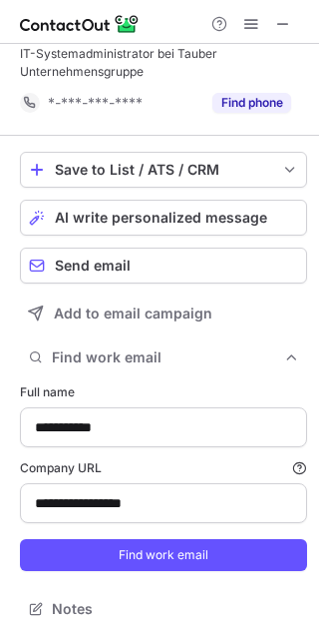
scroll to position [37, 0]
click at [283, 26] on span at bounding box center [283, 24] width 16 height 16
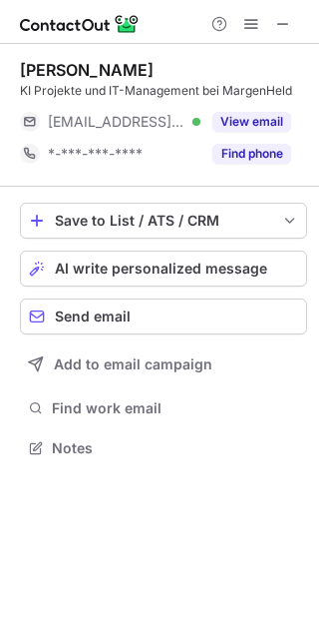
scroll to position [434, 319]
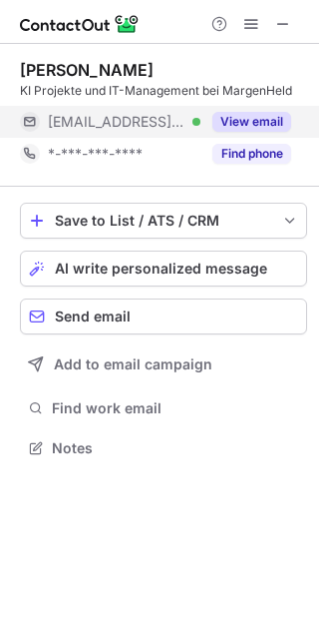
click at [280, 123] on button "View email" at bounding box center [252, 122] width 79 height 20
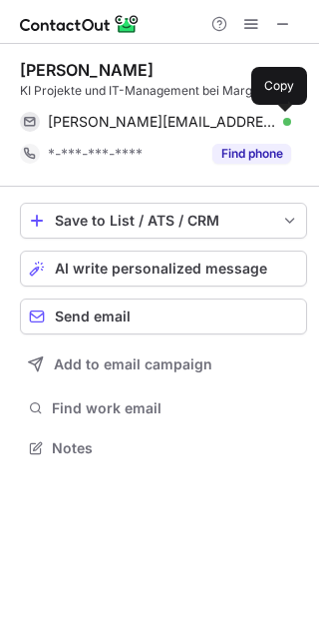
click at [280, 123] on span at bounding box center [281, 122] width 16 height 16
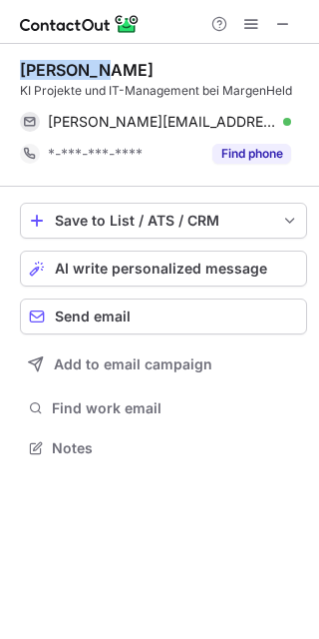
drag, startPoint x: 89, startPoint y: 68, endPoint x: 9, endPoint y: 68, distance: 79.8
click at [9, 68] on div "[PERSON_NAME] KI Projekte und IT-Management bei [PERSON_NAME] [PERSON_NAME][EMA…" at bounding box center [159, 261] width 319 height 434
copy div "[PERSON_NAME]"
click at [291, 25] on button at bounding box center [283, 24] width 24 height 24
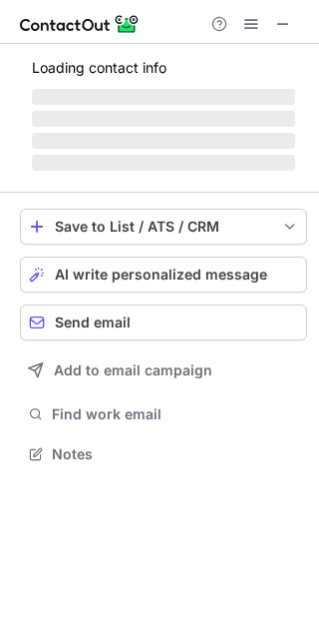
scroll to position [452, 319]
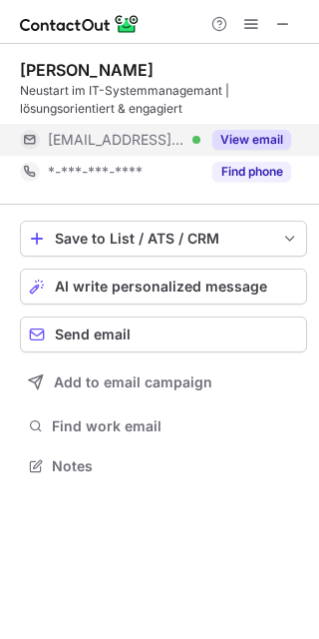
click at [262, 142] on button "View email" at bounding box center [252, 140] width 79 height 20
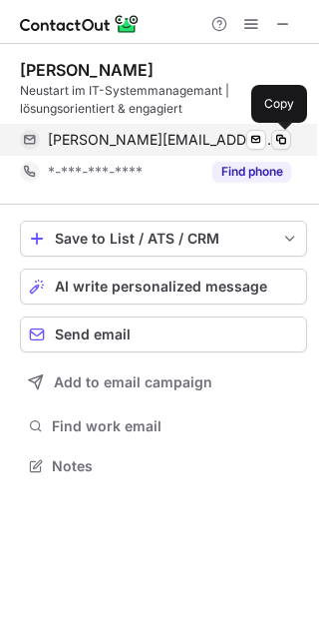
click at [287, 144] on span at bounding box center [281, 140] width 16 height 16
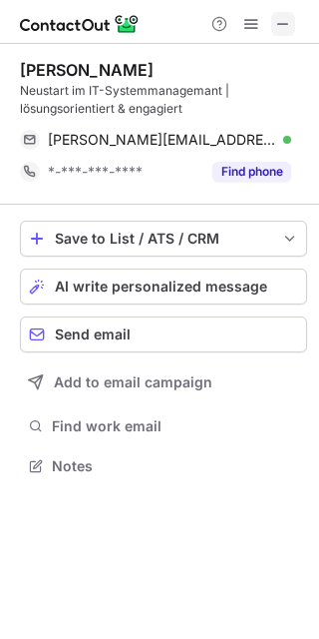
click at [285, 32] on span at bounding box center [283, 24] width 16 height 16
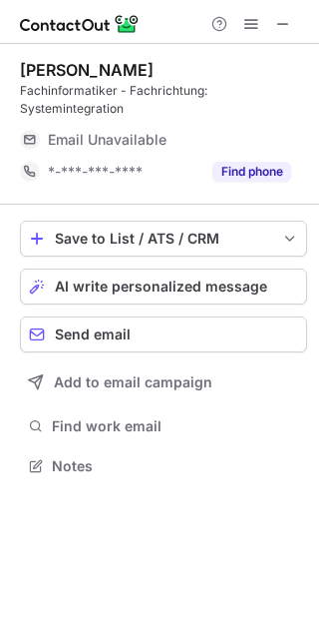
scroll to position [452, 319]
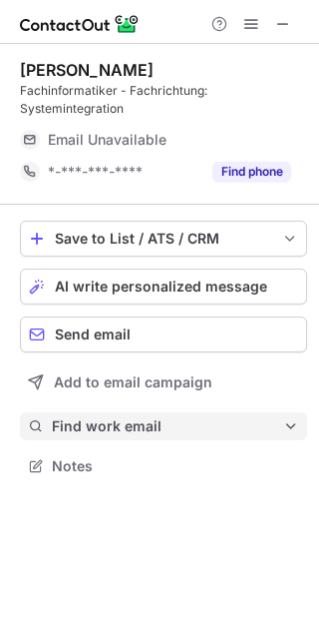
click at [122, 433] on span "Find work email" at bounding box center [168, 426] width 232 height 18
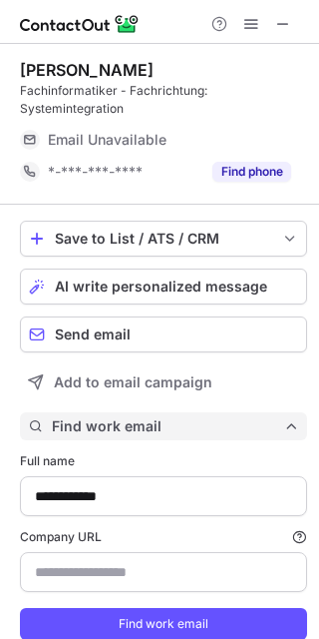
scroll to position [664, 305]
type input "**********"
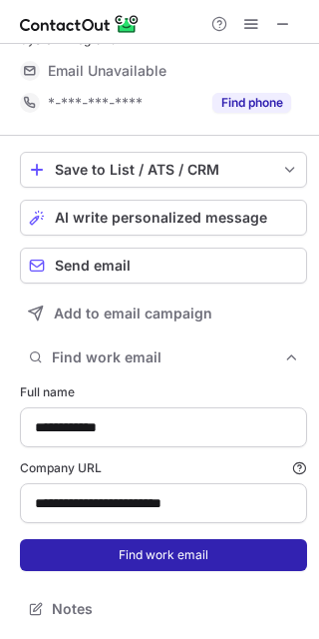
click at [140, 549] on button "Find work email" at bounding box center [163, 555] width 287 height 32
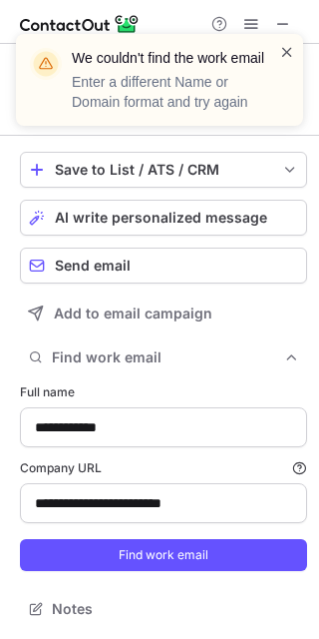
click at [286, 54] on span at bounding box center [287, 52] width 16 height 20
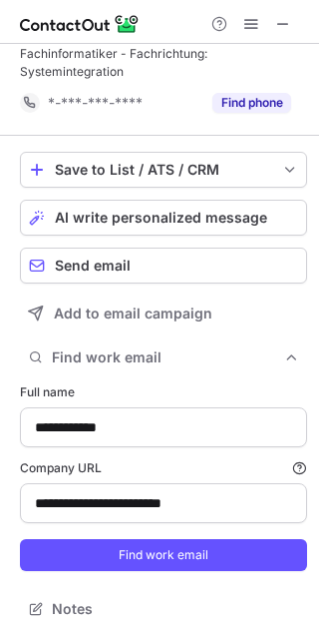
scroll to position [37, 0]
click at [281, 29] on span at bounding box center [283, 24] width 16 height 16
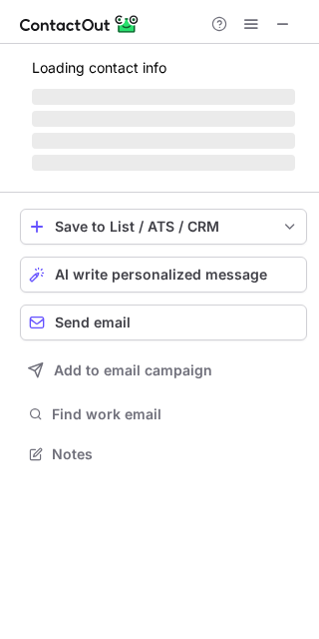
scroll to position [434, 319]
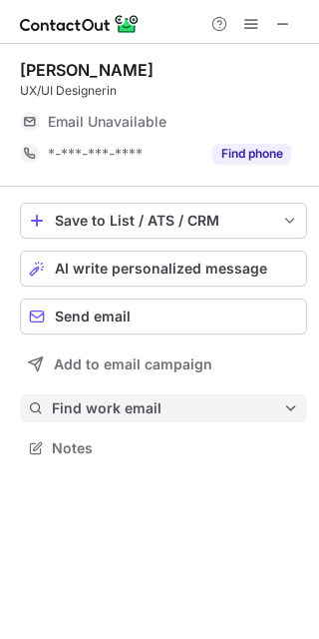
click at [133, 404] on span "Find work email" at bounding box center [168, 408] width 232 height 18
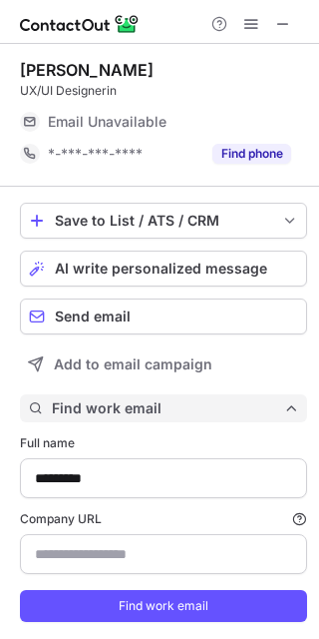
scroll to position [51, 0]
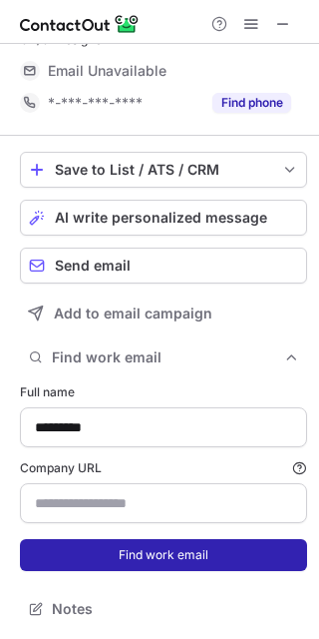
click at [155, 561] on button "Find work email" at bounding box center [163, 555] width 287 height 32
type input "**********"
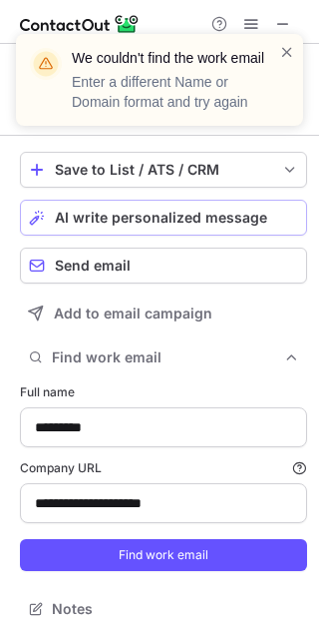
scroll to position [19, 0]
click at [287, 46] on span at bounding box center [287, 52] width 16 height 20
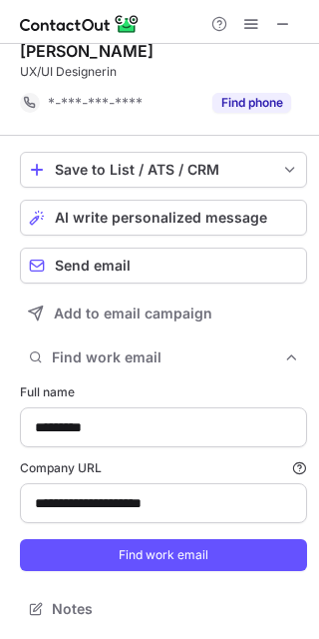
click at [282, 20] on div "We couldn't find the work email Enter a different Name or Domain format and try…" at bounding box center [159, 88] width 319 height 148
click at [282, 20] on span at bounding box center [283, 24] width 16 height 16
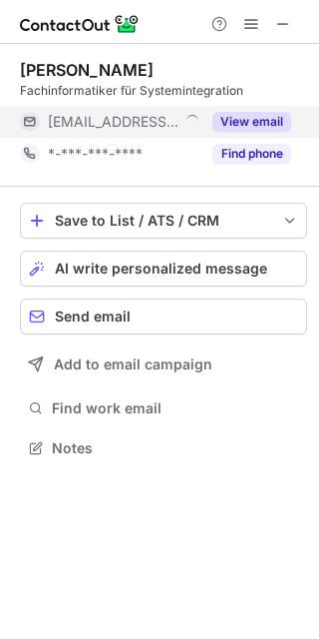
scroll to position [434, 319]
click at [247, 122] on button "View email" at bounding box center [252, 122] width 79 height 20
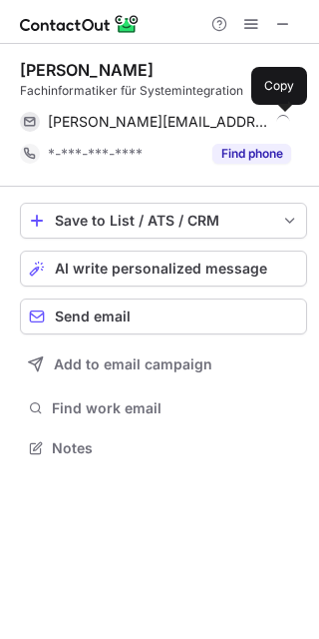
click at [281, 122] on span at bounding box center [281, 122] width 16 height 16
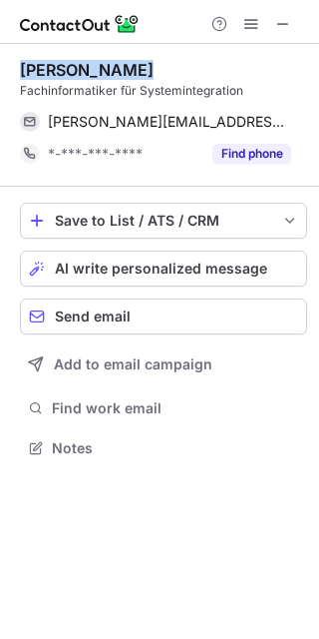
drag, startPoint x: 144, startPoint y: 63, endPoint x: 16, endPoint y: 69, distance: 127.9
click at [16, 69] on div "Eugen Lebedev Fachinformatiker für Systemintegration eugen@wolkenwerft.de Send …" at bounding box center [159, 261] width 319 height 434
click at [272, 25] on button at bounding box center [283, 24] width 24 height 24
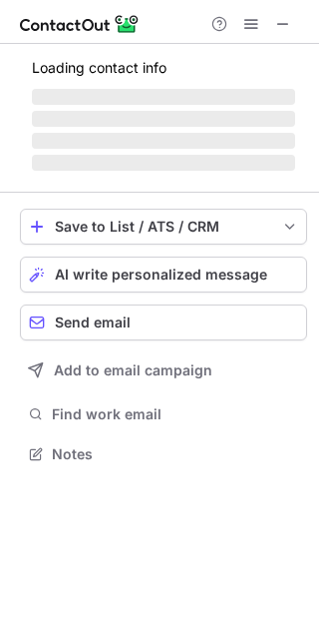
scroll to position [434, 319]
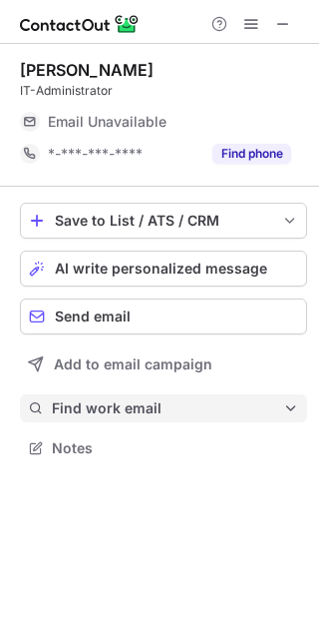
click at [108, 394] on button "Find work email" at bounding box center [163, 408] width 287 height 28
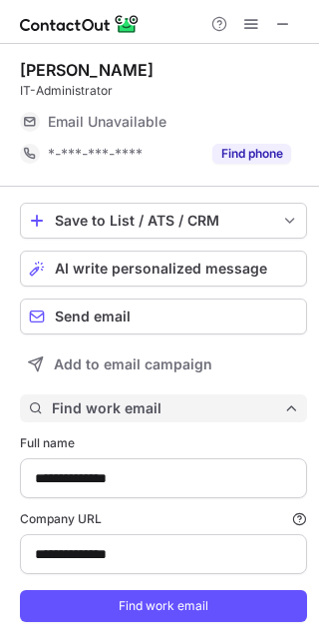
type input "**********"
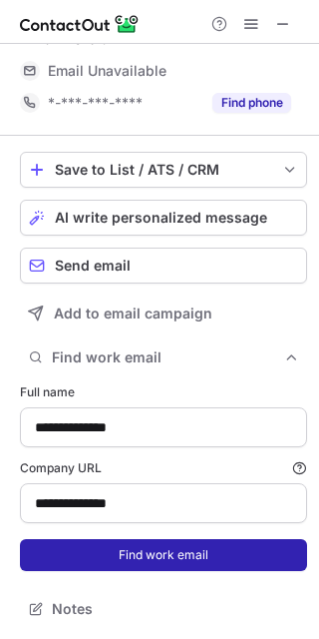
click at [135, 549] on button "Find work email" at bounding box center [163, 555] width 287 height 32
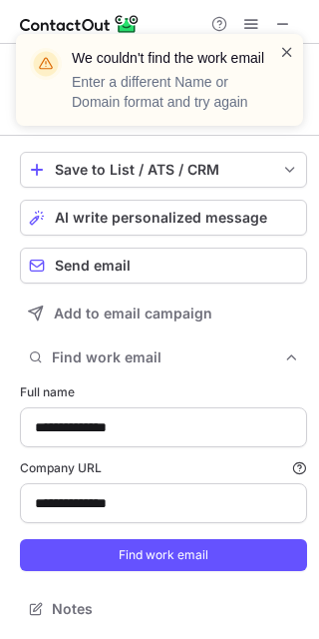
click at [283, 59] on span at bounding box center [287, 52] width 16 height 20
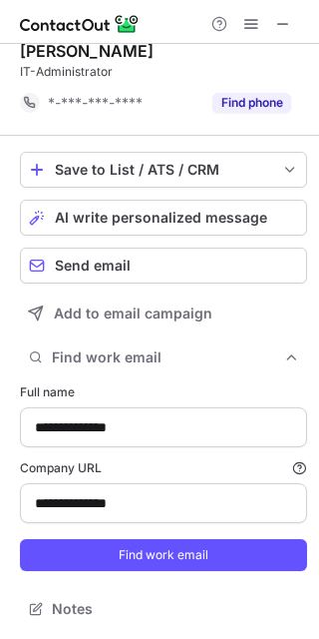
scroll to position [19, 0]
click at [281, 29] on span at bounding box center [283, 24] width 16 height 16
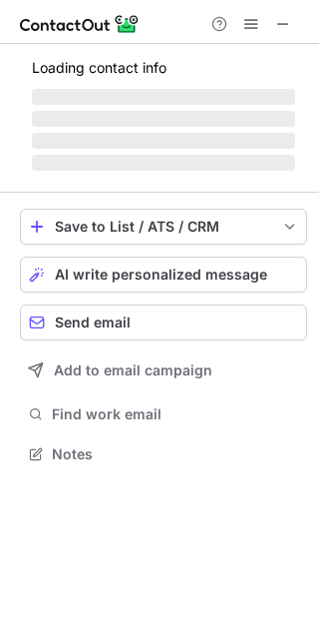
scroll to position [434, 319]
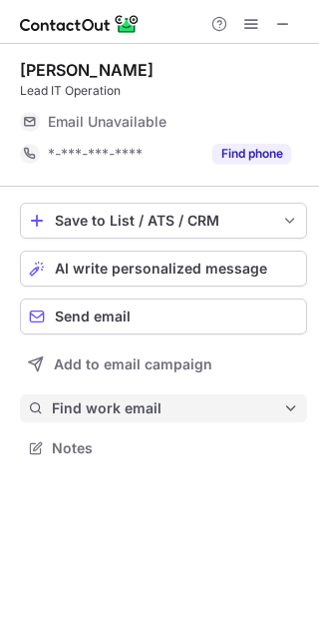
click at [91, 398] on button "Find work email" at bounding box center [163, 408] width 287 height 28
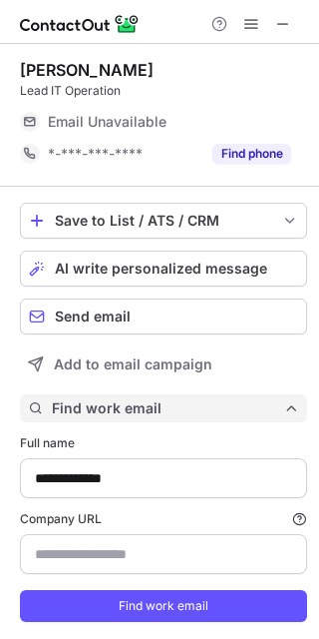
scroll to position [51, 0]
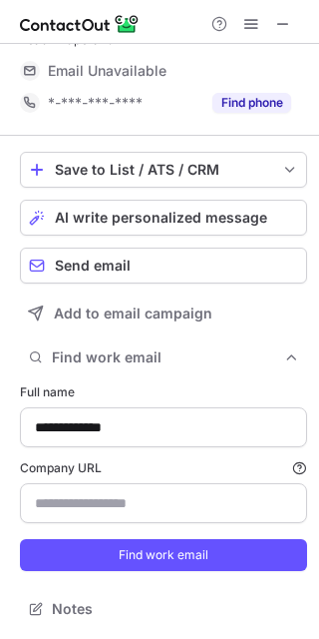
type input "**********"
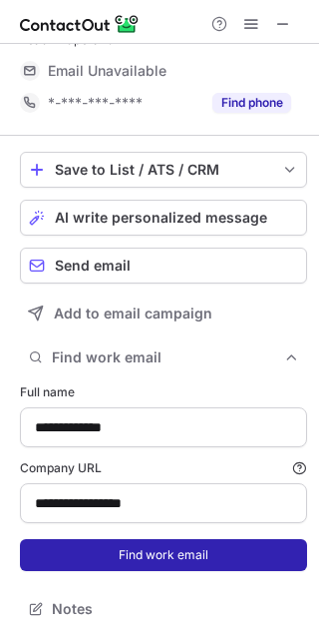
click at [121, 542] on button "Find work email" at bounding box center [163, 555] width 287 height 32
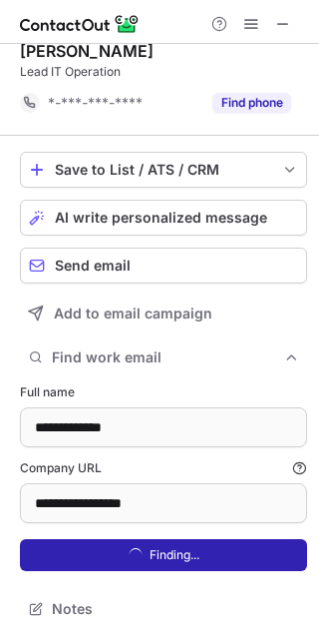
scroll to position [19, 0]
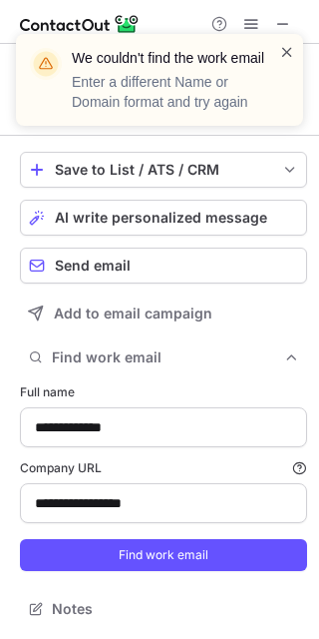
click at [289, 48] on span at bounding box center [287, 52] width 16 height 20
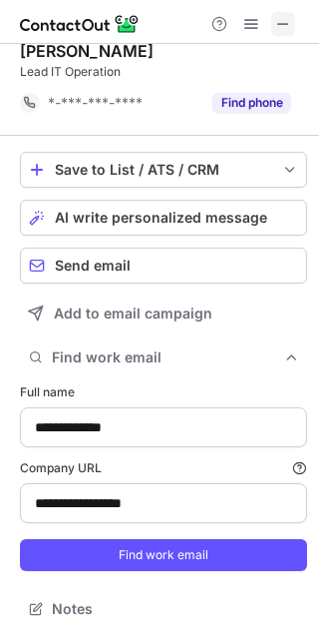
click at [283, 18] on span at bounding box center [283, 24] width 16 height 16
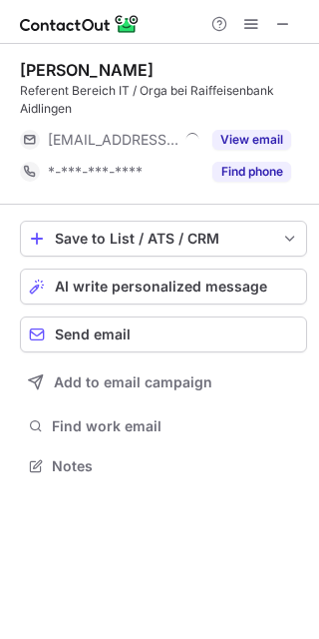
scroll to position [452, 319]
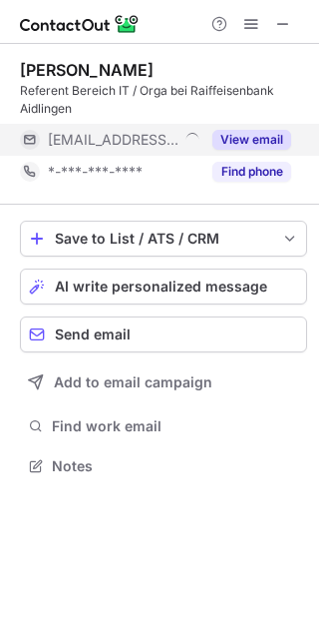
click at [220, 140] on button "View email" at bounding box center [252, 140] width 79 height 20
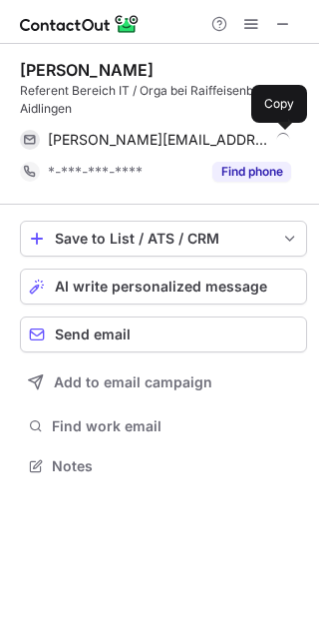
click at [273, 148] on button at bounding box center [281, 140] width 20 height 20
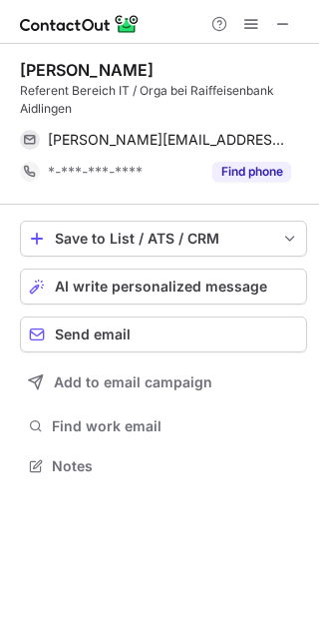
drag, startPoint x: 169, startPoint y: 66, endPoint x: 18, endPoint y: 66, distance: 150.7
click at [18, 66] on div "Michael Günther Referent Bereich IT / Orga bei Raiffeisenbank Aidlingen m.gunth…" at bounding box center [159, 270] width 319 height 452
copy div "Michael Günther"
click at [272, 30] on button at bounding box center [283, 24] width 24 height 24
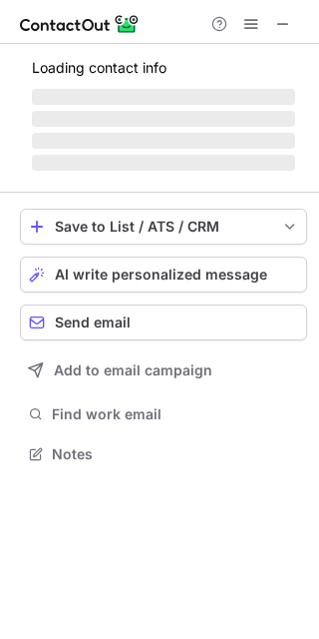
scroll to position [434, 319]
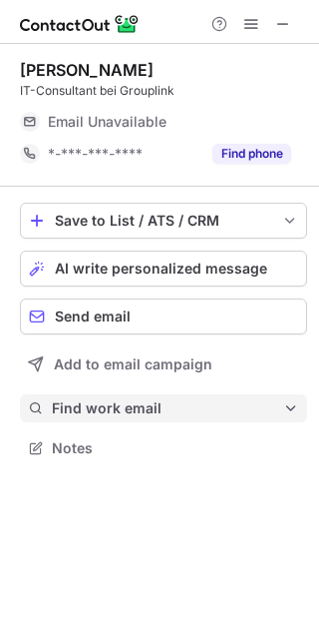
click at [148, 399] on span "Find work email" at bounding box center [168, 408] width 232 height 18
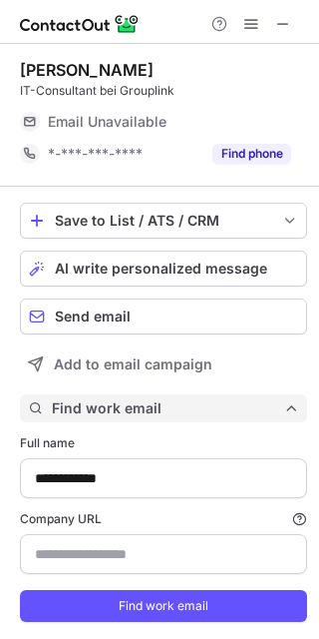
type input "**********"
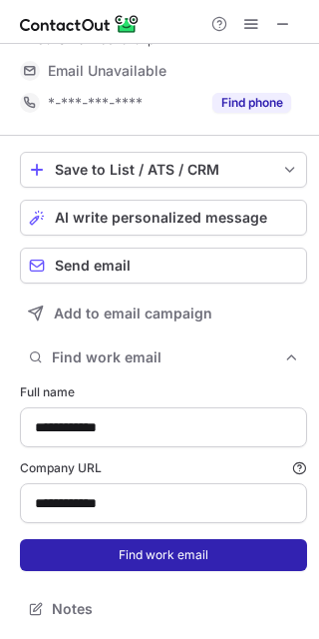
click at [163, 546] on button "Find work email" at bounding box center [163, 555] width 287 height 32
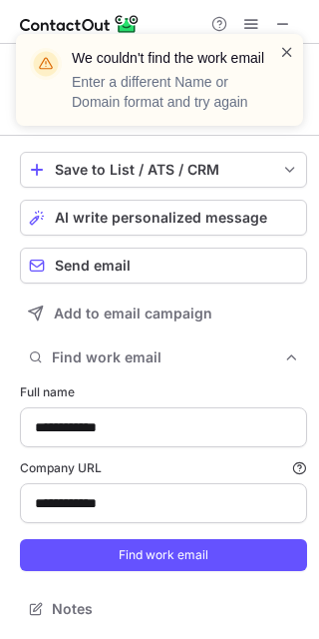
click at [281, 53] on span at bounding box center [287, 52] width 16 height 20
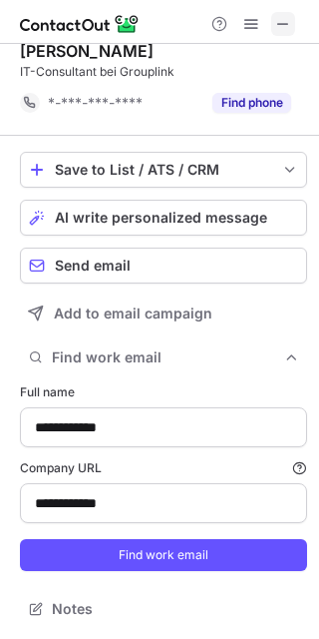
click at [278, 26] on span at bounding box center [283, 24] width 16 height 16
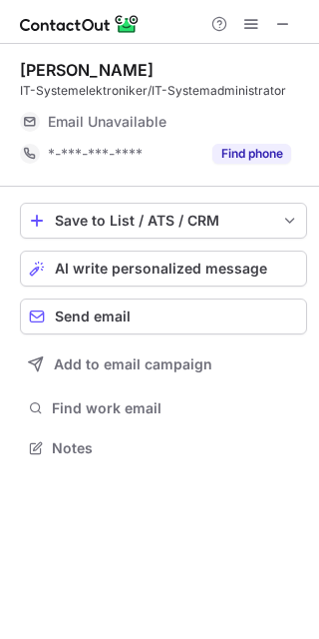
scroll to position [434, 319]
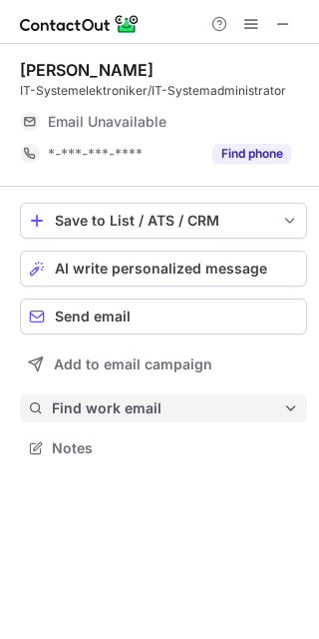
click at [137, 418] on button "Find work email" at bounding box center [163, 408] width 287 height 28
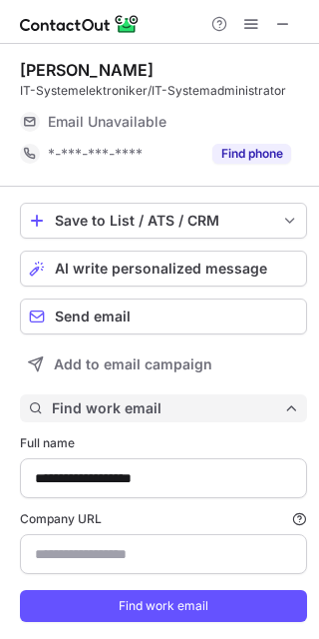
scroll to position [51, 0]
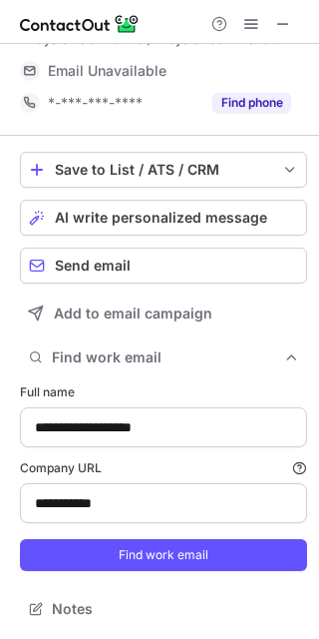
type input "**********"
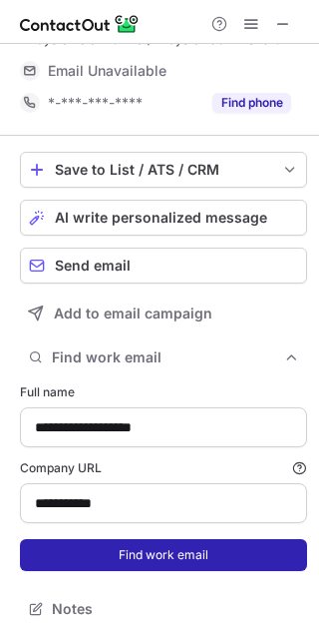
click at [143, 546] on button "Find work email" at bounding box center [163, 555] width 287 height 32
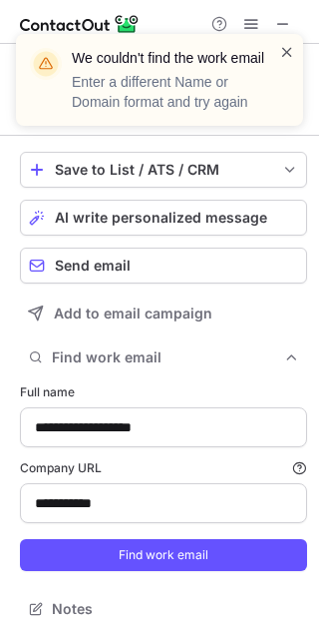
click at [283, 57] on span at bounding box center [287, 52] width 16 height 20
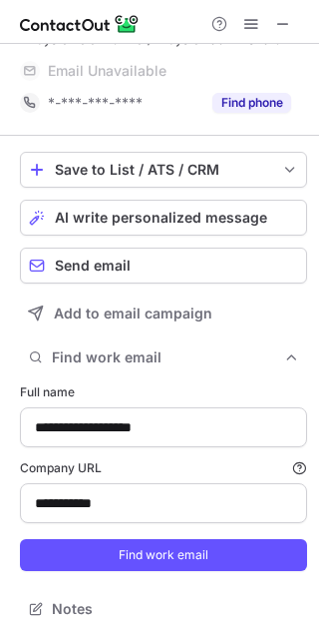
click at [277, 22] on div "We couldn't find the work email Enter a different Name or Domain format and try…" at bounding box center [159, 88] width 319 height 148
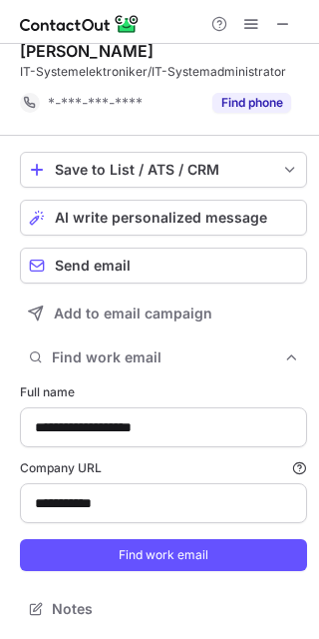
click at [277, 22] on span at bounding box center [283, 24] width 16 height 16
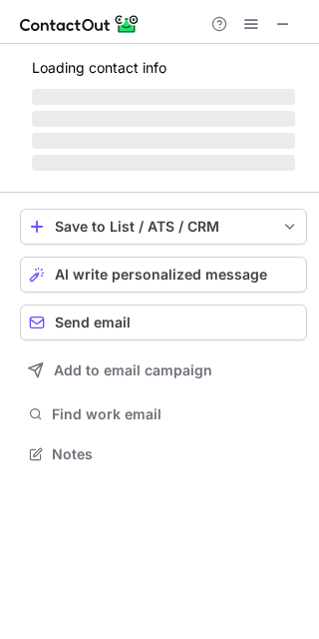
scroll to position [434, 319]
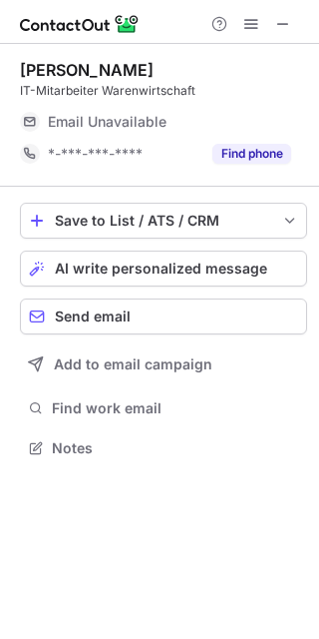
click at [247, 119] on div "Email Unavailable" at bounding box center [148, 122] width 200 height 18
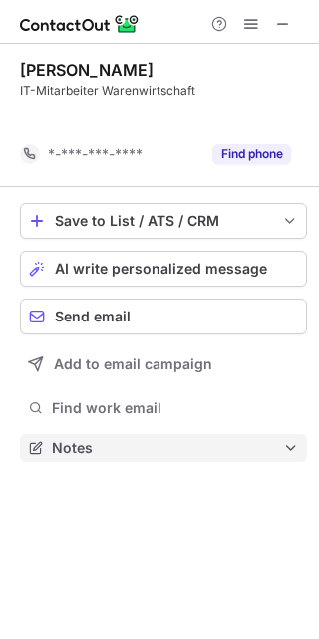
scroll to position [402, 319]
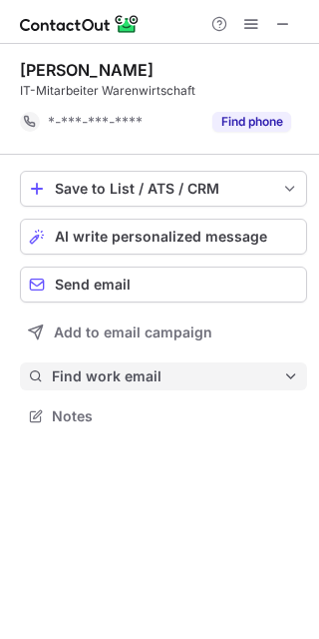
click at [111, 374] on span "Find work email" at bounding box center [168, 376] width 232 height 18
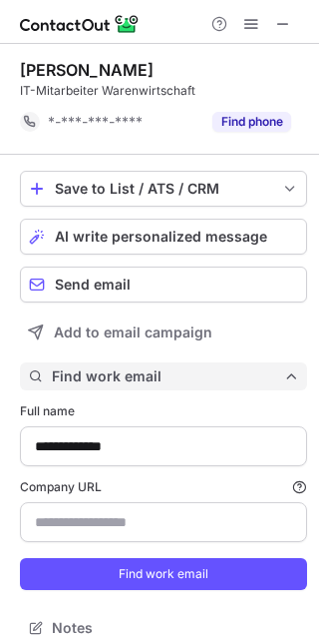
type input "**********"
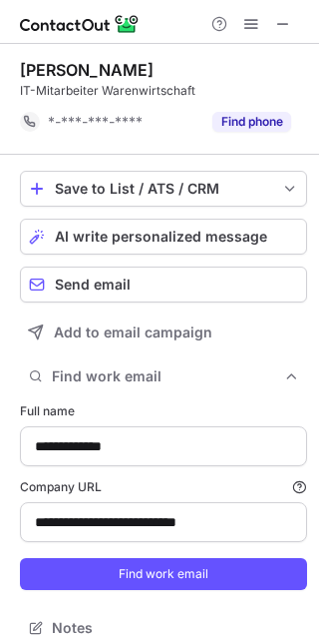
scroll to position [19, 0]
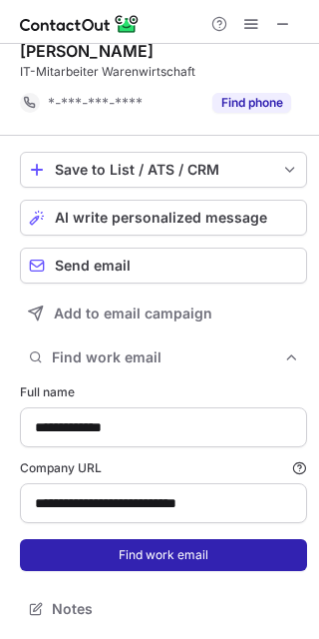
click at [155, 557] on button "Find work email" at bounding box center [163, 555] width 287 height 32
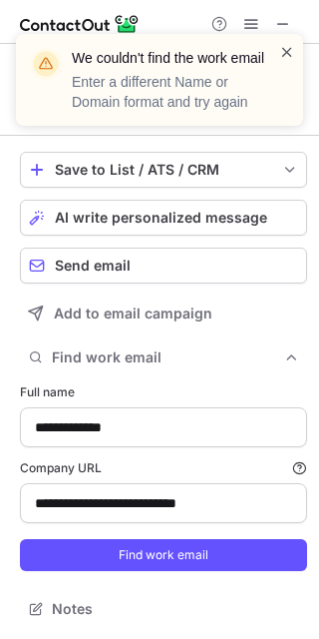
click at [283, 56] on span at bounding box center [287, 52] width 16 height 20
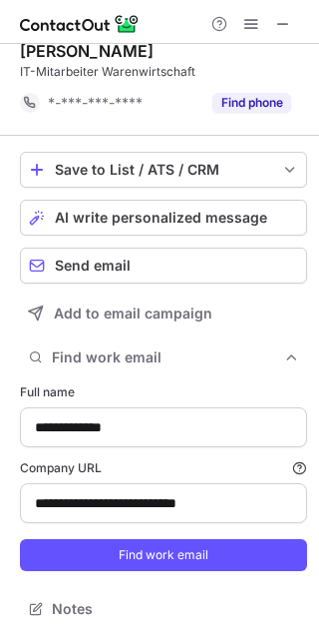
click at [280, 33] on div "We couldn't find the work email Enter a different Name or Domain format and try…" at bounding box center [159, 88] width 319 height 148
click at [280, 32] on span at bounding box center [283, 24] width 16 height 16
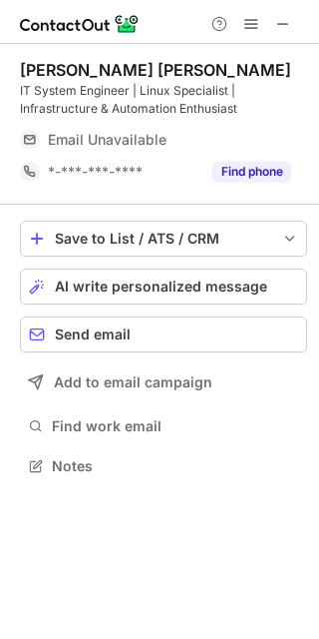
scroll to position [452, 319]
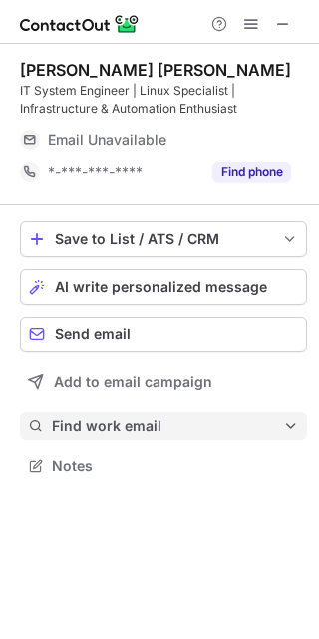
click at [106, 432] on span "Find work email" at bounding box center [168, 426] width 232 height 18
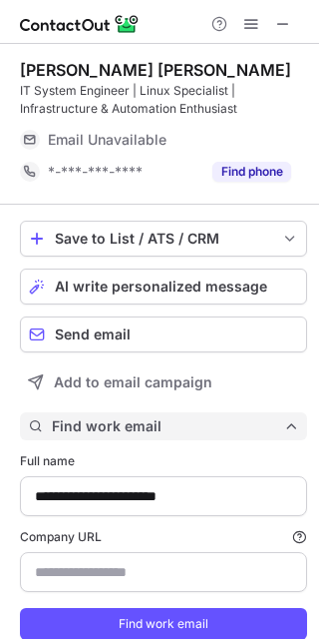
scroll to position [69, 0]
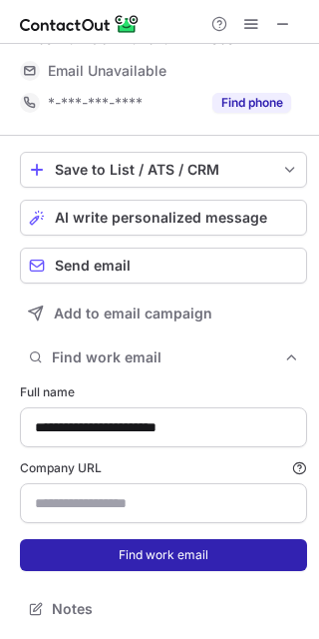
type input "**********"
click at [114, 542] on button "Find work email" at bounding box center [163, 555] width 287 height 32
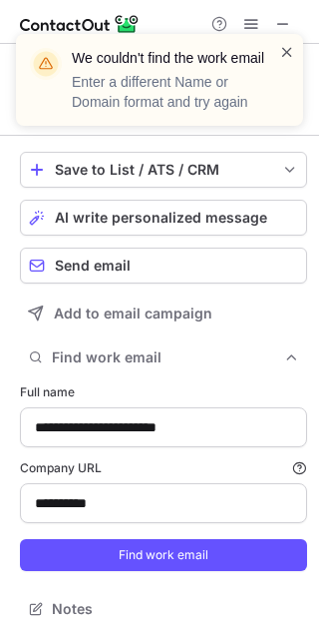
click at [279, 53] on span at bounding box center [287, 52] width 16 height 20
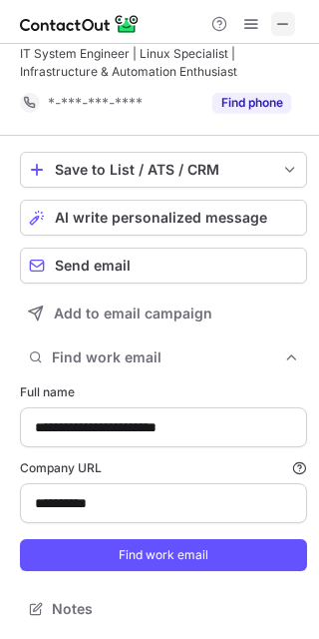
scroll to position [37, 0]
click at [280, 23] on span at bounding box center [283, 24] width 16 height 16
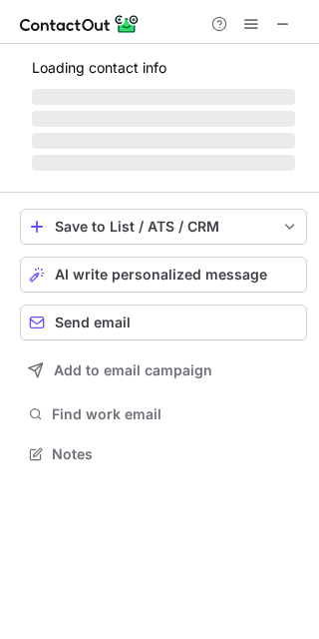
scroll to position [434, 319]
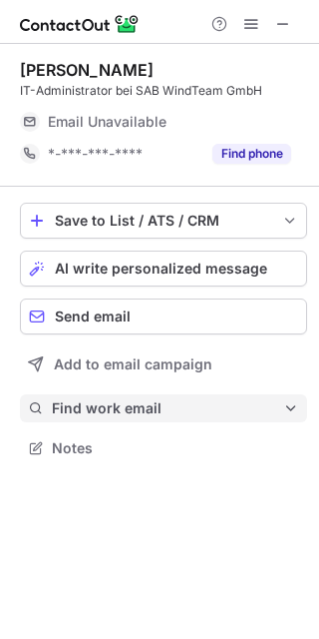
click at [118, 396] on button "Find work email" at bounding box center [163, 408] width 287 height 28
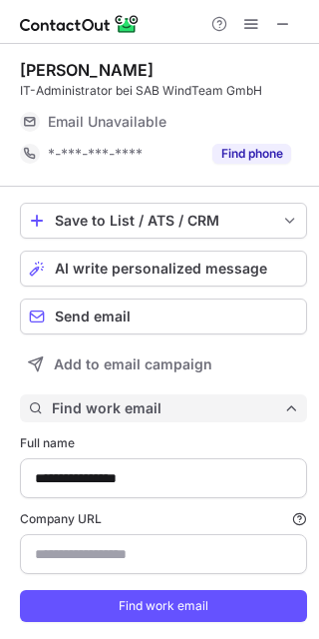
scroll to position [51, 0]
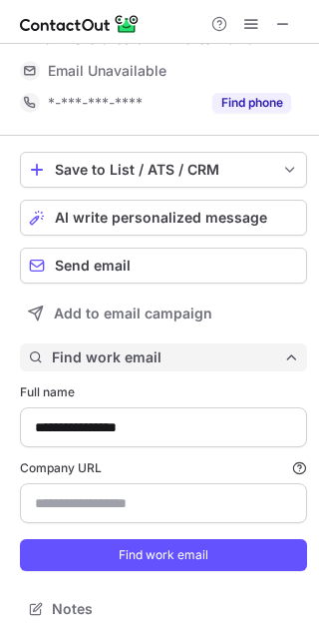
type input "**********"
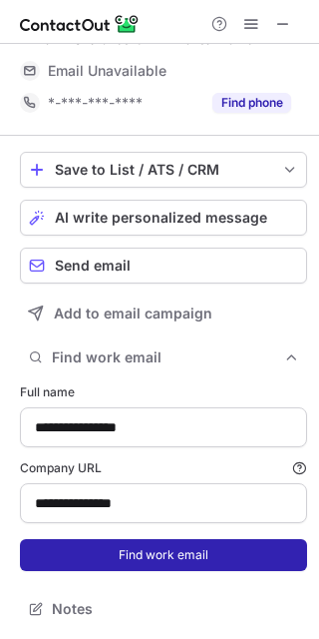
click at [150, 543] on button "Find work email" at bounding box center [163, 555] width 287 height 32
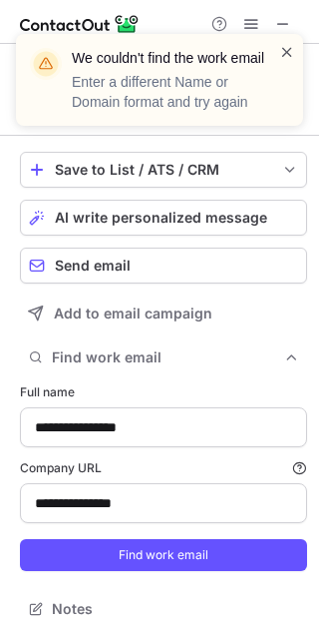
click at [281, 44] on span at bounding box center [287, 52] width 16 height 20
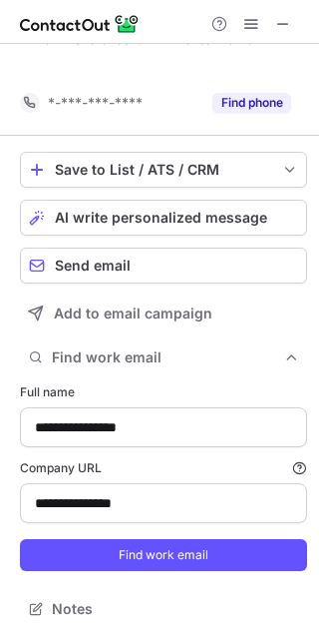
scroll to position [19, 0]
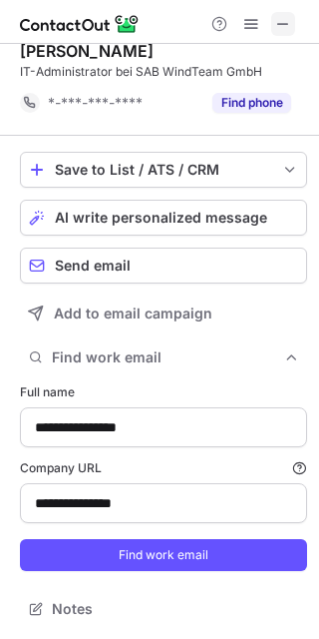
click at [282, 26] on span at bounding box center [283, 24] width 16 height 16
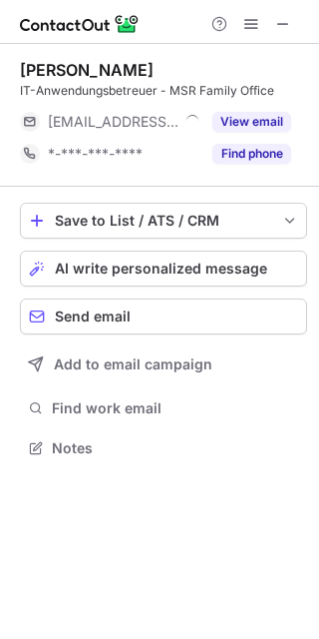
scroll to position [434, 319]
click at [268, 130] on button "View email" at bounding box center [252, 122] width 79 height 20
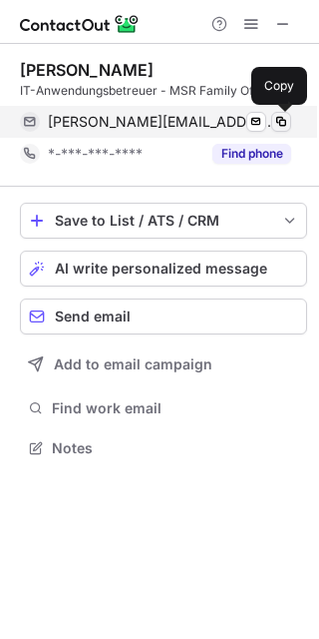
click at [281, 124] on span at bounding box center [281, 122] width 16 height 16
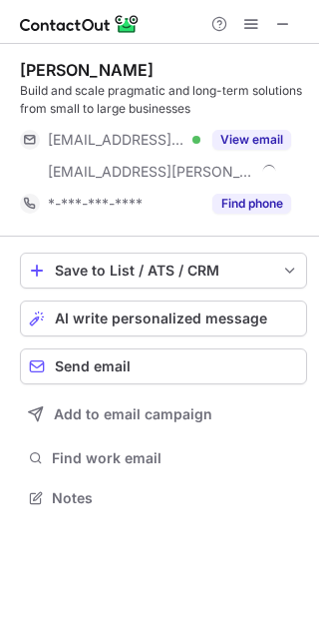
scroll to position [484, 319]
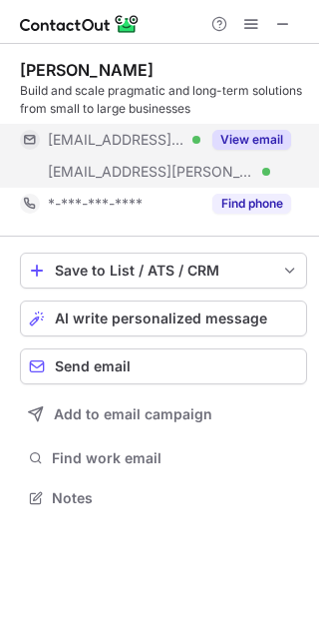
click at [272, 140] on button "View email" at bounding box center [252, 140] width 79 height 20
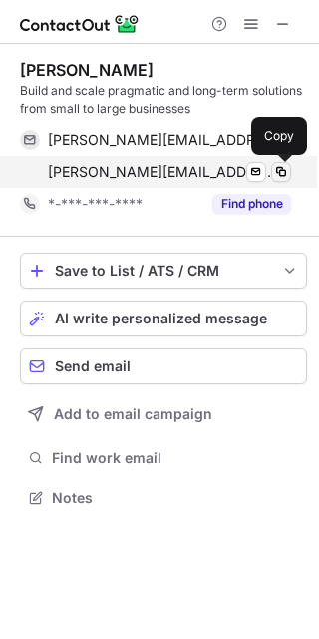
click at [276, 172] on span at bounding box center [281, 172] width 16 height 16
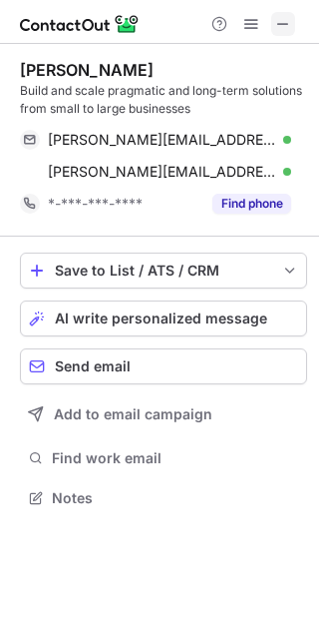
click at [281, 16] on span at bounding box center [283, 24] width 16 height 16
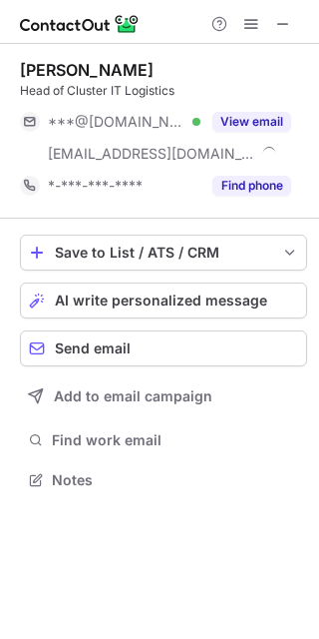
scroll to position [466, 319]
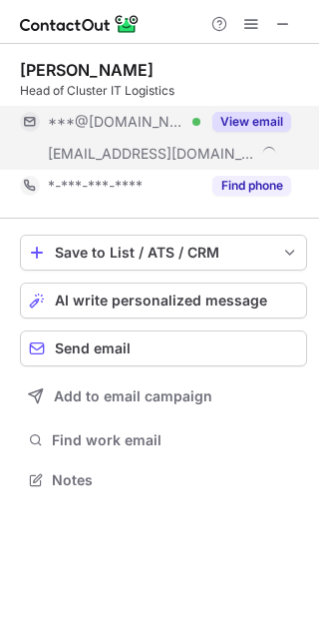
click at [250, 119] on button "View email" at bounding box center [252, 122] width 79 height 20
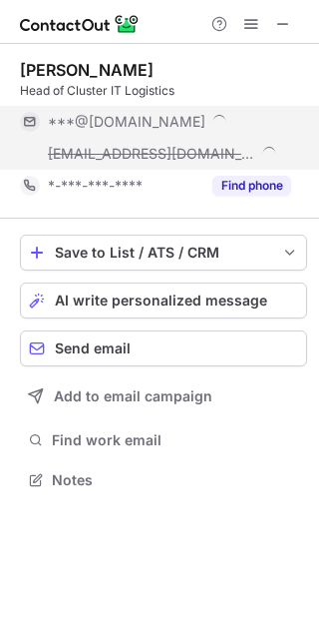
drag, startPoint x: 277, startPoint y: 153, endPoint x: 264, endPoint y: 150, distance: 13.3
click at [264, 150] on div "***@fressnapf-maxizoo.com" at bounding box center [170, 154] width 244 height 18
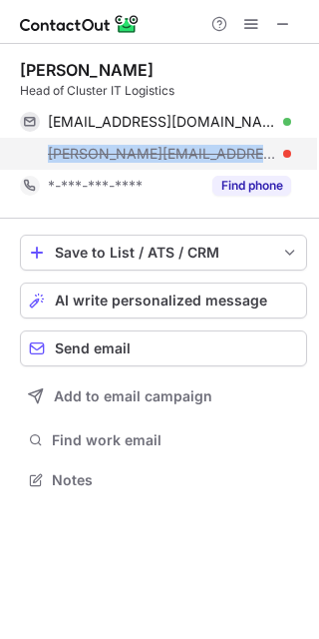
drag, startPoint x: 303, startPoint y: 149, endPoint x: 283, endPoint y: 151, distance: 20.1
click at [283, 151] on div "markus@fressnapf-maxizoo.com" at bounding box center [155, 154] width 271 height 32
copy span "markus@fressnapf-maxizoo.com"
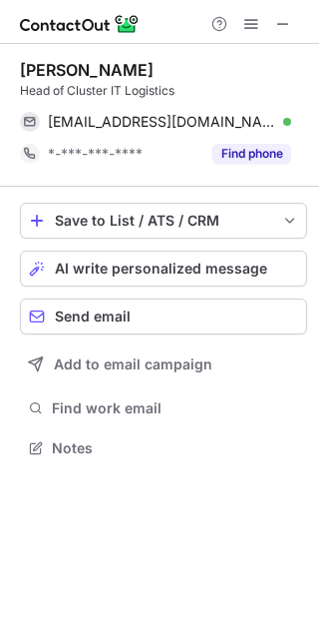
scroll to position [434, 319]
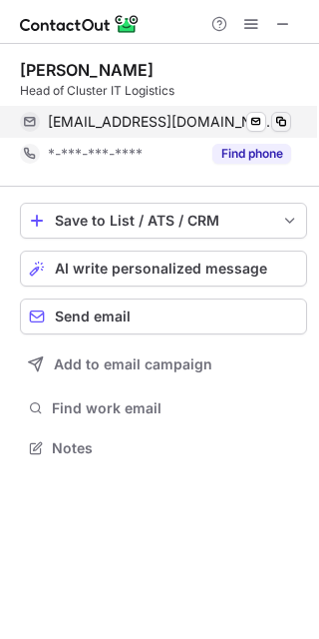
click at [282, 112] on button at bounding box center [281, 122] width 20 height 20
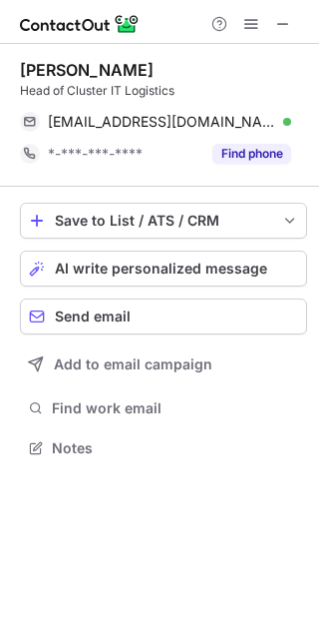
drag, startPoint x: 162, startPoint y: 69, endPoint x: 19, endPoint y: 76, distance: 142.9
click at [19, 76] on div "Markus Schucka Head of Cluster IT Logistics markusschucka@hotmail.com Verified …" at bounding box center [159, 261] width 319 height 434
copy div "Markus Schucka"
click at [286, 17] on span at bounding box center [283, 24] width 16 height 16
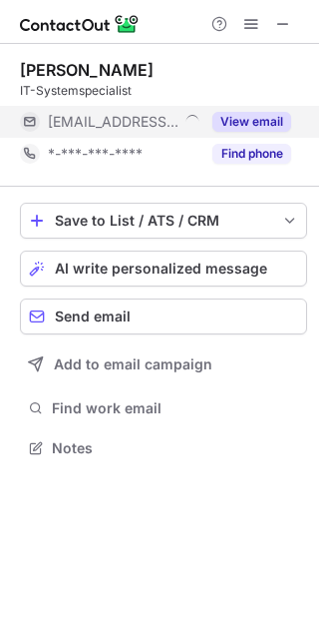
scroll to position [434, 319]
click at [238, 121] on button "View email" at bounding box center [252, 122] width 79 height 20
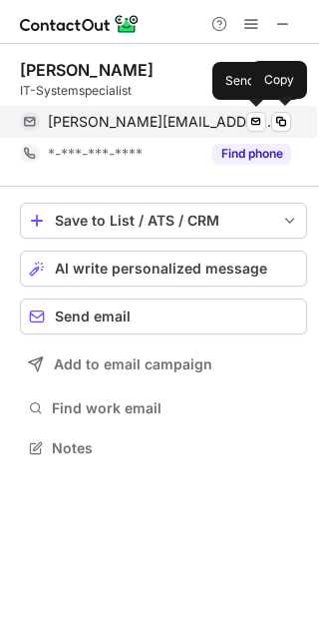
click at [266, 121] on div "alain.hurst@sitasys.com Verified" at bounding box center [170, 122] width 244 height 18
